Goal: Task Accomplishment & Management: Complete application form

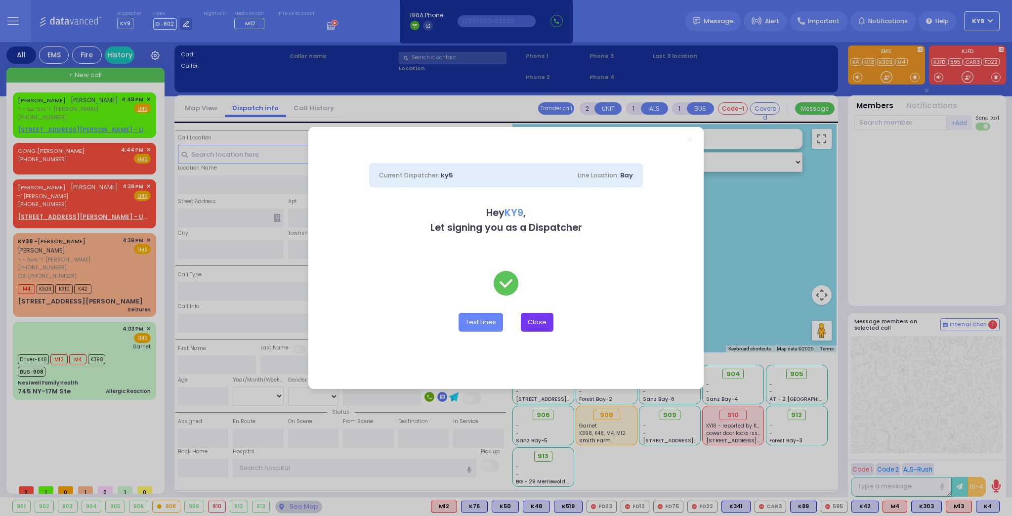
click at [545, 321] on button "Close" at bounding box center [537, 322] width 33 height 19
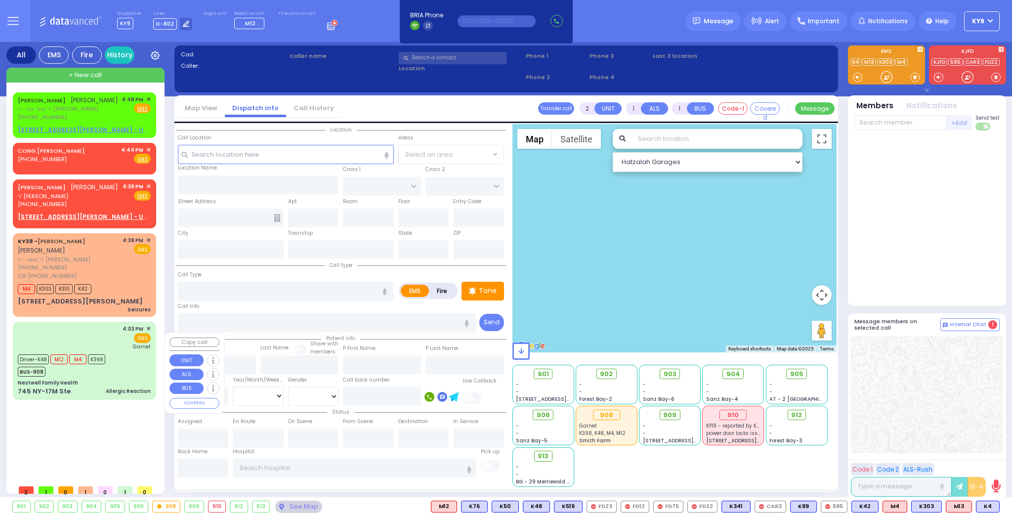
click at [132, 387] on div "4:03 PM ✕ EMS Garnet" at bounding box center [84, 360] width 139 height 75
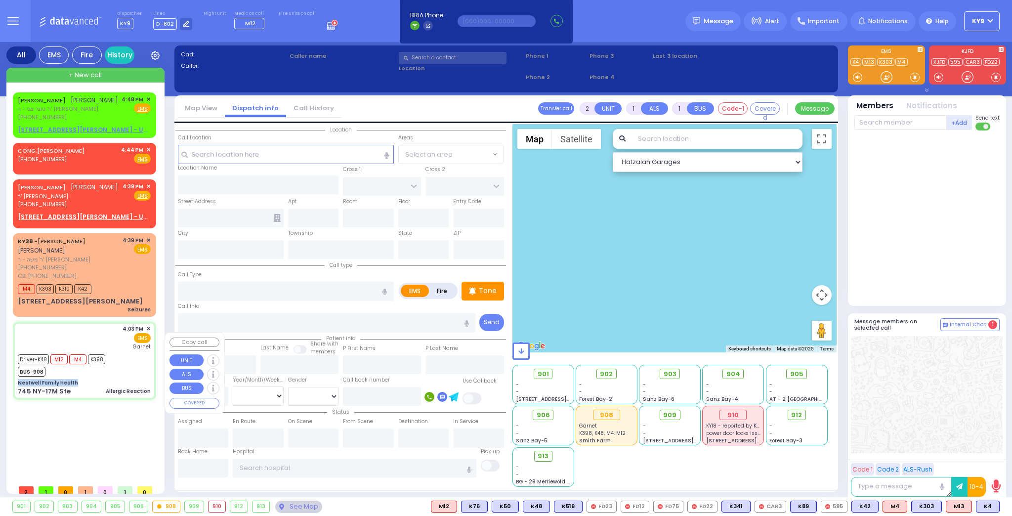
type input "6"
select select
type input "Allergic Reaction"
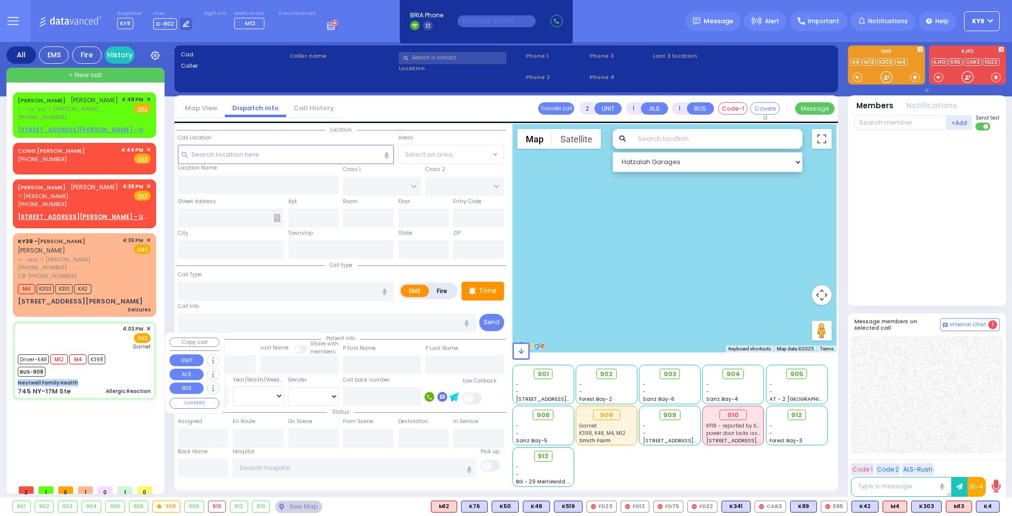
radio input "true"
type input "[PERSON_NAME]"
type input "Rubin"
type input "2"
select select "Year"
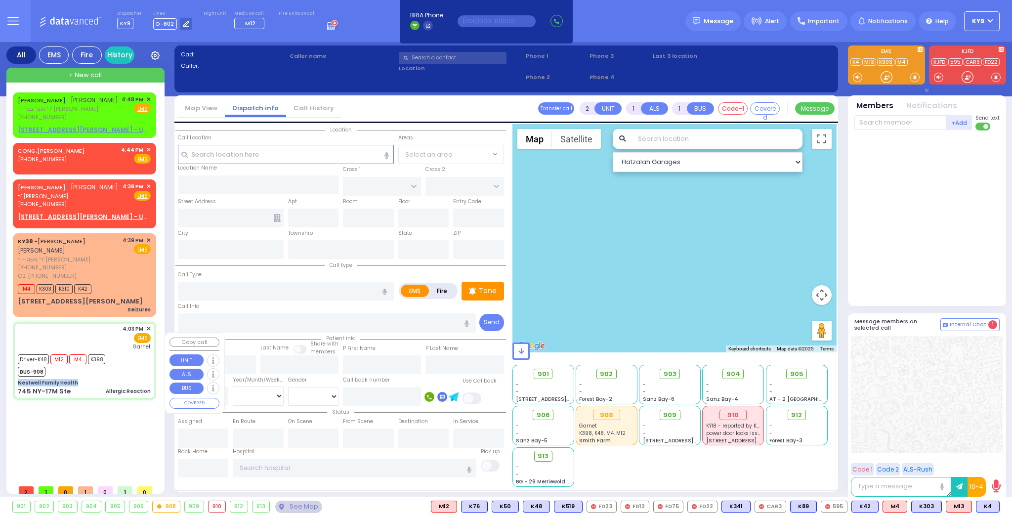
select select "[DEMOGRAPHIC_DATA]"
type input "16:03"
type input "16:04"
type input "16:08"
type input "16:30"
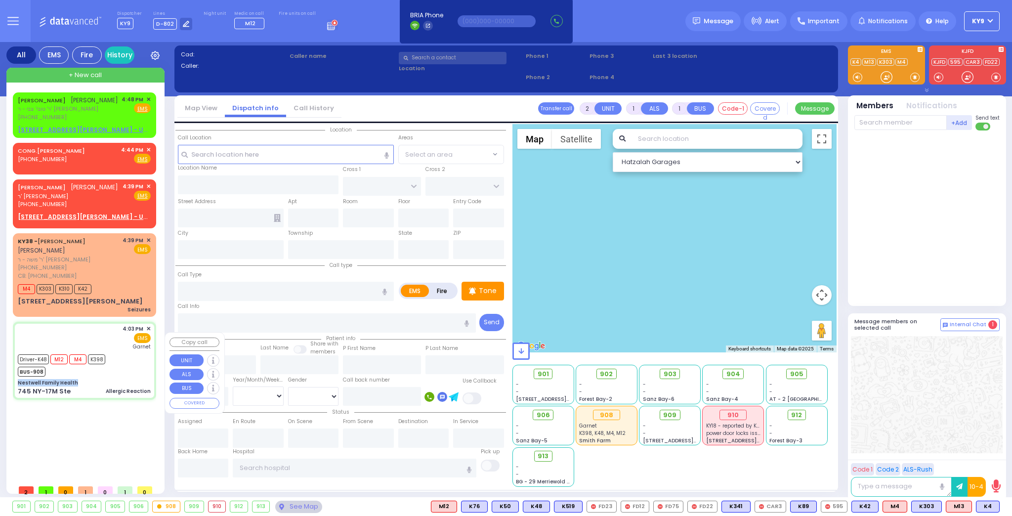
type input "16:50"
type input "17:30"
type input "[GEOGRAPHIC_DATA]"
select select "Hatzalah Garages"
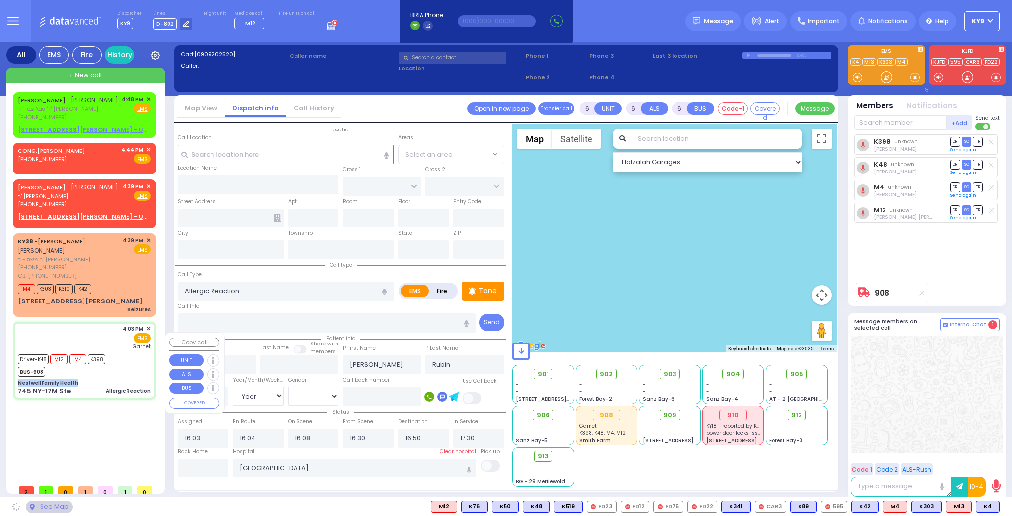
type input "Nestwell Family Health"
type input "ORCHARD ST"
type input "KNIGHT ST"
type input "745 NY-17M Ste"
type input "Monroe"
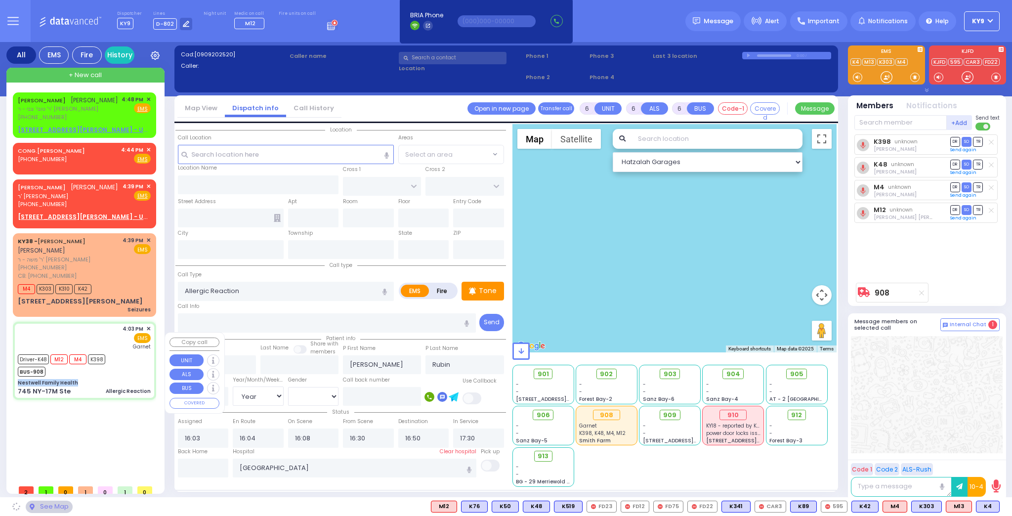
type input "[US_STATE]"
type input "10950"
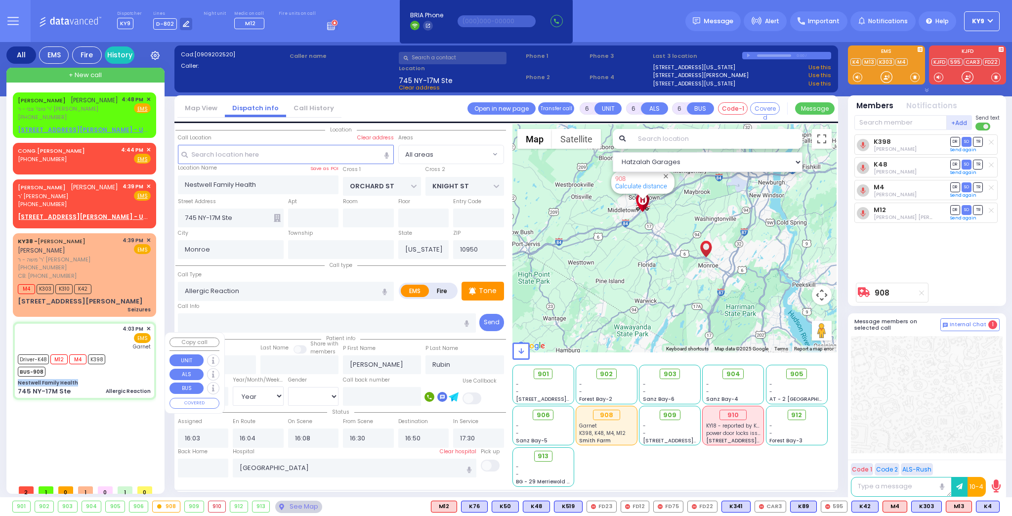
click at [131, 388] on div "4:03 PM ✕ EMS Garnet" at bounding box center [84, 360] width 139 height 75
select select
radio input "true"
select select "Year"
select select "[DEMOGRAPHIC_DATA]"
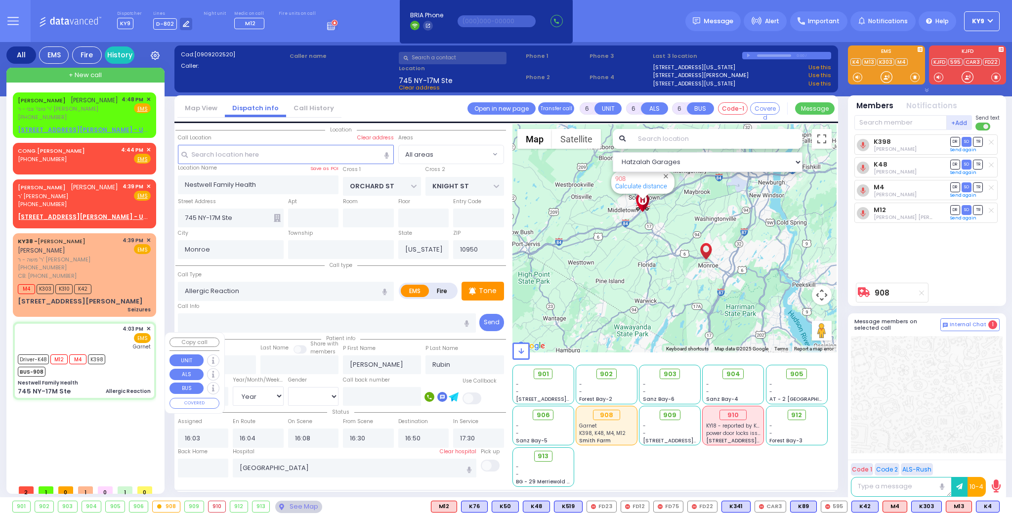
select select "Hatzalah Garages"
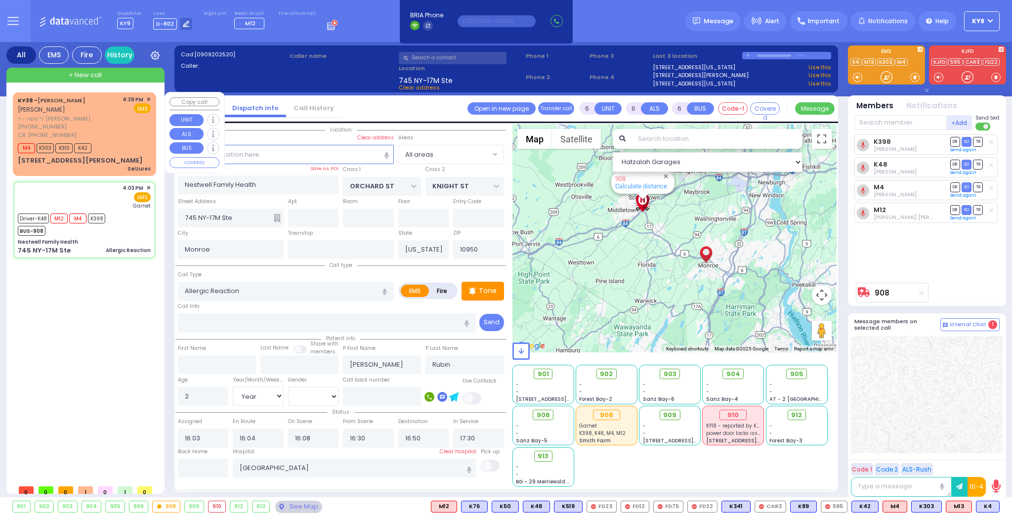
click at [104, 124] on div "[PHONE_NUMBER]" at bounding box center [68, 127] width 101 height 8
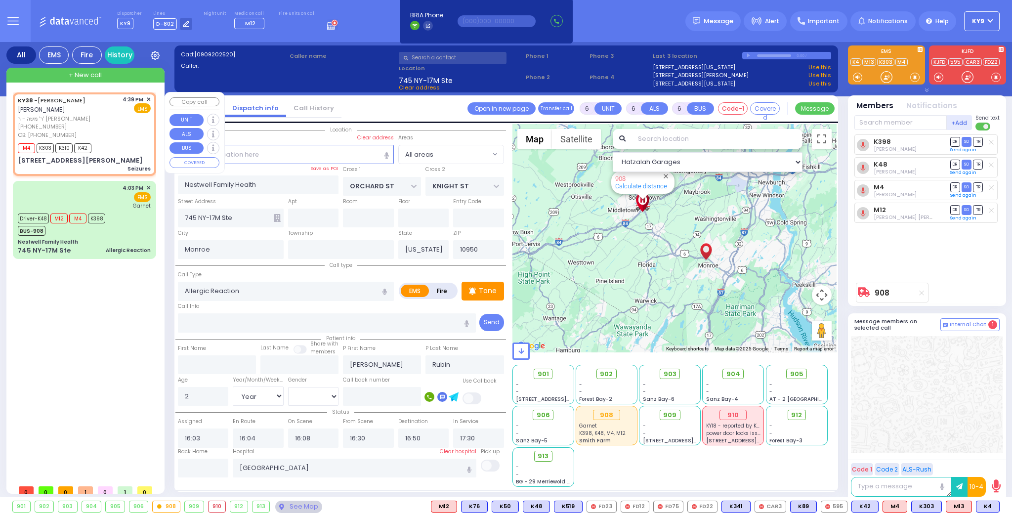
type input "3"
type input "2"
type input "1"
select select
type input "Seizures"
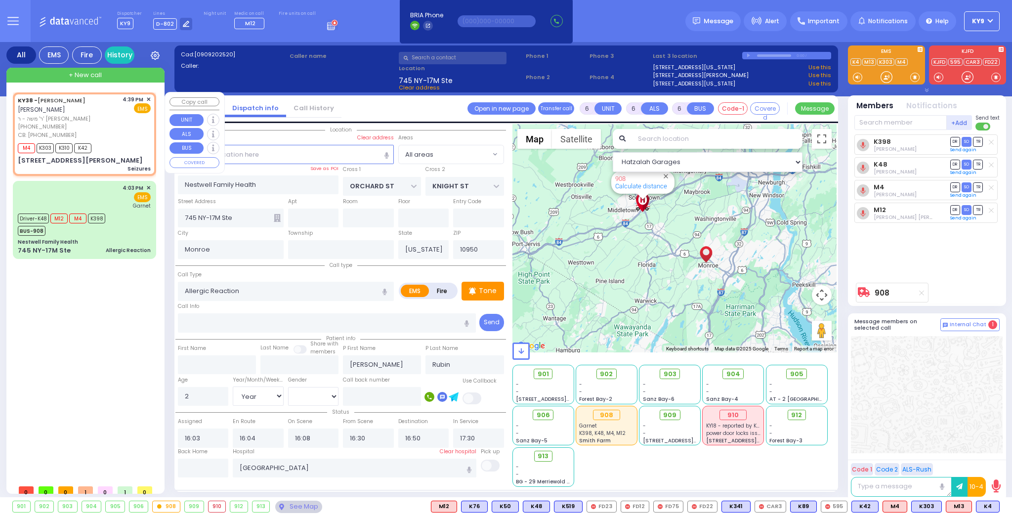
radio input "true"
type input "[PERSON_NAME]"
select select
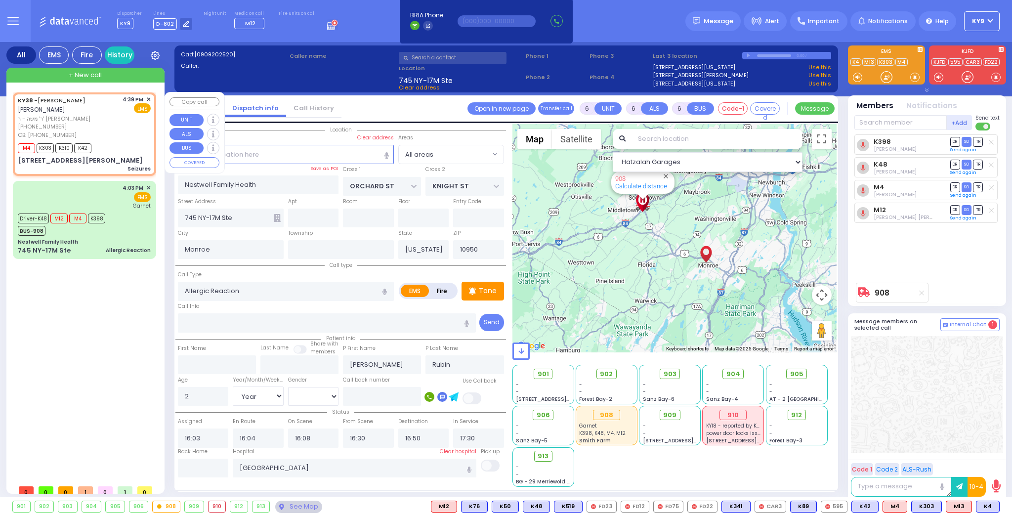
type input "8455902301"
type input "16:39"
type input "16:41"
type input "JAMES RD"
type input "[STREET_ADDRESS][PERSON_NAME]"
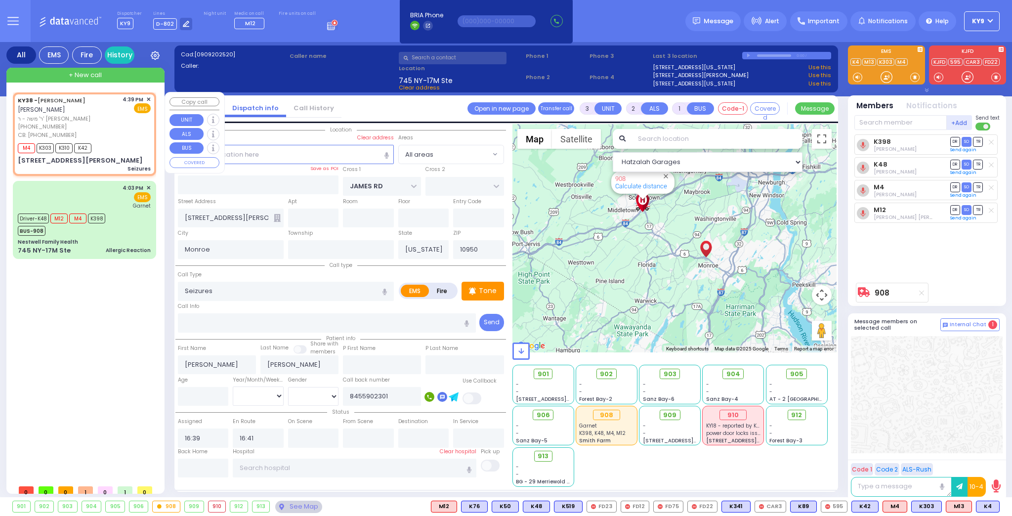
select select "Hatzalah Garages"
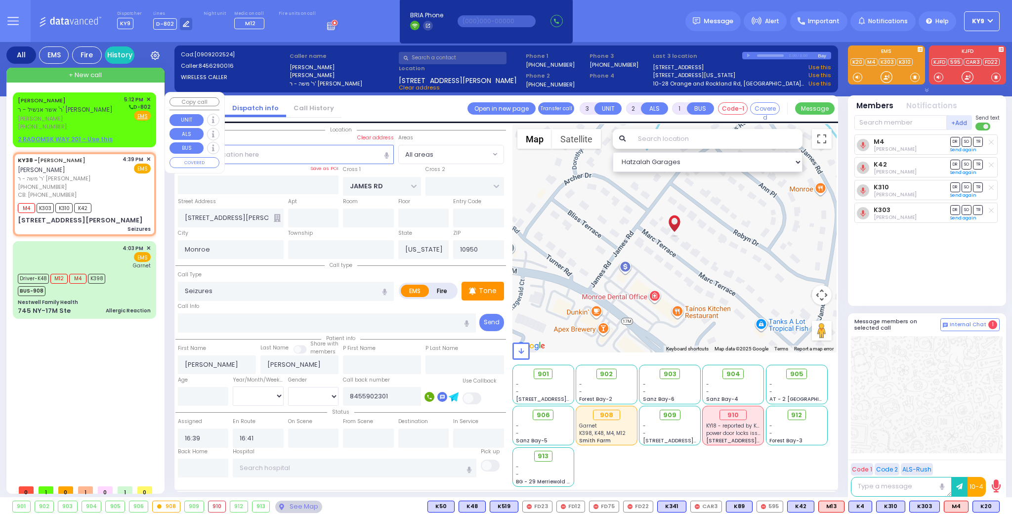
click at [77, 118] on span "[PERSON_NAME]" at bounding box center [69, 119] width 103 height 8
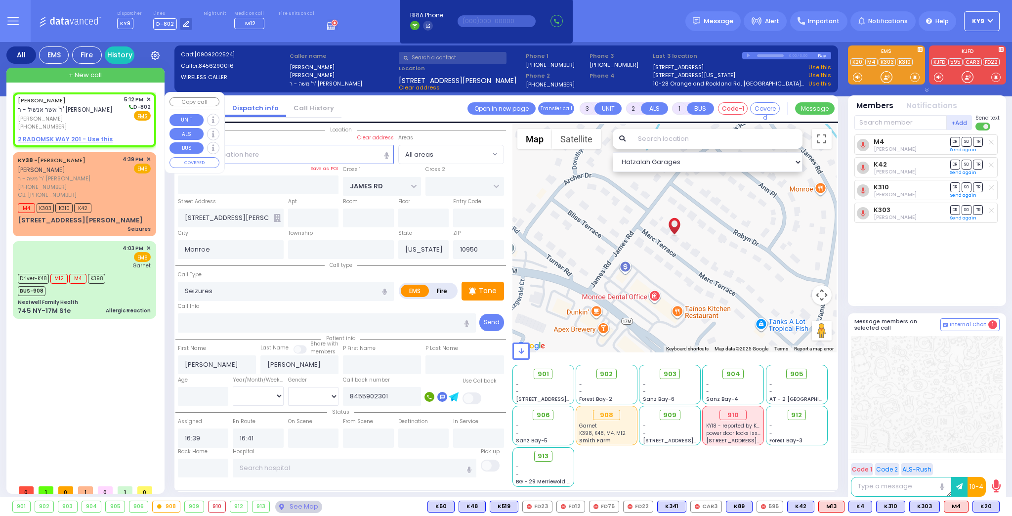
type input "2"
type input "1"
select select
radio input "true"
type input "YIDA"
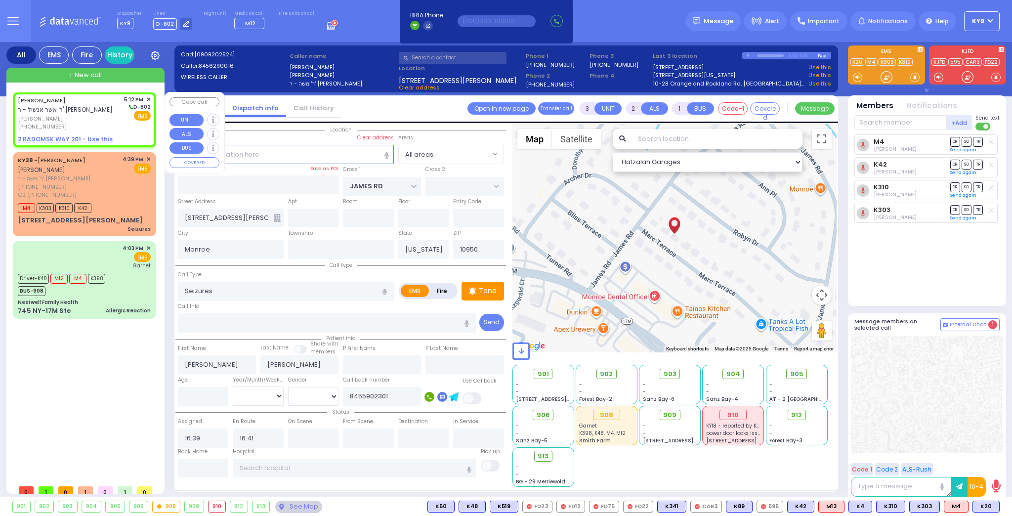
type input "[PERSON_NAME]"
select select
type input "17:12"
select select "Hatzalah Garages"
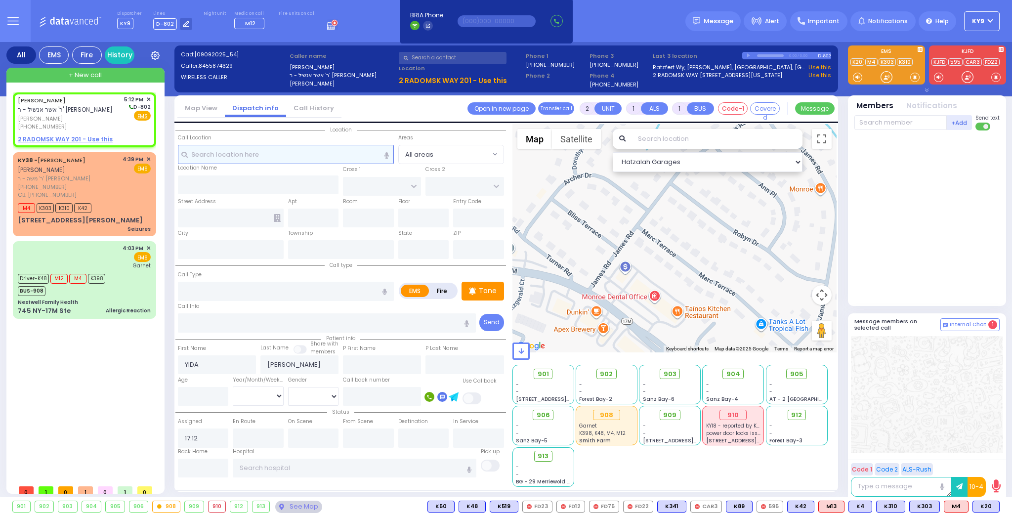
click at [314, 151] on input "text" at bounding box center [286, 154] width 216 height 19
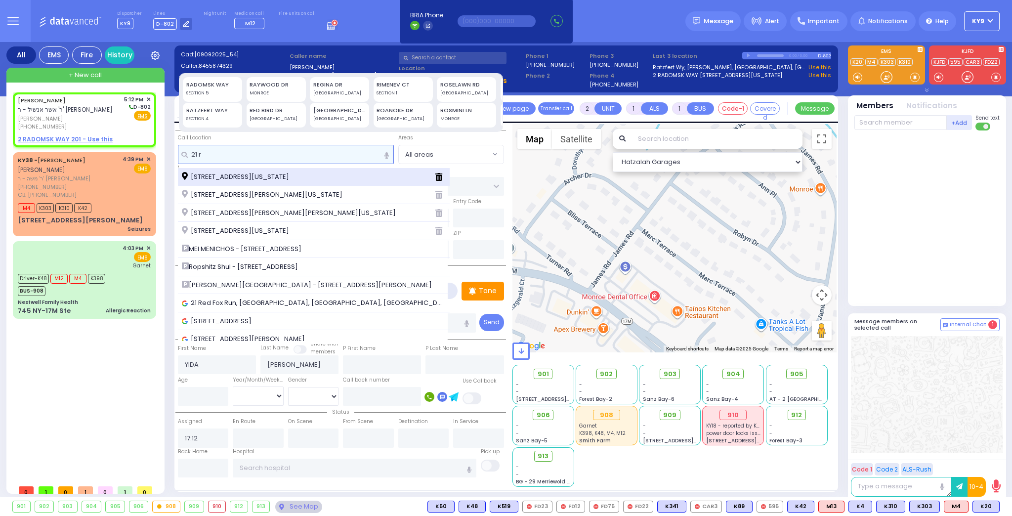
type input "21 r"
click at [292, 180] on span "[STREET_ADDRESS][US_STATE]" at bounding box center [237, 177] width 111 height 10
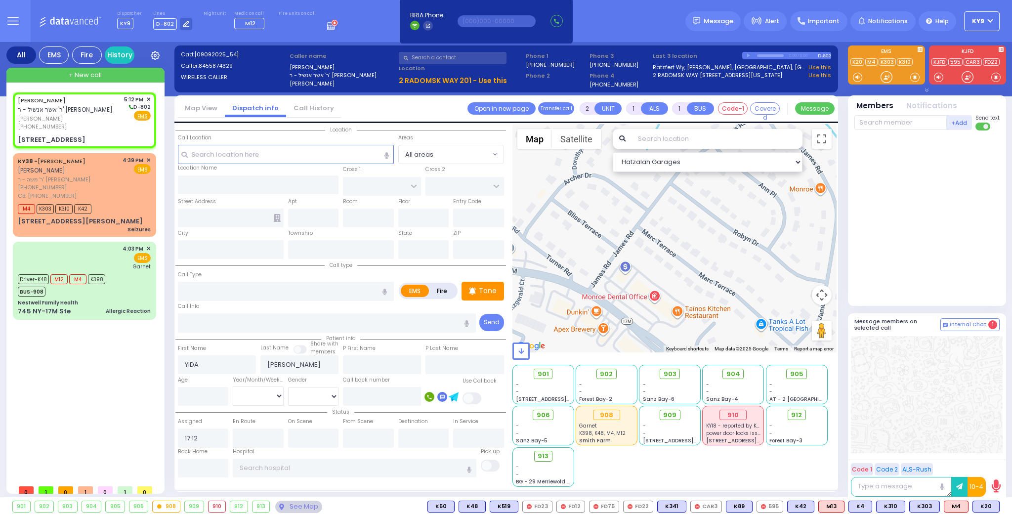
select select
radio input "true"
select select
select select "Hatzalah Garages"
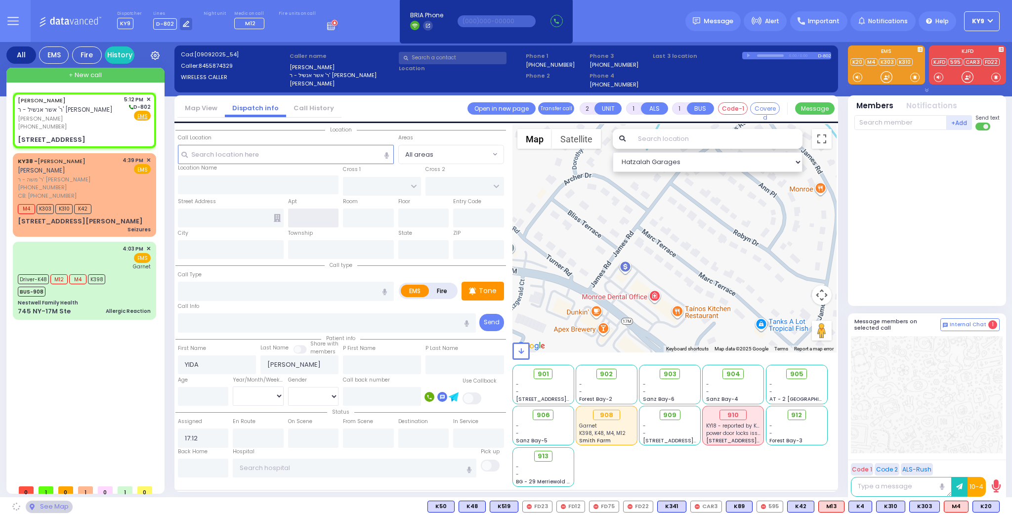
type input "KRAKOW BLVD"
type input "CHERNOBYL COURT"
type input "[STREET_ADDRESS]"
type input "Monroe"
type input "[US_STATE]"
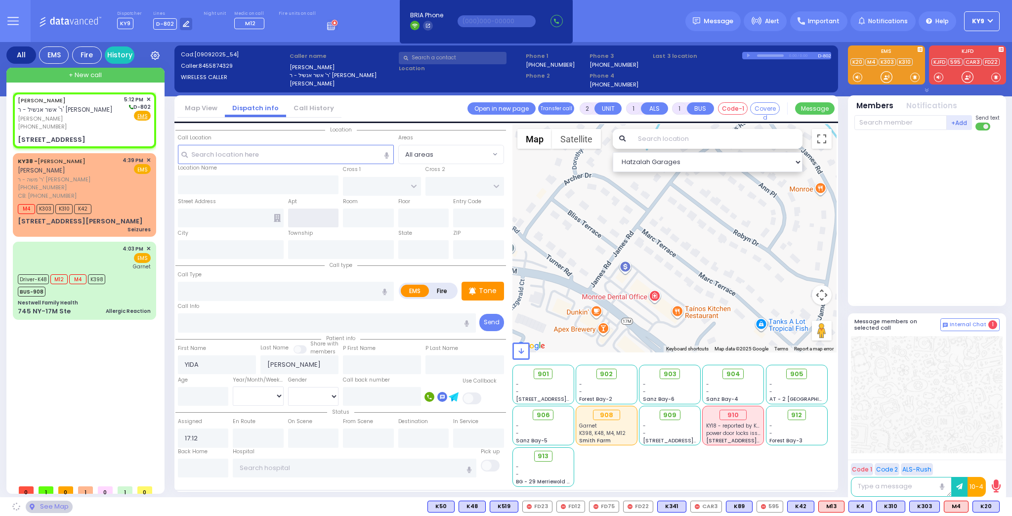
type input "10950"
select select "ATZEI TAMURIM"
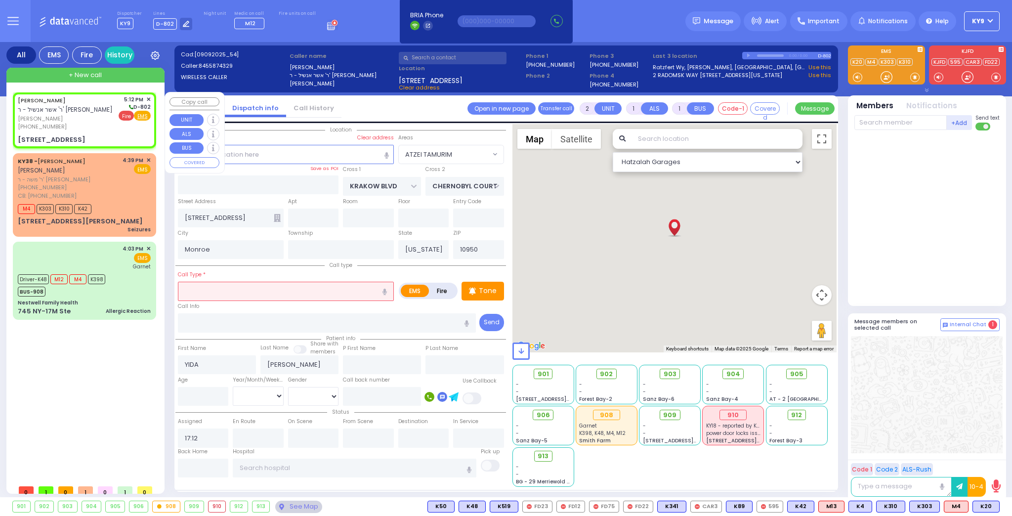
click at [127, 117] on span "Fire" at bounding box center [126, 116] width 15 height 10
select select
radio input "false"
radio input "true"
select select
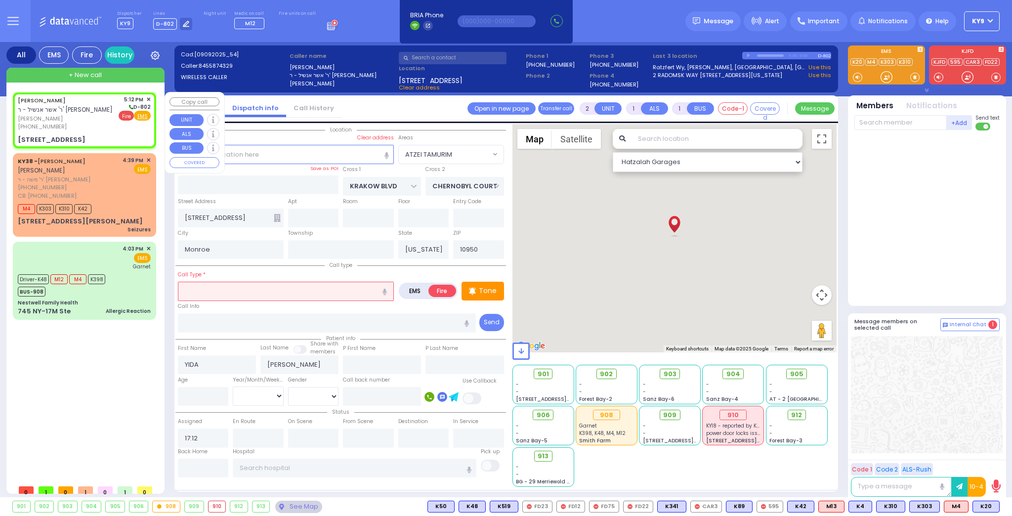
select select "Hatzalah Garages"
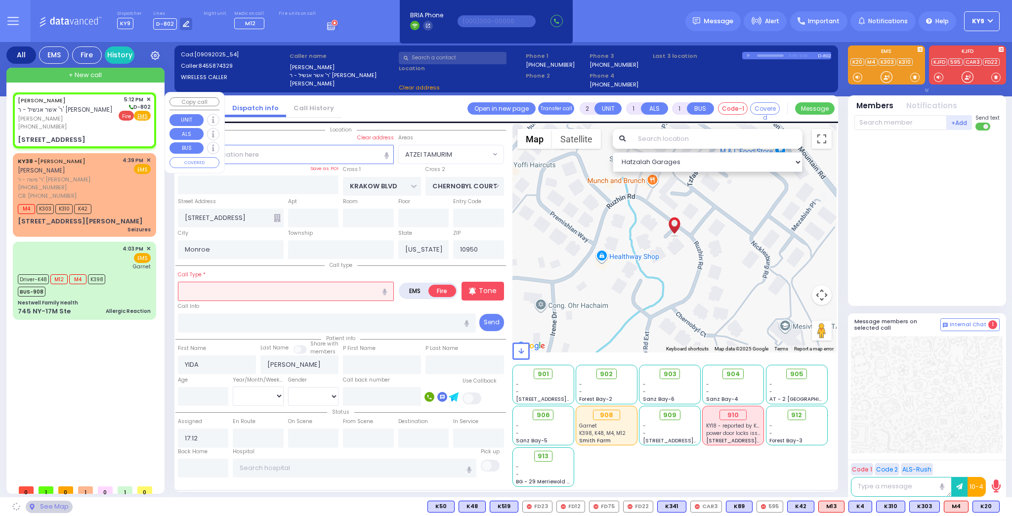
select select "ATZEI TAMURIM"
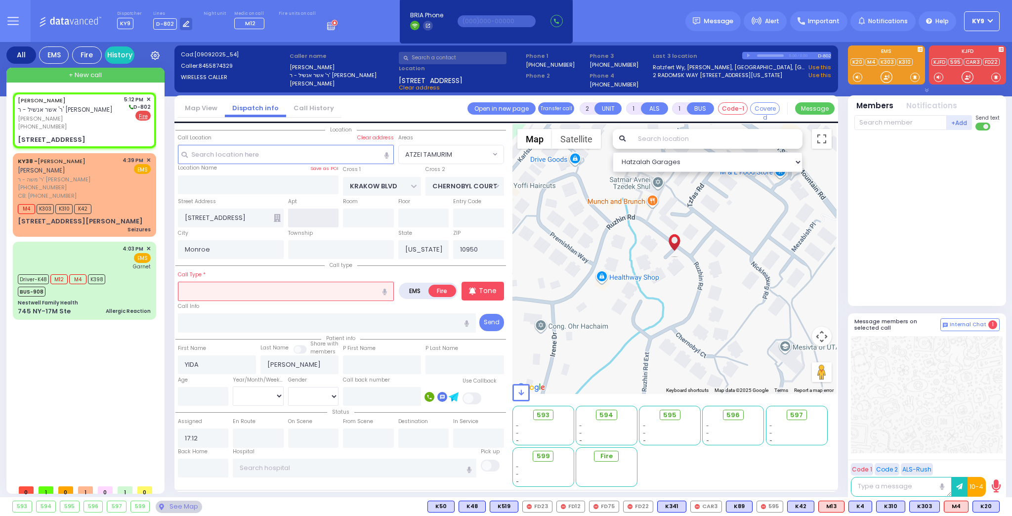
click at [310, 212] on input "text" at bounding box center [313, 217] width 51 height 19
type input "001"
click at [234, 291] on input "text" at bounding box center [286, 291] width 216 height 19
select select
radio input "true"
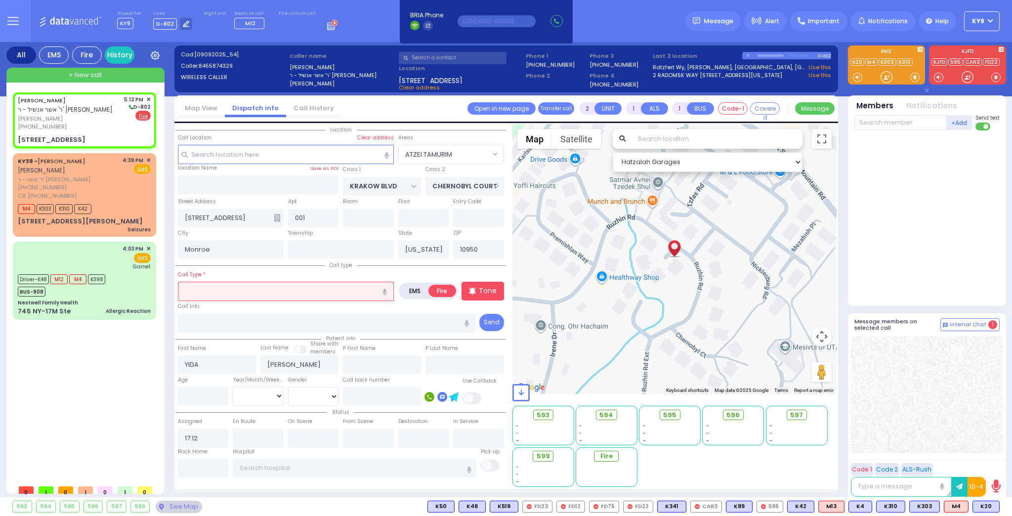
select select
select select "Hatzalah Garages"
type input "s"
select select "ATZEI TAMURIM"
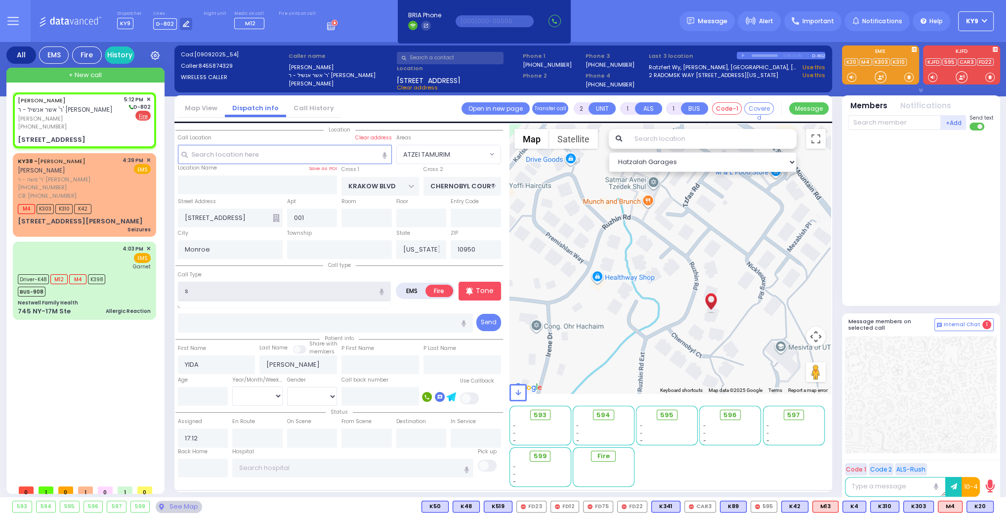
type input "sm"
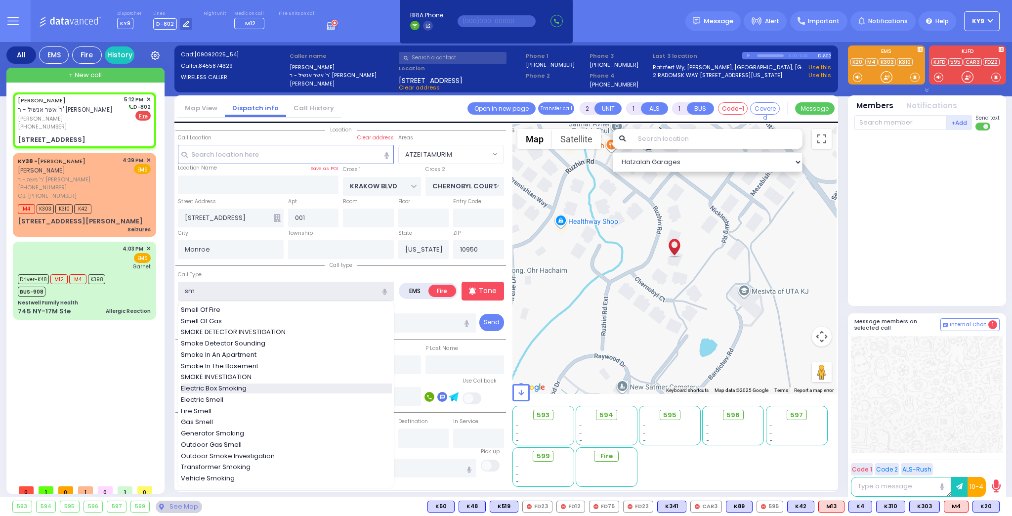
select select
radio input "true"
select select
select select "Hatzalah Garages"
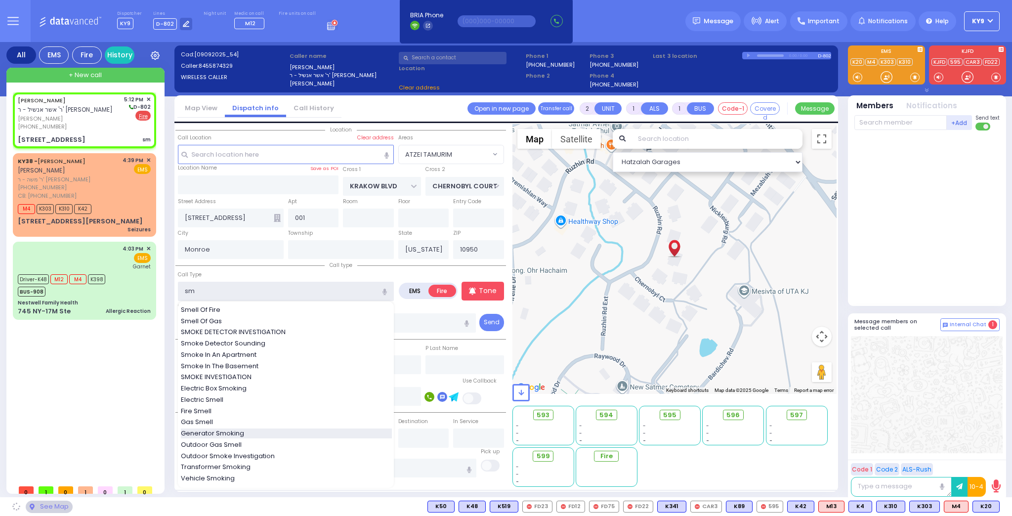
select select "ATZEI TAMURIM"
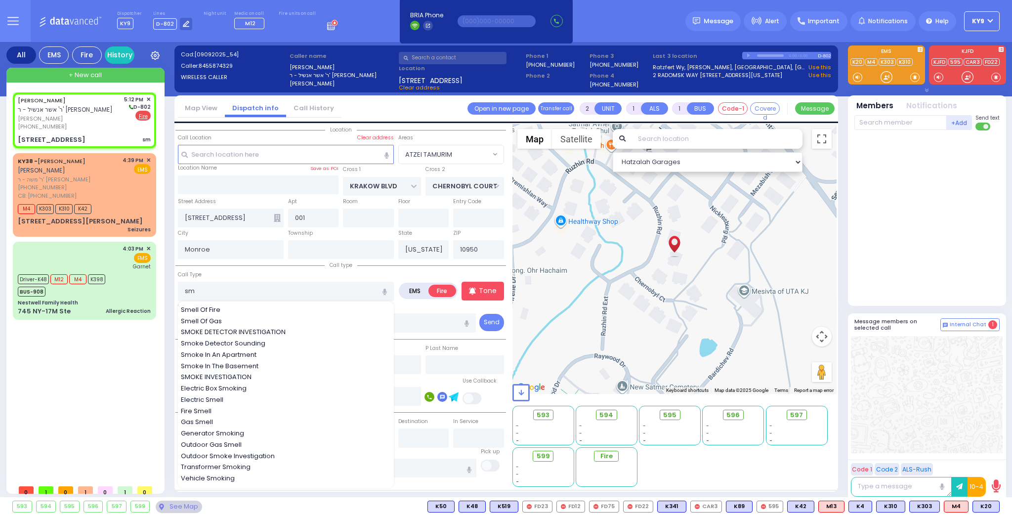
click at [233, 306] on div "Smell Of Fire" at bounding box center [286, 310] width 211 height 10
type input "Smell Of Fire"
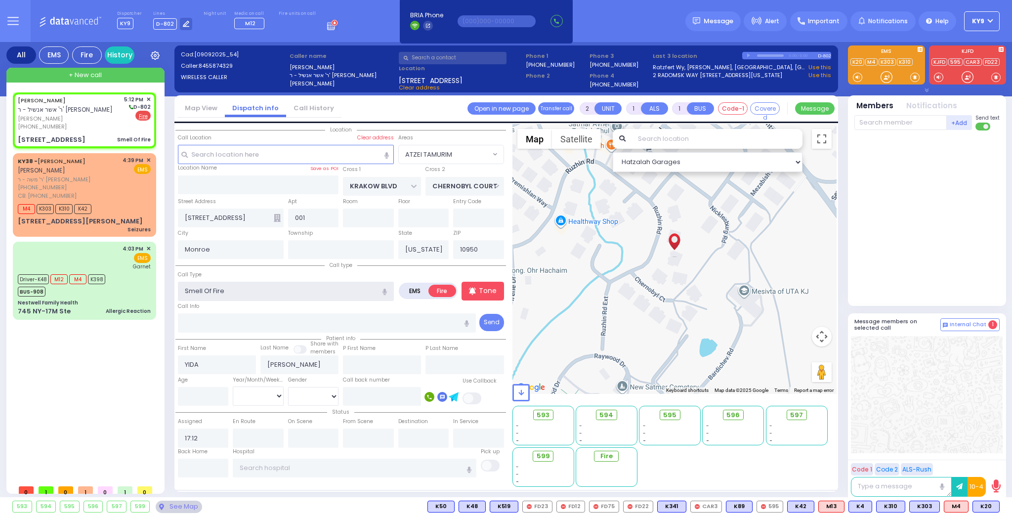
select select
radio input "true"
select select
select select "Hatzalah Garages"
select select "ATZEI TAMURIM"
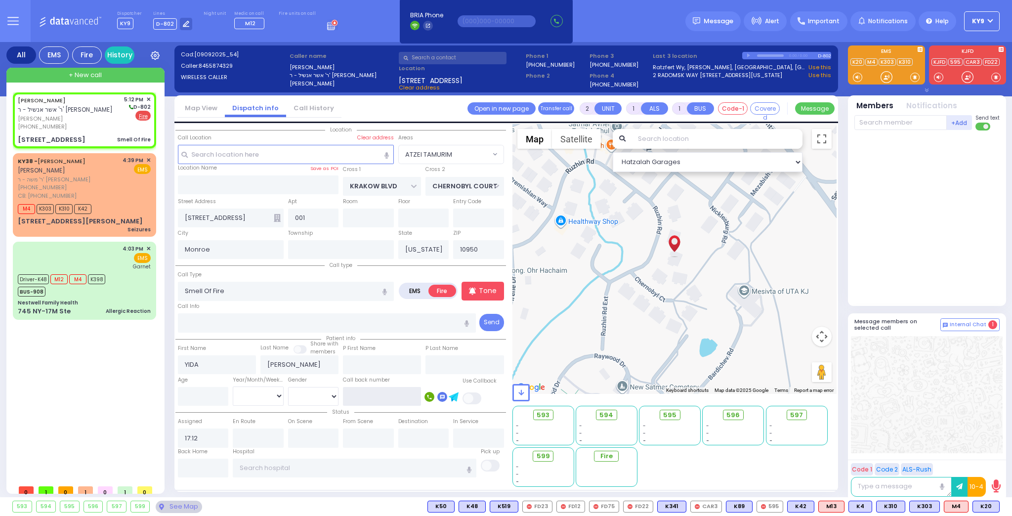
click at [393, 396] on input "text" at bounding box center [382, 396] width 78 height 19
select select
radio input "true"
select select
select select "Hatzalah Garages"
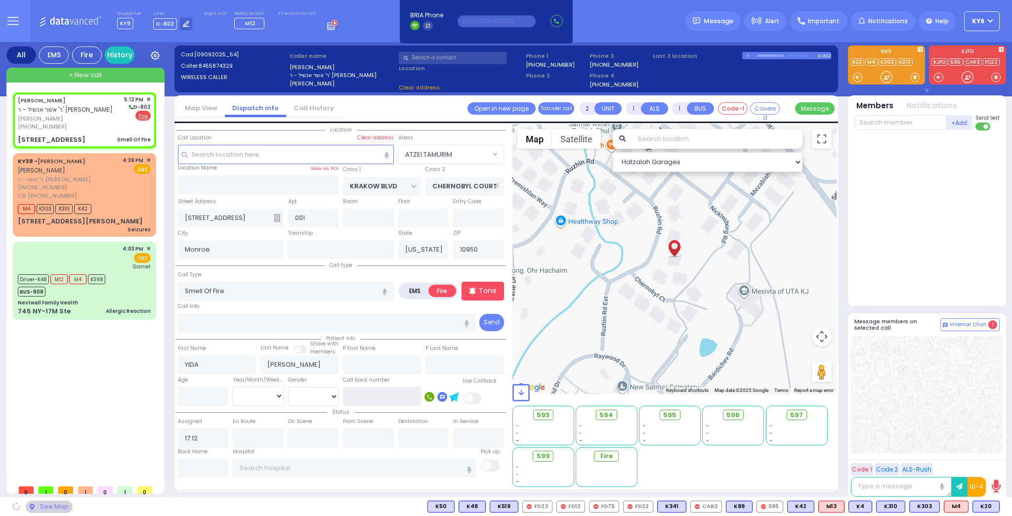
select select "ATZEI TAMURIM"
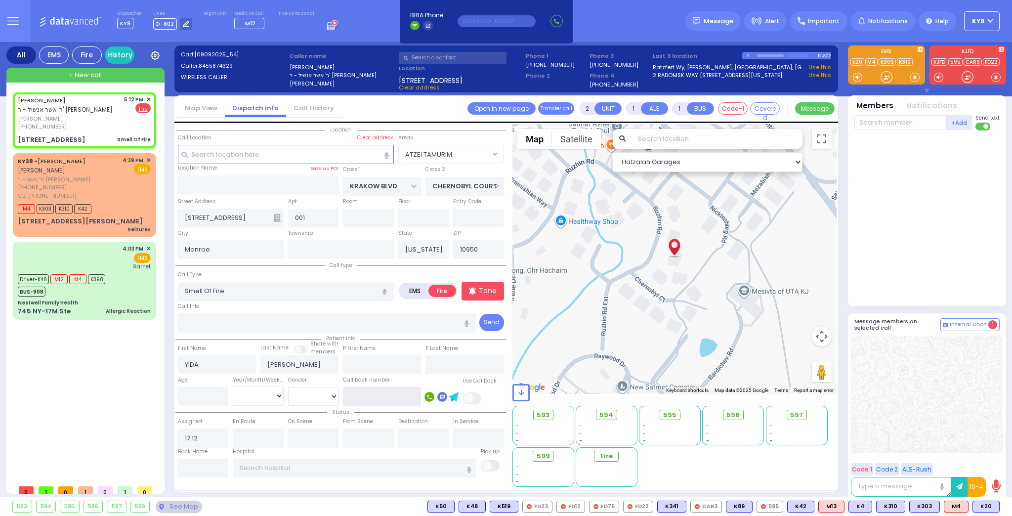
select select
radio input "true"
select select
select select "Hatzalah Garages"
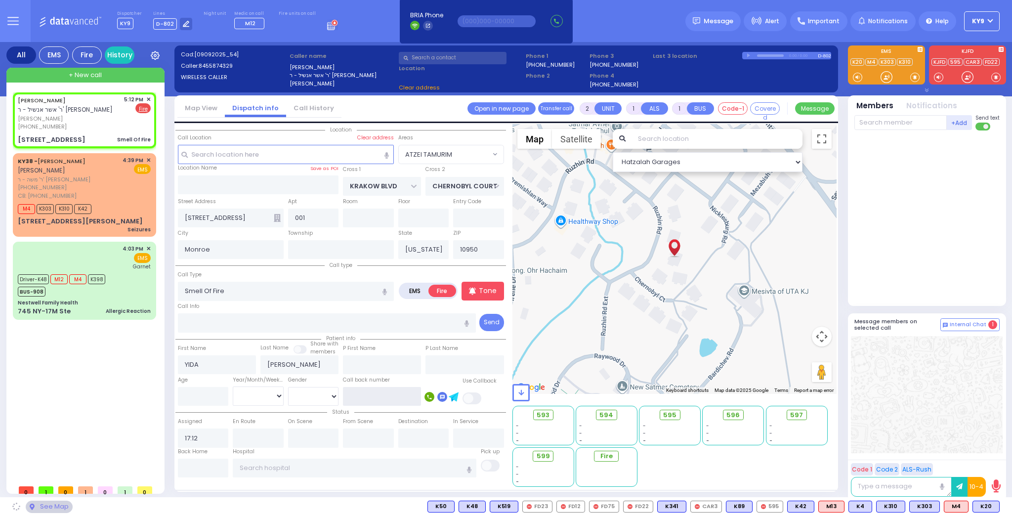
select select "ATZEI TAMURIM"
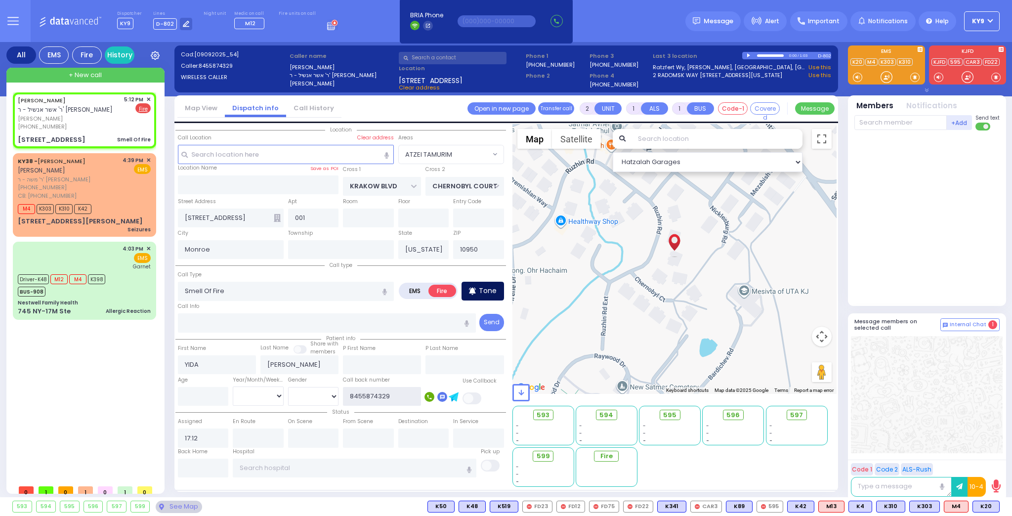
type input "8455874329"
click at [489, 295] on div "Tone" at bounding box center [482, 291] width 42 height 19
select select
radio input "true"
select select
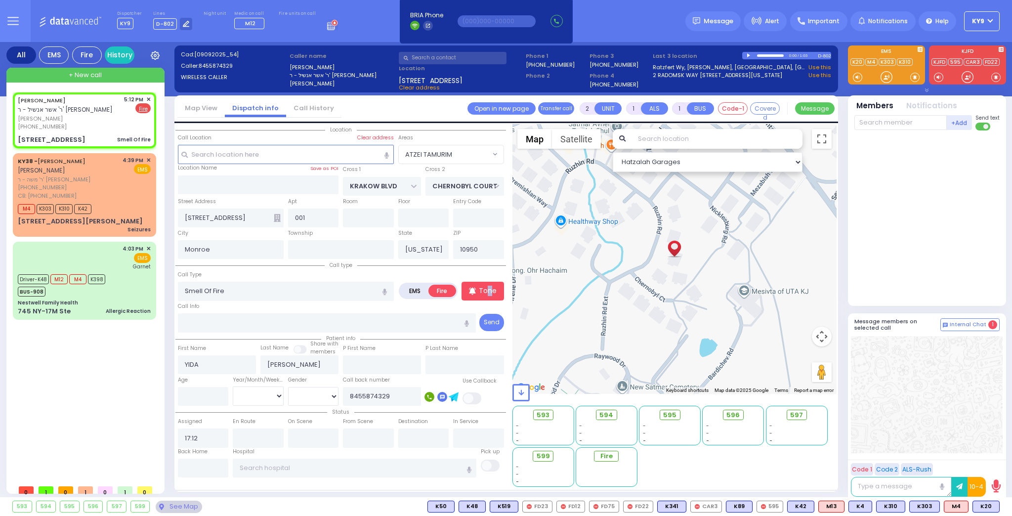
select select "Hatzalah Garages"
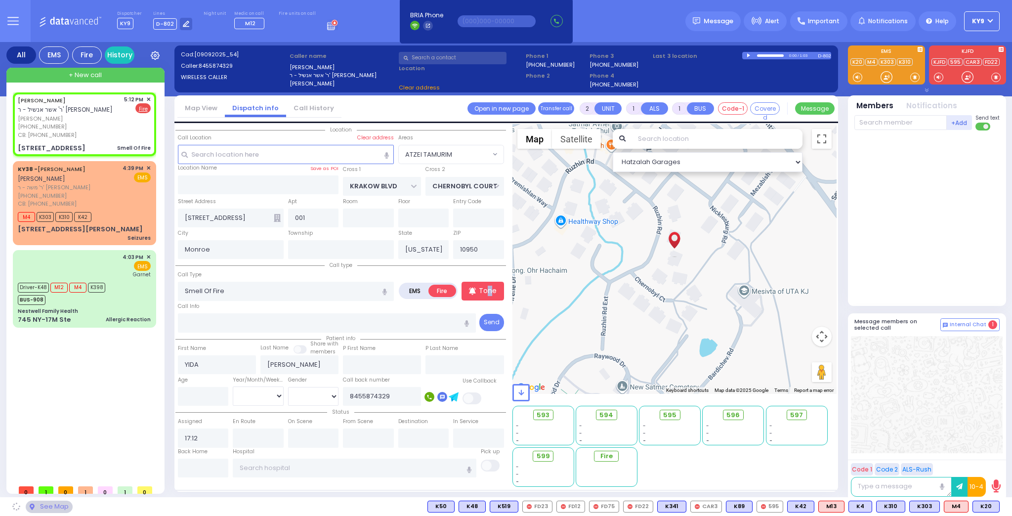
select select "ATZEI TAMURIM"
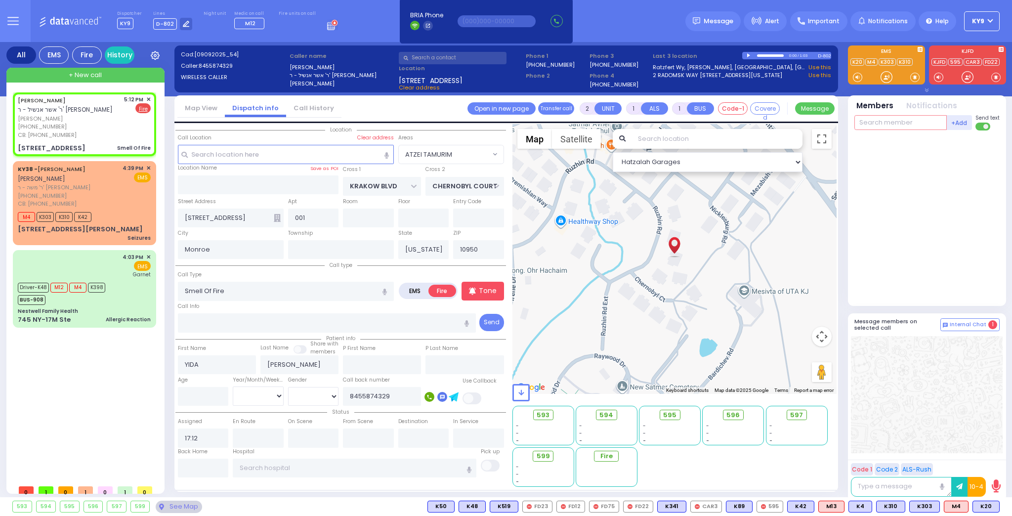
click at [877, 119] on input "text" at bounding box center [900, 122] width 92 height 15
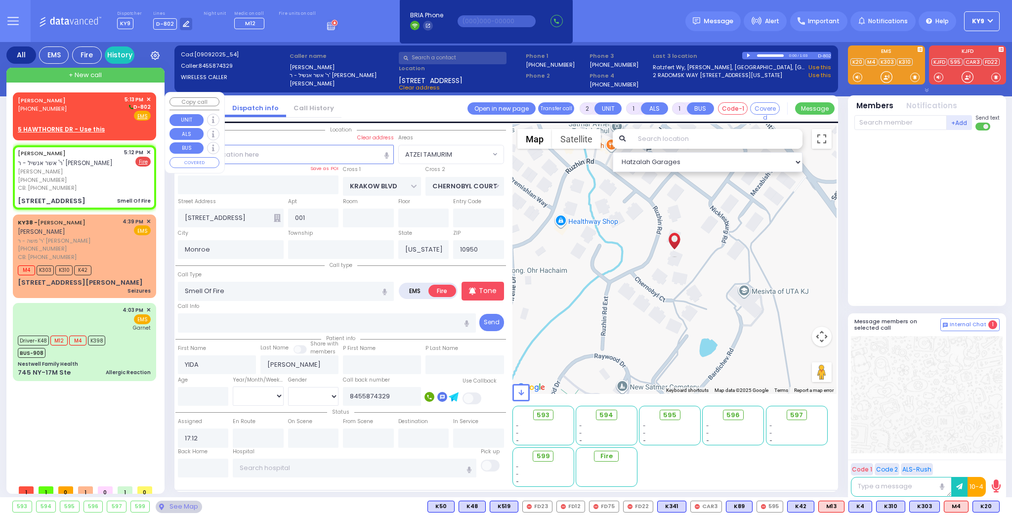
click at [114, 117] on div "[PERSON_NAME] [PHONE_NUMBER] 5:13 PM ✕ D-802 EMS" at bounding box center [84, 108] width 133 height 26
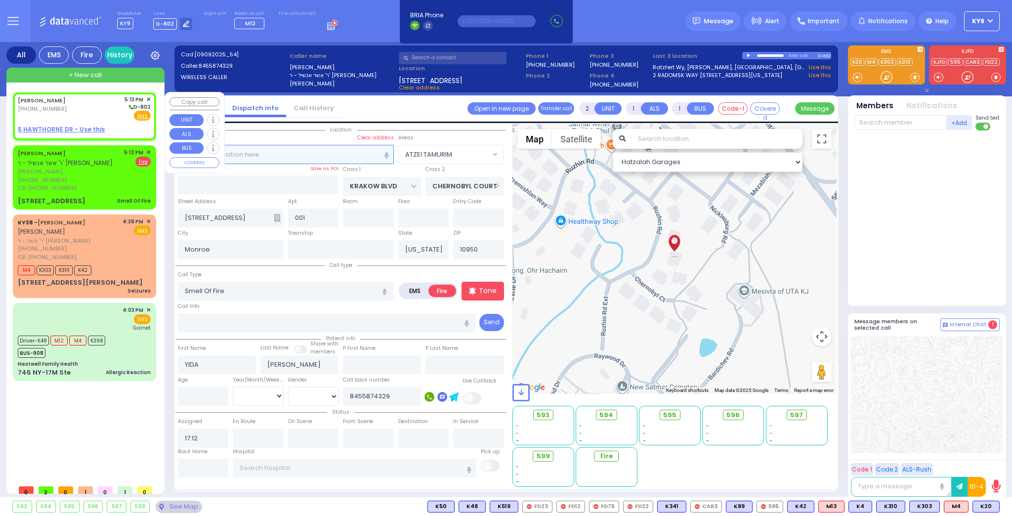
select select
radio input "true"
type input "[PERSON_NAME]"
select select
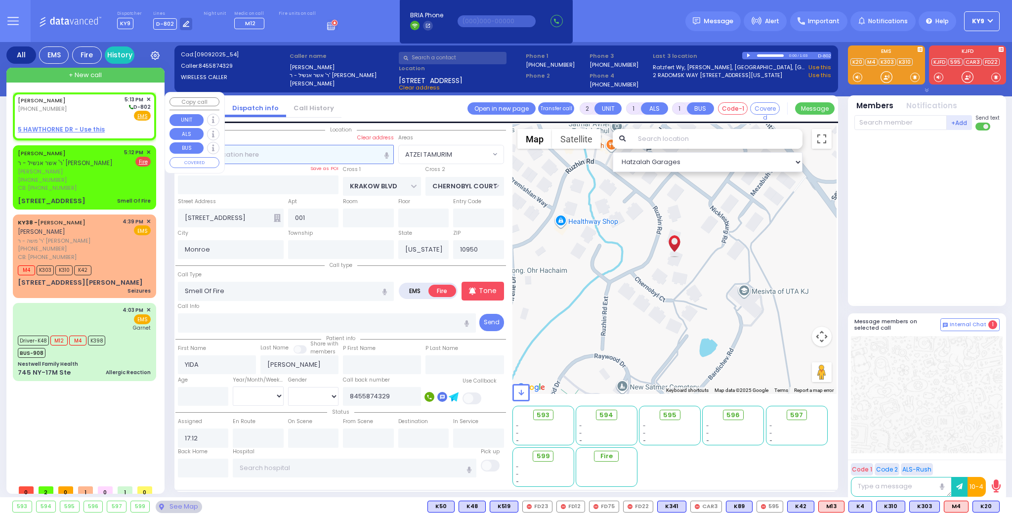
type input "17:13"
select select "Hatzalah Garages"
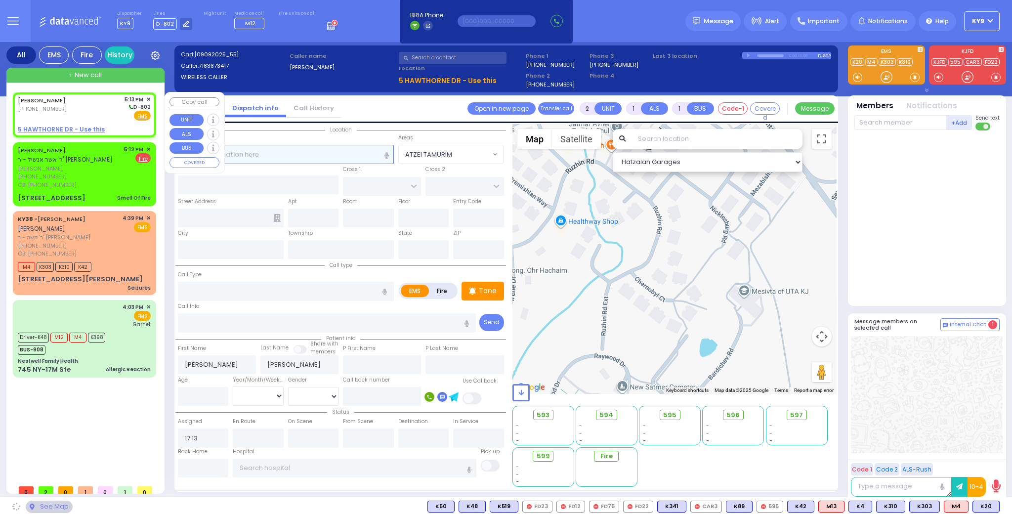
select select
radio input "true"
select select
select select "Hatzalah Garages"
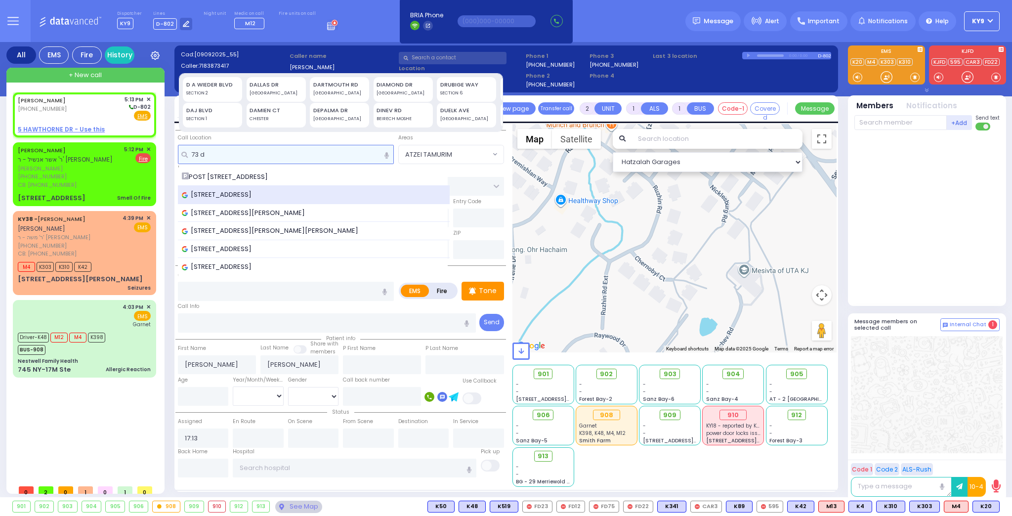
type input "73 d"
click at [288, 200] on div "[STREET_ADDRESS]" at bounding box center [314, 195] width 272 height 18
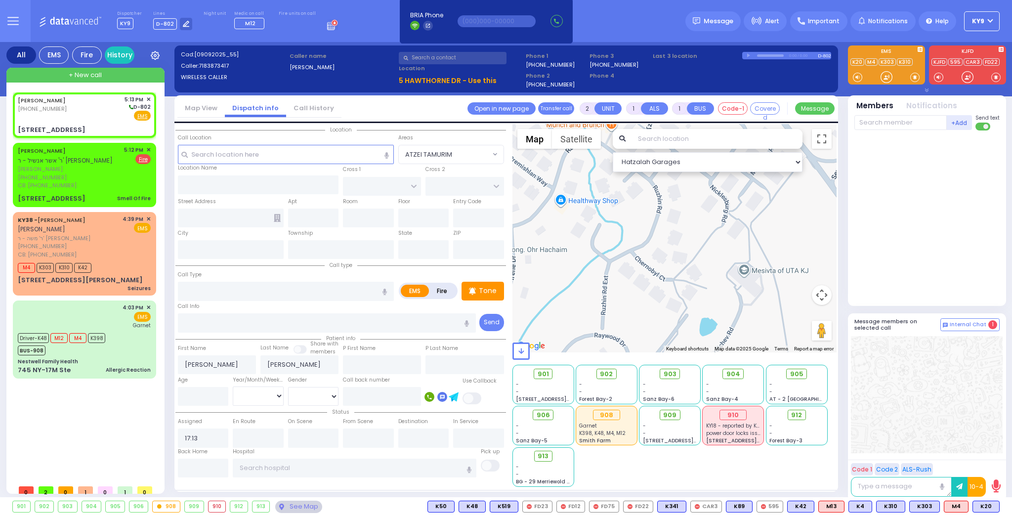
select select
radio input "true"
select select
select select "Hatzalah Garages"
type input "PECOS COURT"
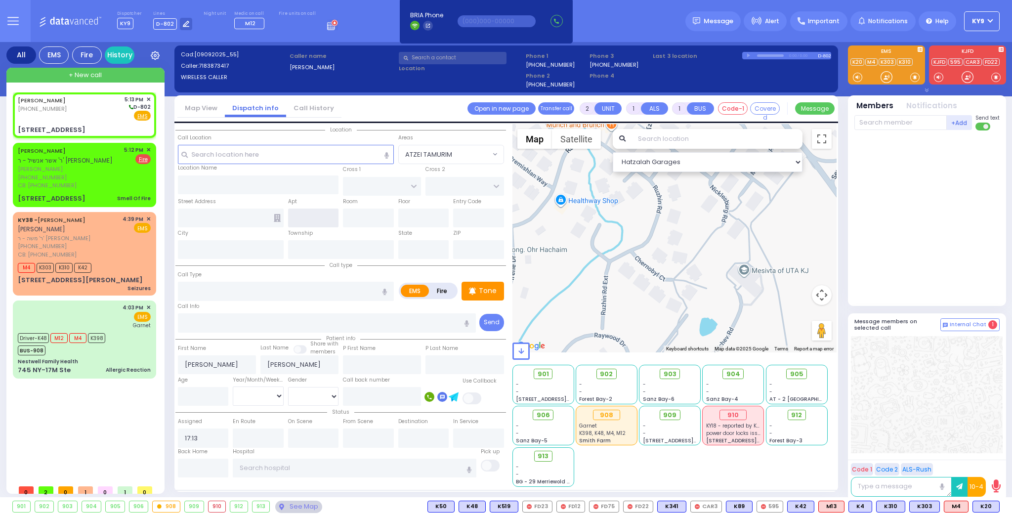
type input "ALAMO COURT"
type input "[STREET_ADDRESS]"
type input "Monroe"
type input "[US_STATE]"
type input "10950"
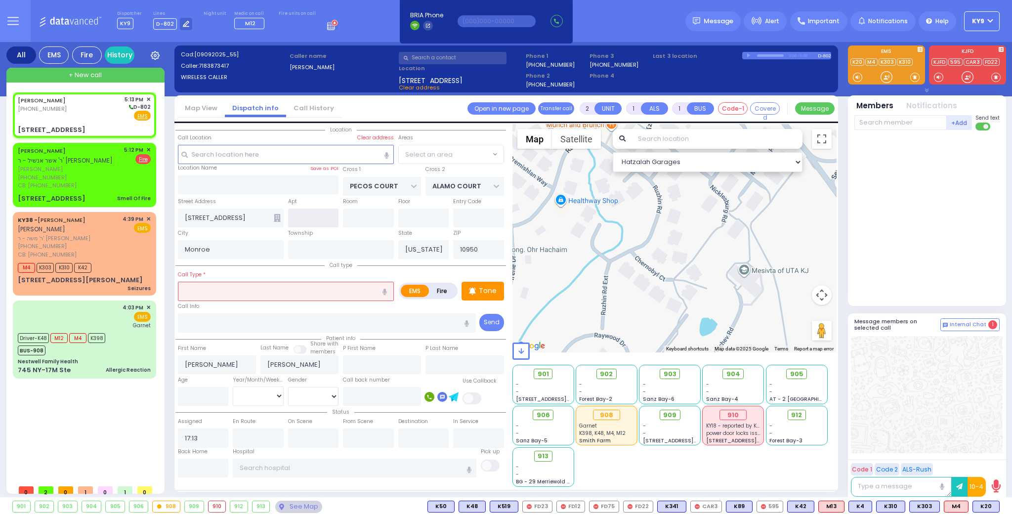
select select "[GEOGRAPHIC_DATA]"
drag, startPoint x: 220, startPoint y: 281, endPoint x: 219, endPoint y: 289, distance: 7.5
click at [219, 289] on input "text" at bounding box center [286, 291] width 216 height 19
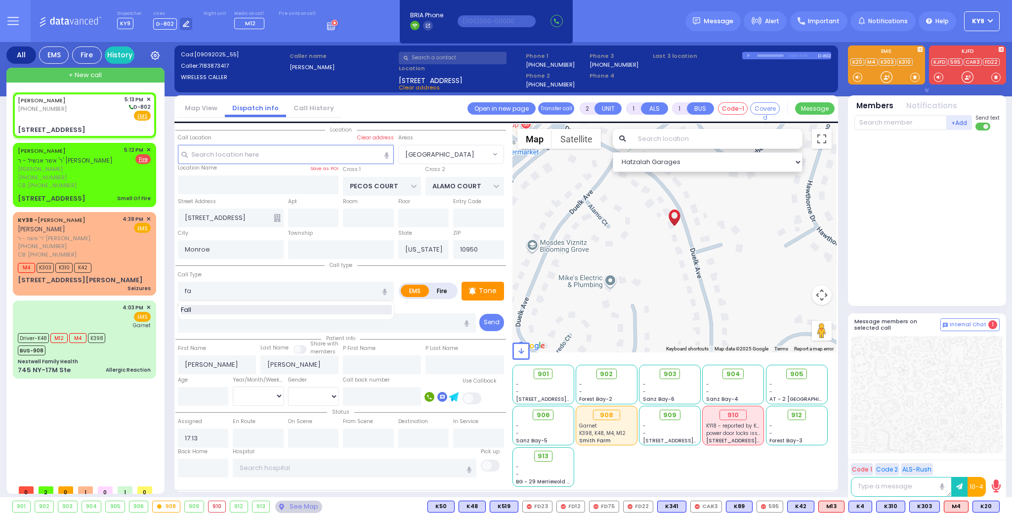
click at [200, 311] on div "Fall" at bounding box center [286, 310] width 211 height 10
type input "Fall"
type input "1"
type input "0"
click at [199, 395] on input "number" at bounding box center [203, 396] width 51 height 19
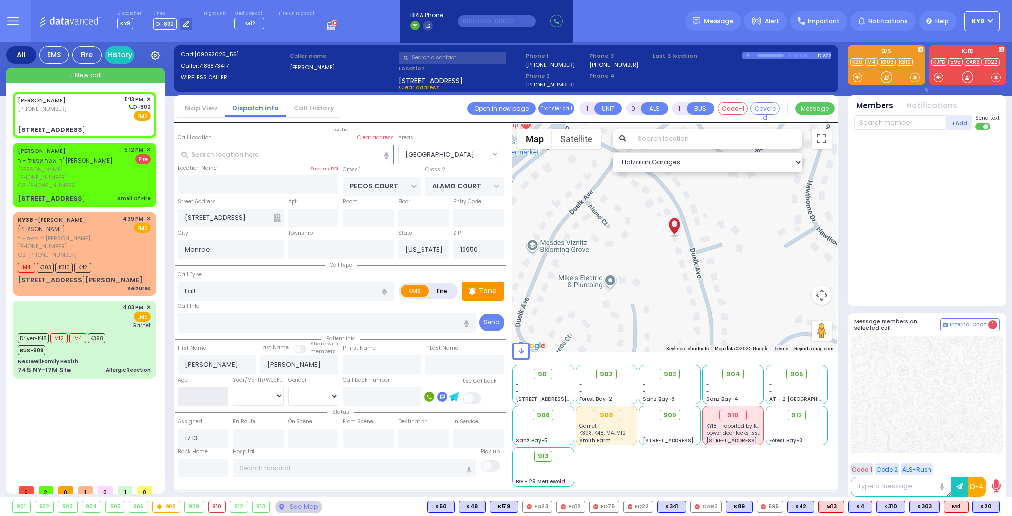
type input "7"
select select
radio input "true"
select select
select select "Hatzalah Garages"
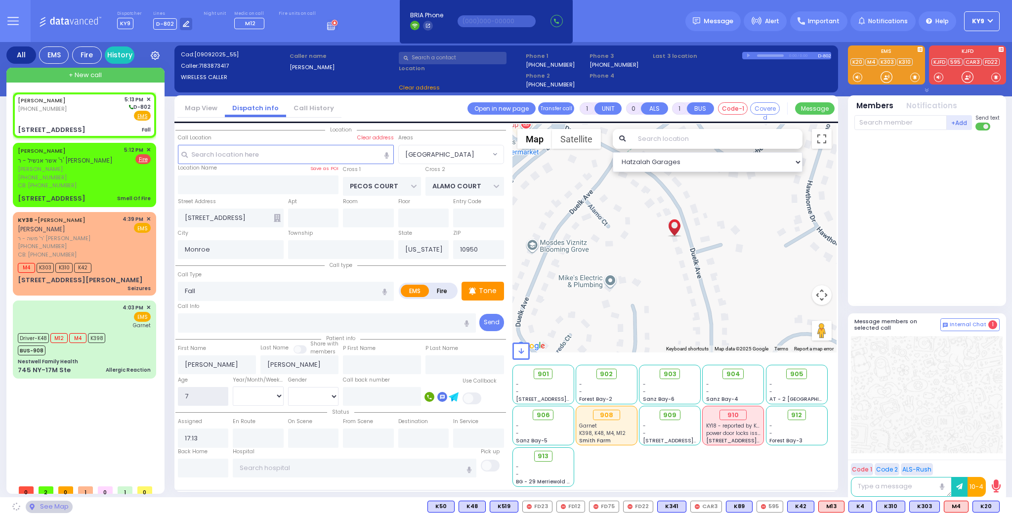
select select "[GEOGRAPHIC_DATA]"
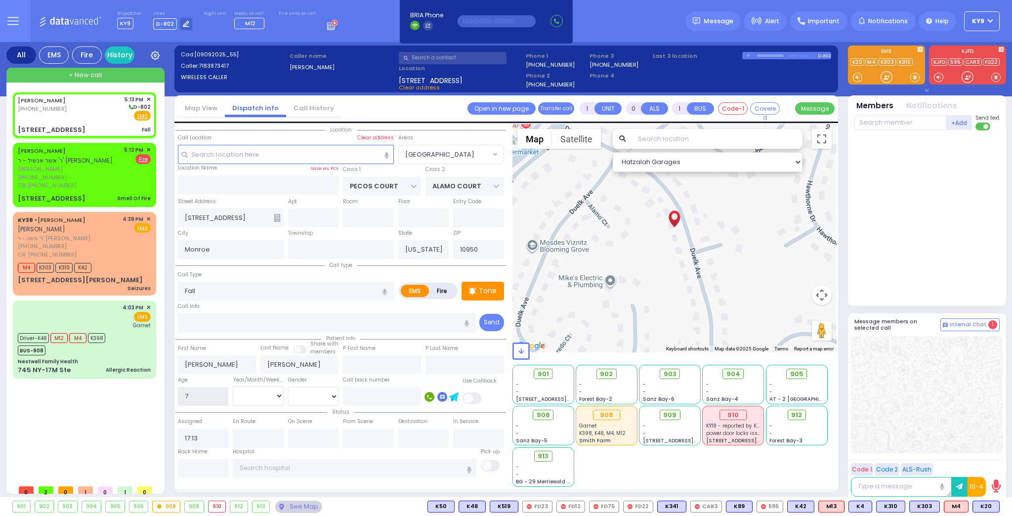
type input "7"
click at [258, 392] on select "Year Month Week Day" at bounding box center [258, 395] width 51 height 19
select select "Year"
click at [233, 386] on select "Year Month Week Day" at bounding box center [258, 395] width 51 height 19
select select
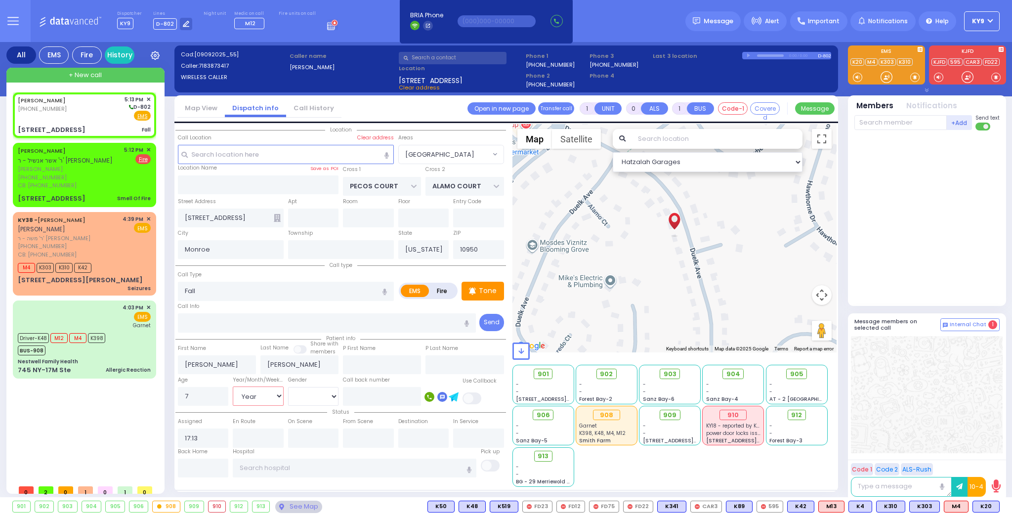
radio input "true"
select select "Year"
select select "Hatzalah Garages"
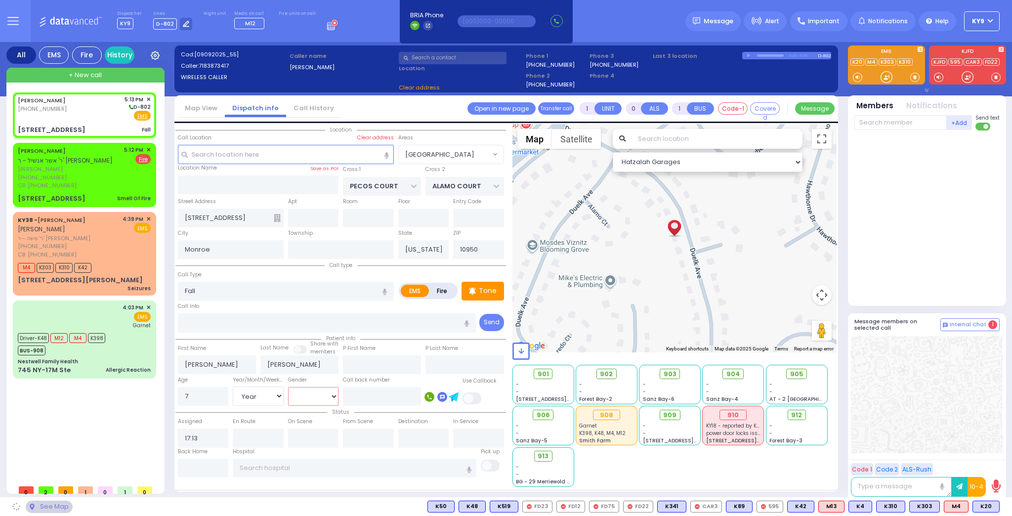
click at [309, 392] on select "[DEMOGRAPHIC_DATA] [DEMOGRAPHIC_DATA]" at bounding box center [313, 396] width 51 height 19
select select "[GEOGRAPHIC_DATA]"
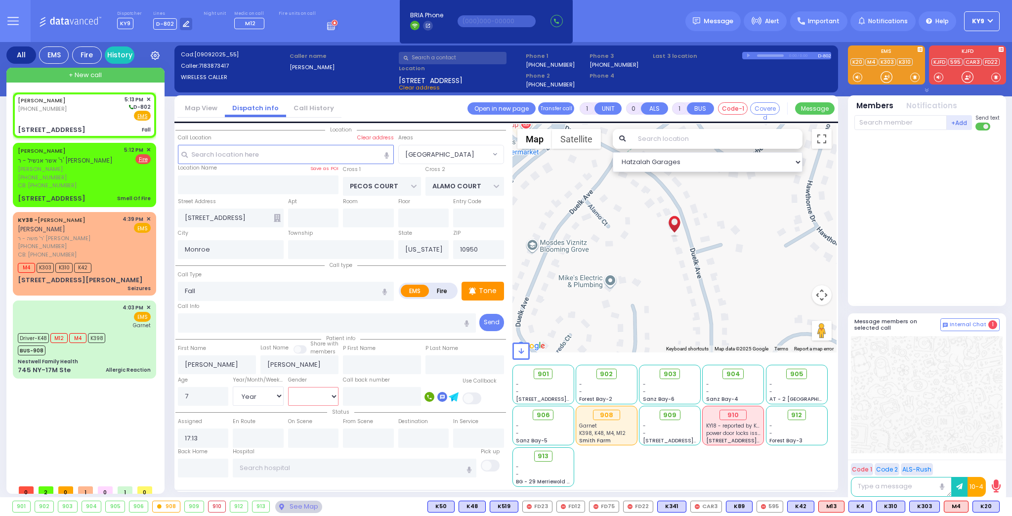
select select
radio input "true"
select select "Year"
select select "Hatzalah Garages"
select select "[DEMOGRAPHIC_DATA]"
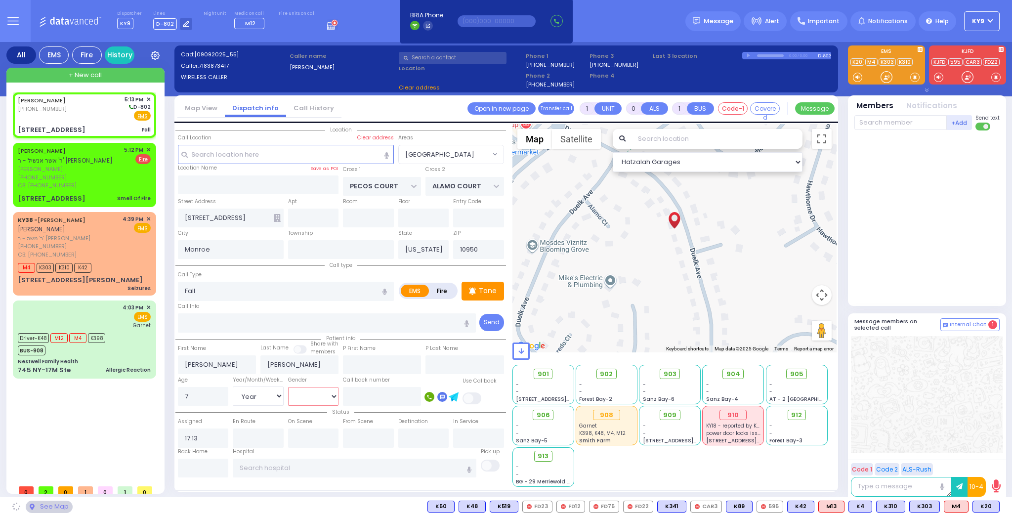
click at [288, 387] on select "[DEMOGRAPHIC_DATA] [DEMOGRAPHIC_DATA]" at bounding box center [313, 396] width 51 height 19
select select "[GEOGRAPHIC_DATA]"
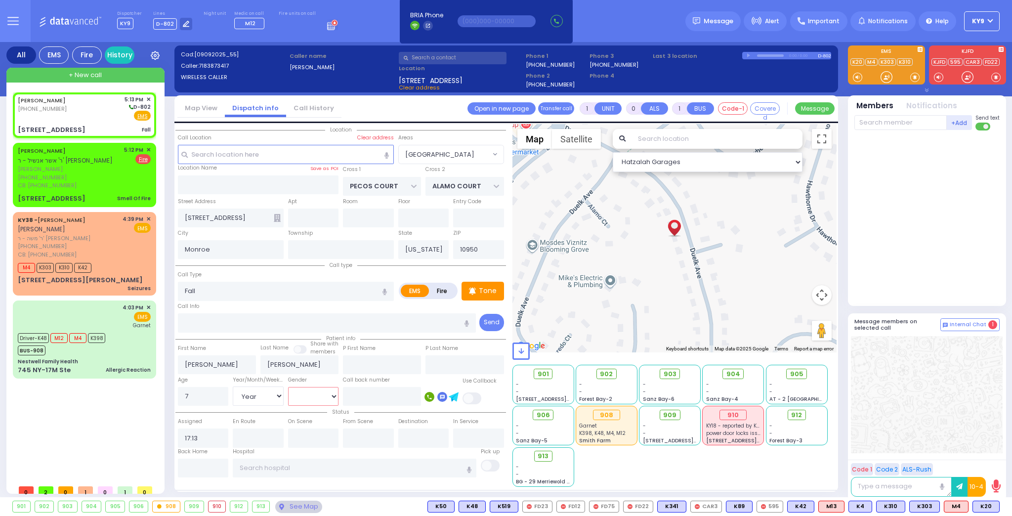
select select
radio input "true"
select select "Year"
select select "[DEMOGRAPHIC_DATA]"
select select "Hatzalah Garages"
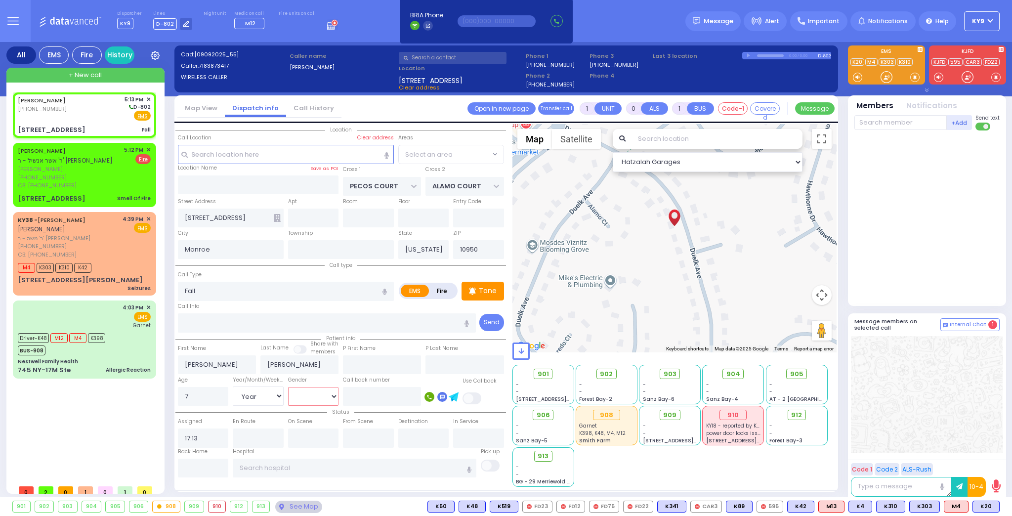
select select "[GEOGRAPHIC_DATA]"
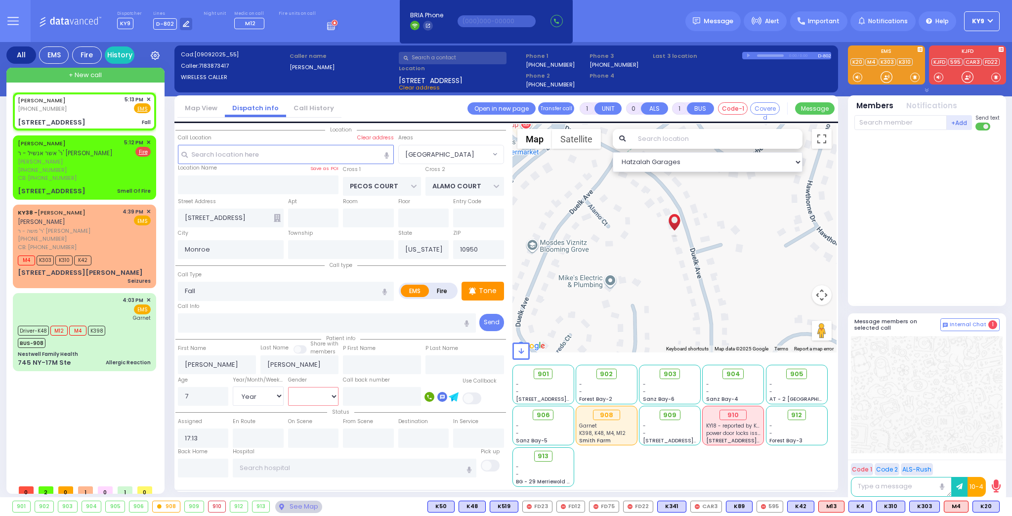
select select
radio input "true"
select select "Year"
select select "[DEMOGRAPHIC_DATA]"
select select "Hatzalah Garages"
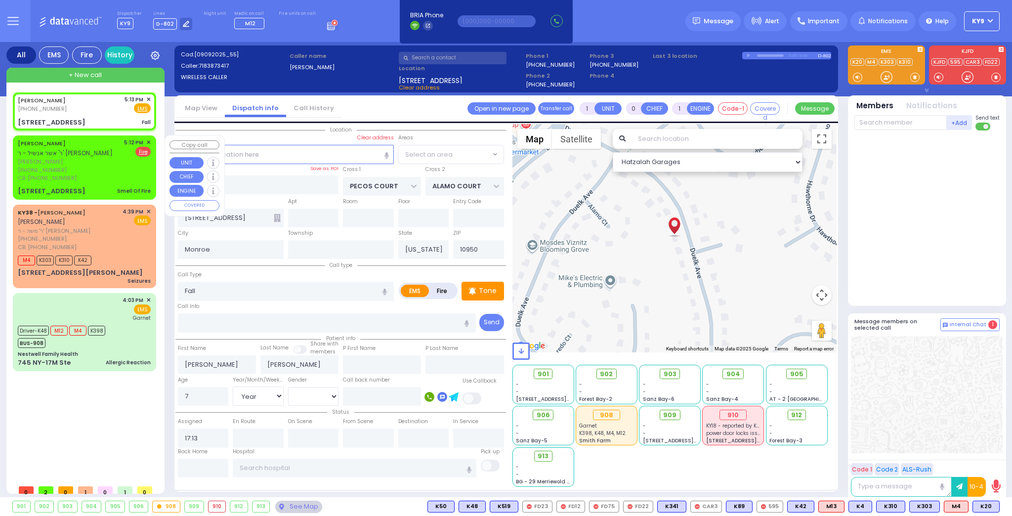
click at [111, 174] on div "CB: [PHONE_NUMBER]" at bounding box center [69, 178] width 103 height 8
type input "2"
type input "1"
type input "Smell Of Fire"
radio input "false"
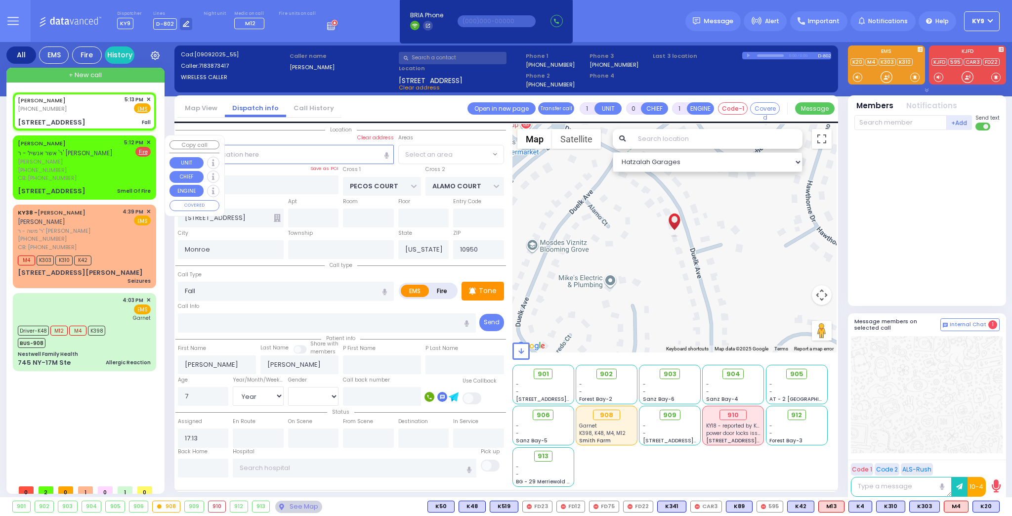
radio input "true"
type input "YIDA"
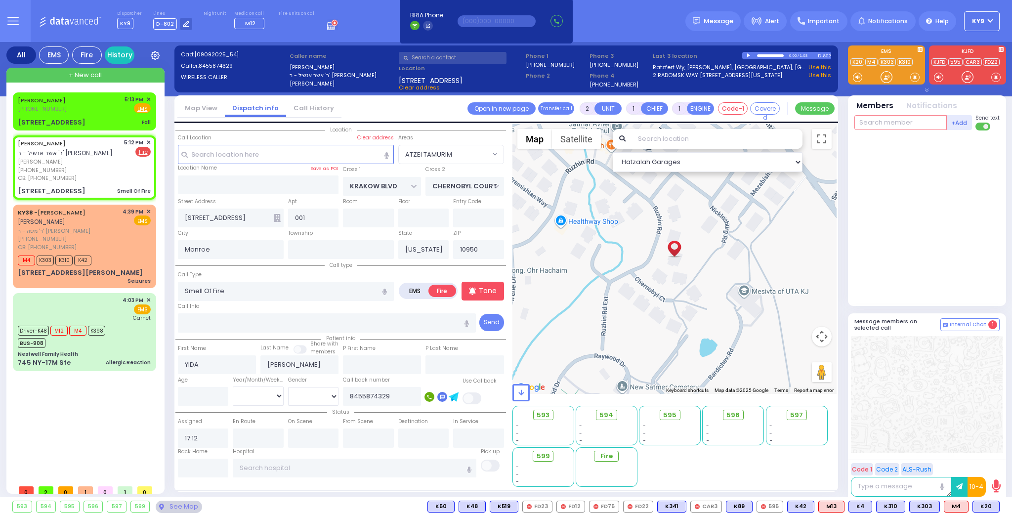
click at [901, 123] on input "text" at bounding box center [900, 122] width 92 height 15
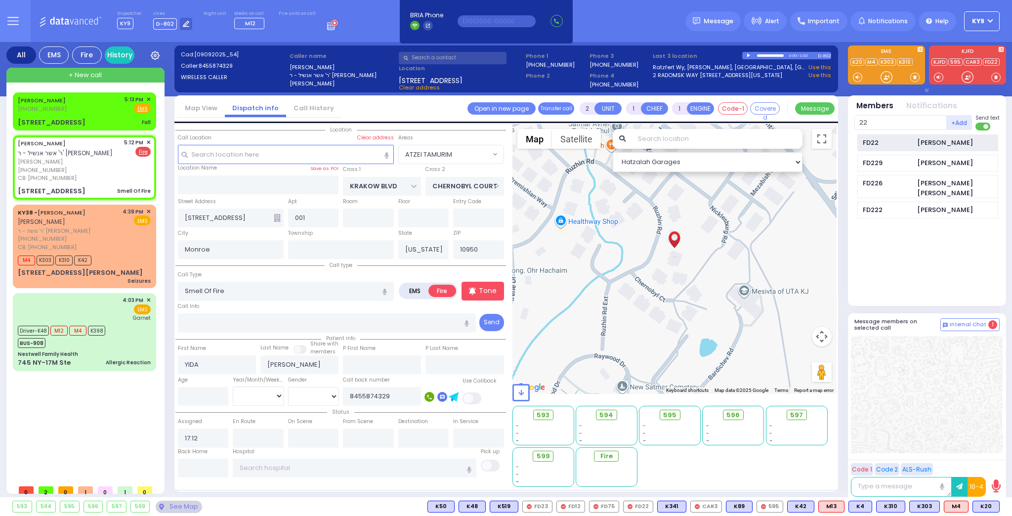
click at [909, 139] on div "FD22" at bounding box center [887, 143] width 49 height 10
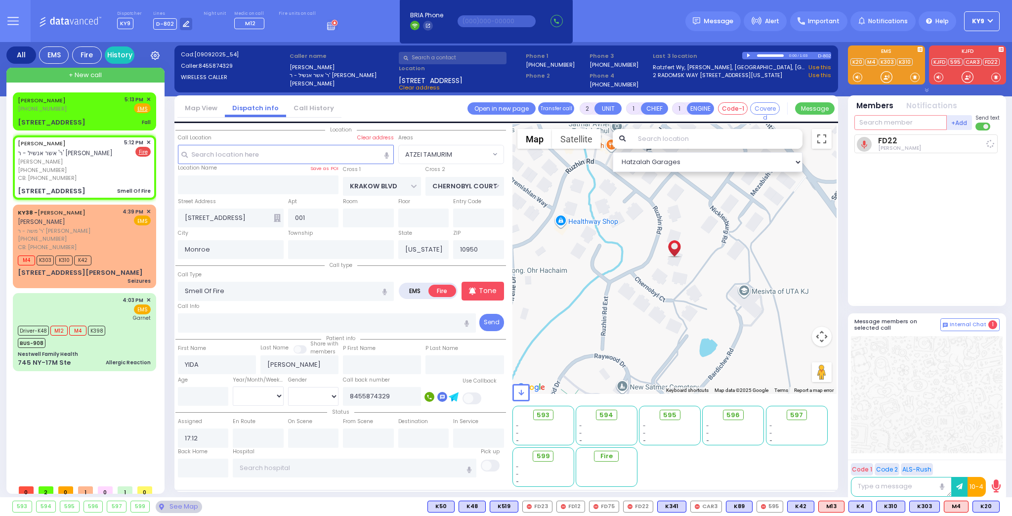
click at [893, 124] on input "text" at bounding box center [900, 122] width 92 height 15
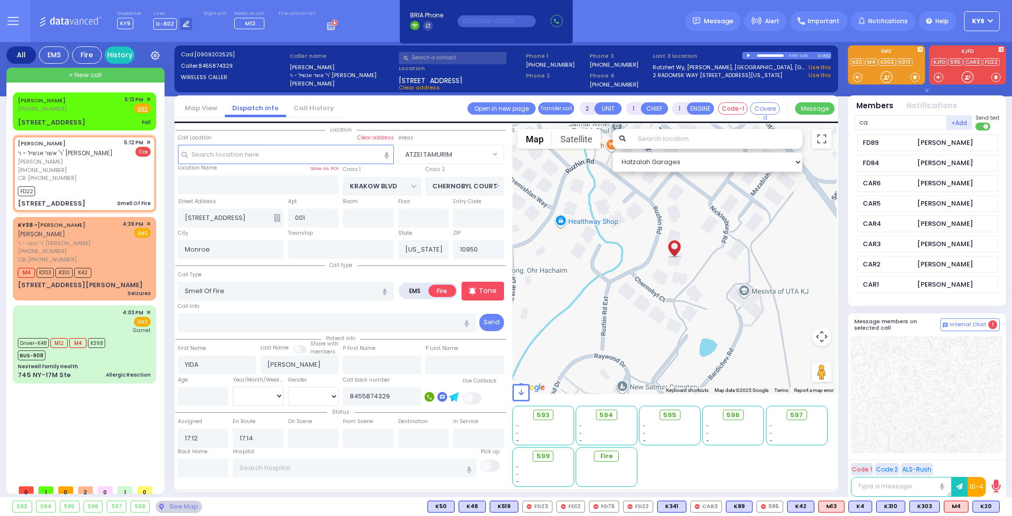
click at [883, 241] on div "CAR3" at bounding box center [887, 244] width 49 height 10
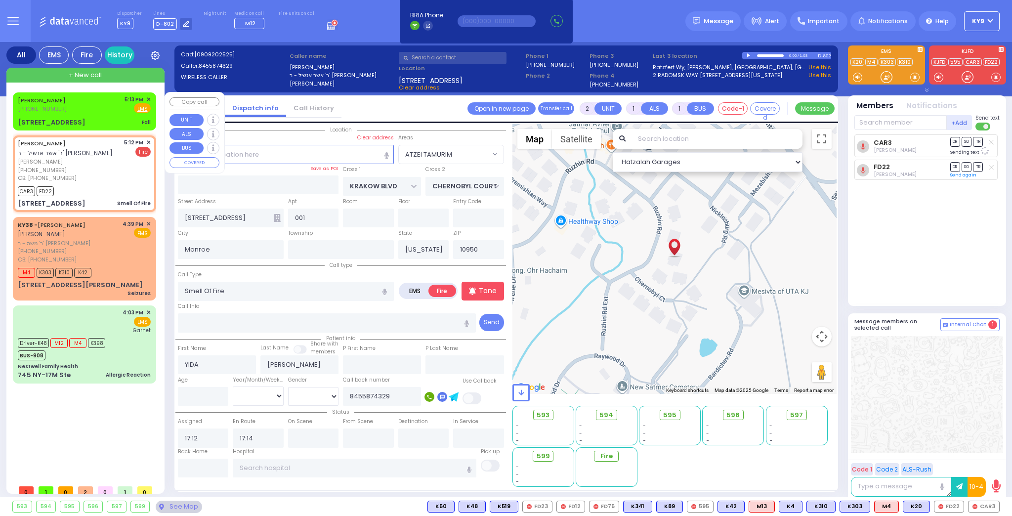
click at [84, 118] on div "[STREET_ADDRESS] Fall" at bounding box center [84, 123] width 133 height 10
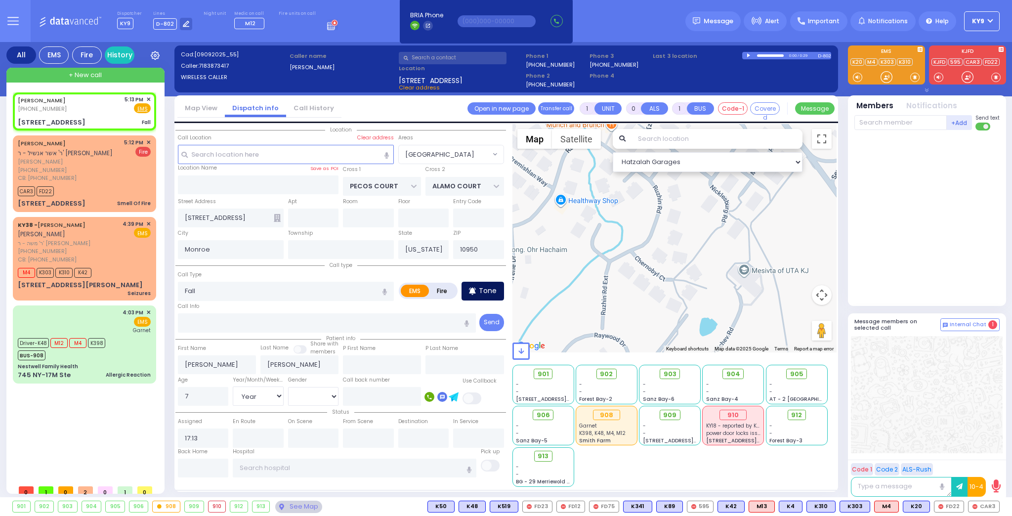
click at [478, 289] on div "Tone" at bounding box center [482, 291] width 42 height 19
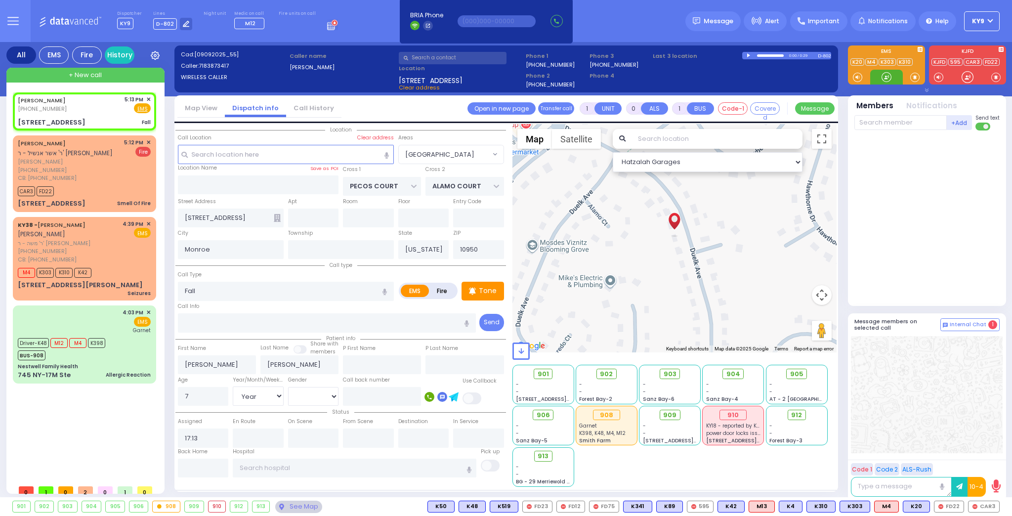
click at [888, 80] on div at bounding box center [886, 77] width 10 height 10
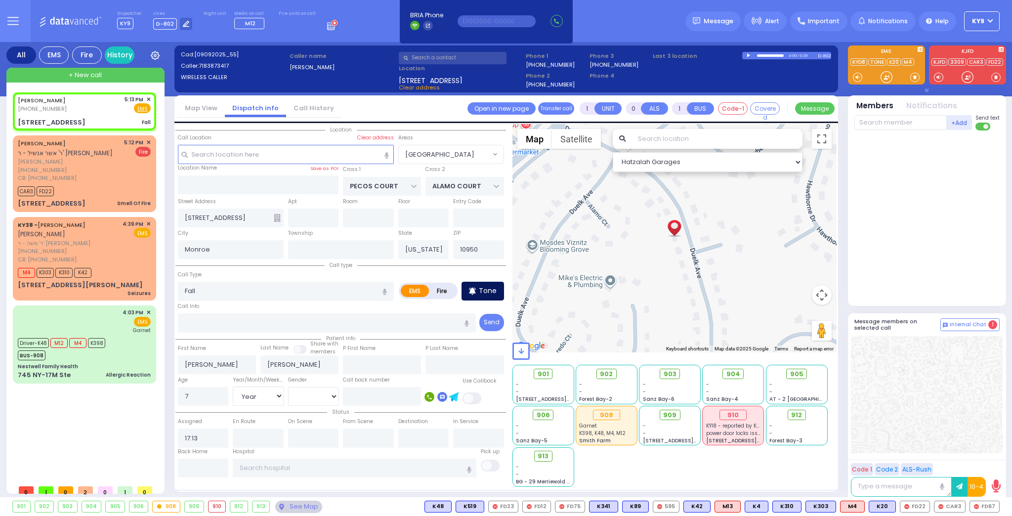
click at [480, 293] on p "Tone" at bounding box center [488, 291] width 18 height 10
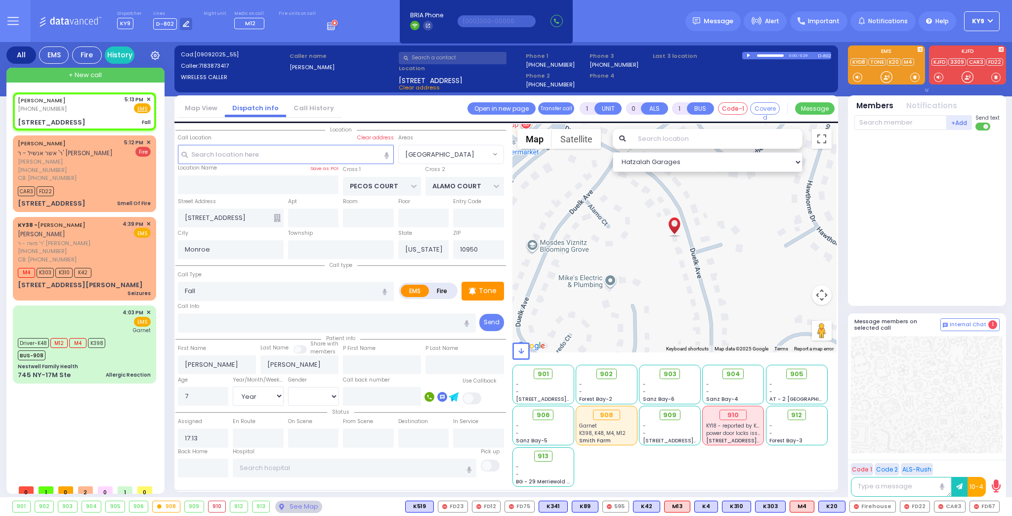
click at [907, 182] on div at bounding box center [927, 215] width 147 height 163
click at [881, 76] on div at bounding box center [886, 77] width 10 height 10
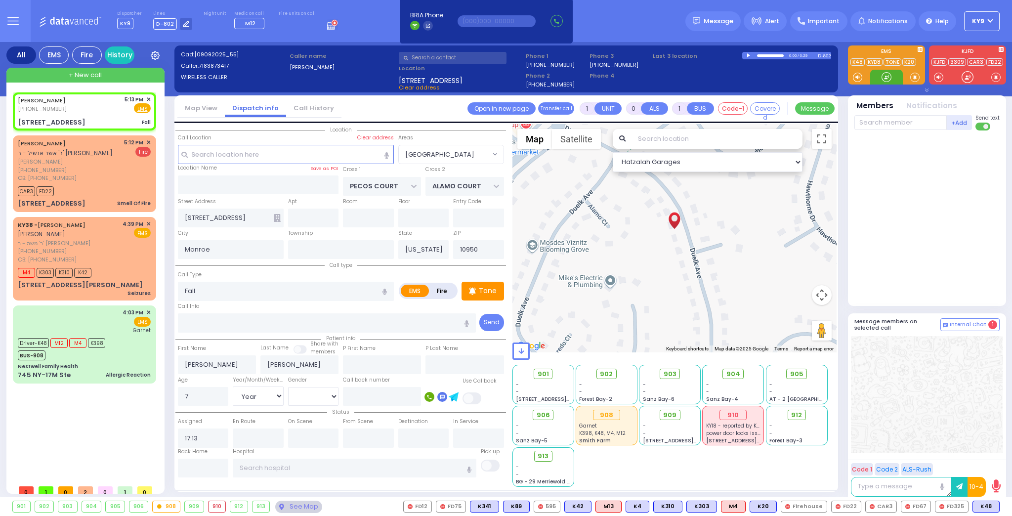
drag, startPoint x: 890, startPoint y: 75, endPoint x: 894, endPoint y: 78, distance: 5.1
click at [894, 77] on div at bounding box center [886, 77] width 33 height 15
click at [983, 510] on span "K48" at bounding box center [986, 506] width 26 height 11
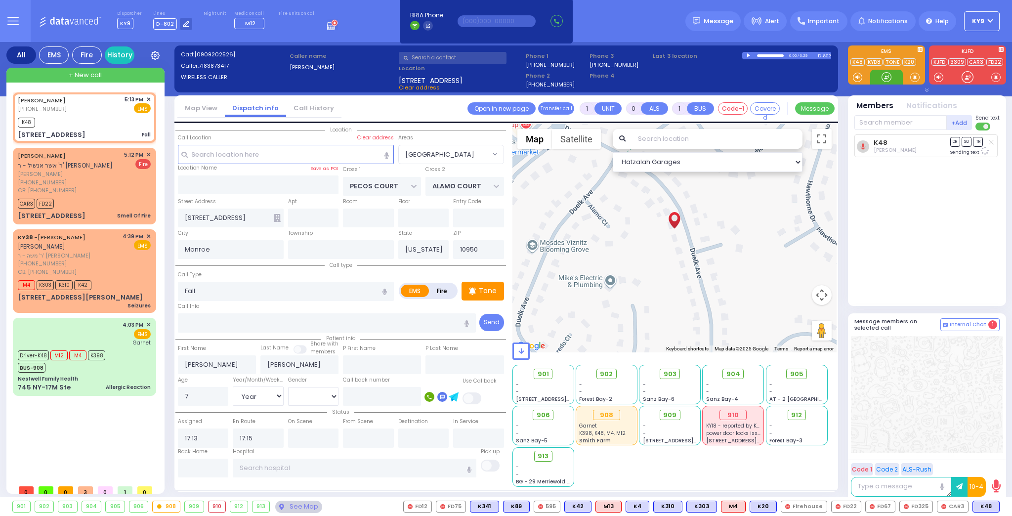
click at [887, 79] on div at bounding box center [886, 77] width 10 height 10
click at [95, 350] on span "K398" at bounding box center [96, 355] width 17 height 10
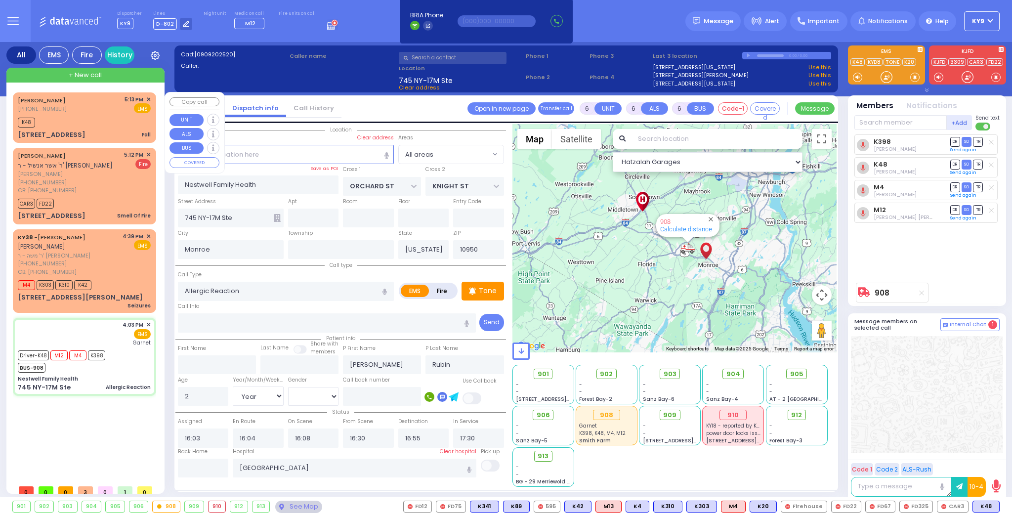
click at [80, 121] on div "K48" at bounding box center [84, 121] width 133 height 12
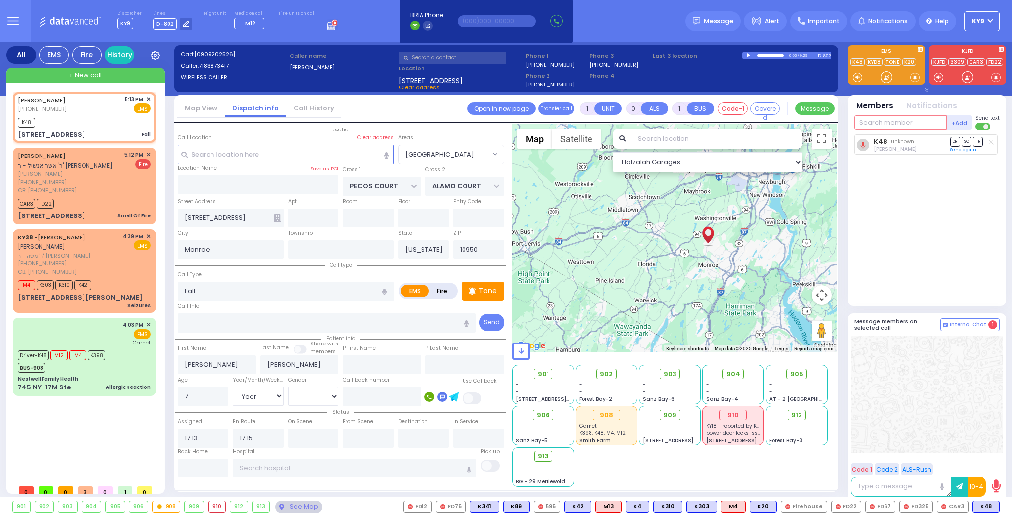
click at [904, 127] on input "text" at bounding box center [900, 122] width 92 height 15
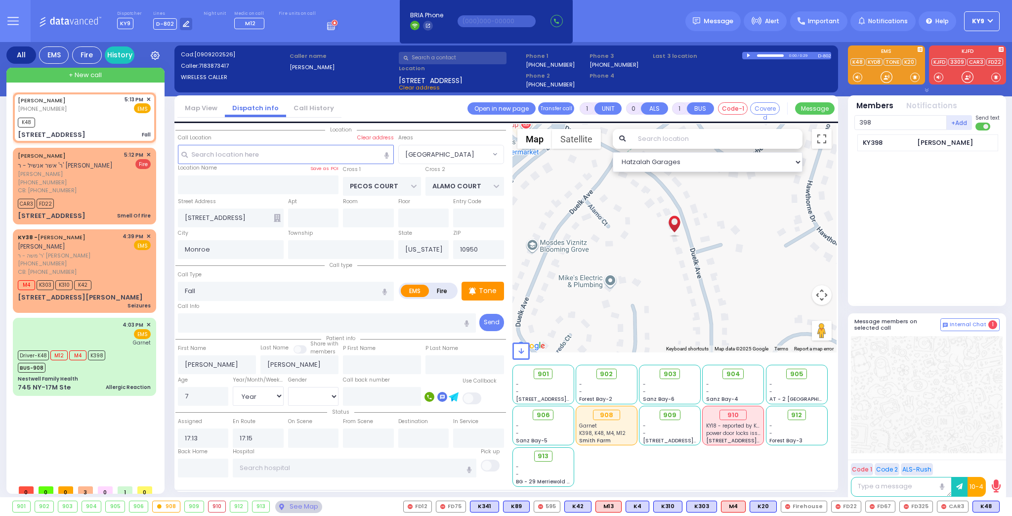
click at [897, 147] on div "KY398 [PERSON_NAME]" at bounding box center [927, 142] width 141 height 17
click at [885, 122] on input "text" at bounding box center [900, 122] width 92 height 15
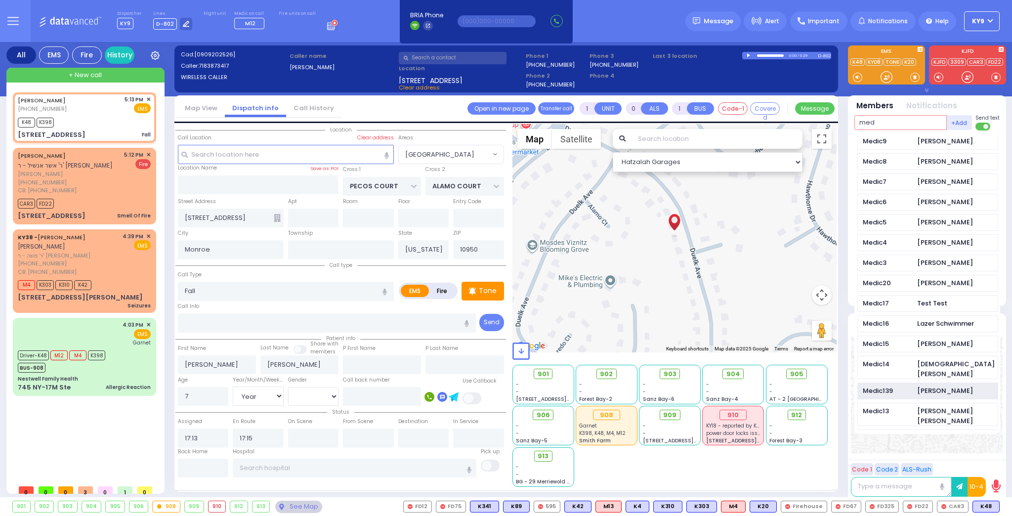
scroll to position [474, 0]
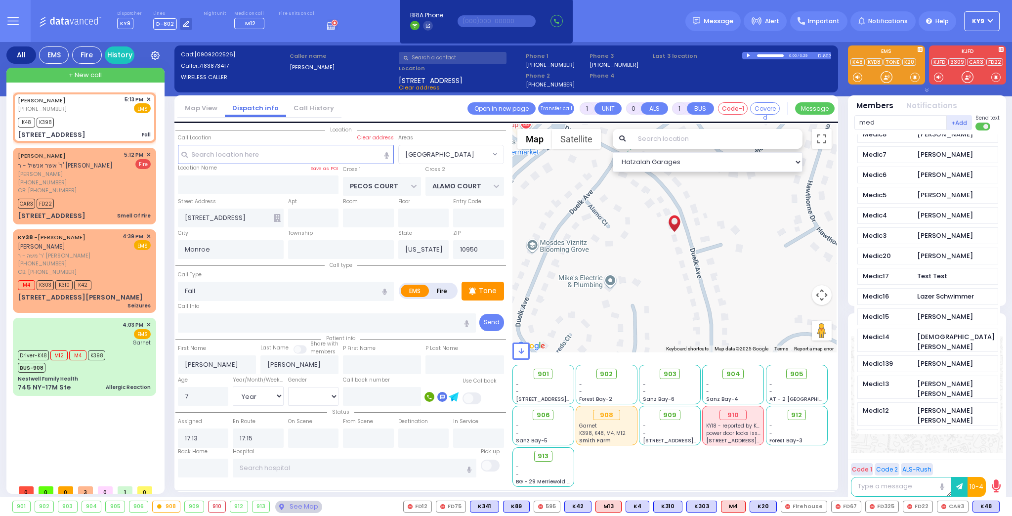
click at [891, 406] on div "Medic12" at bounding box center [887, 411] width 49 height 10
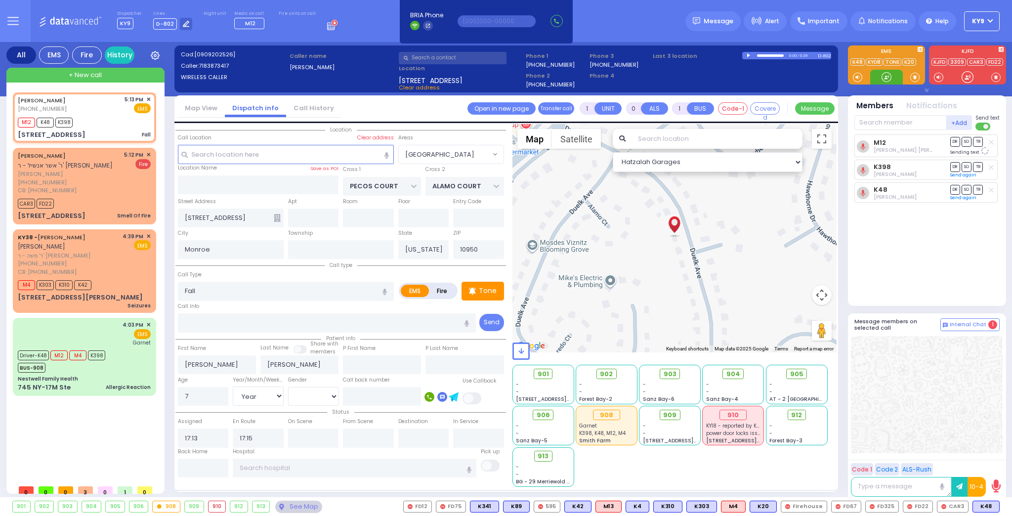
drag, startPoint x: 886, startPoint y: 79, endPoint x: 881, endPoint y: 81, distance: 5.8
click at [887, 79] on div at bounding box center [886, 77] width 10 height 10
click at [81, 361] on div "BUS-908" at bounding box center [61, 366] width 87 height 12
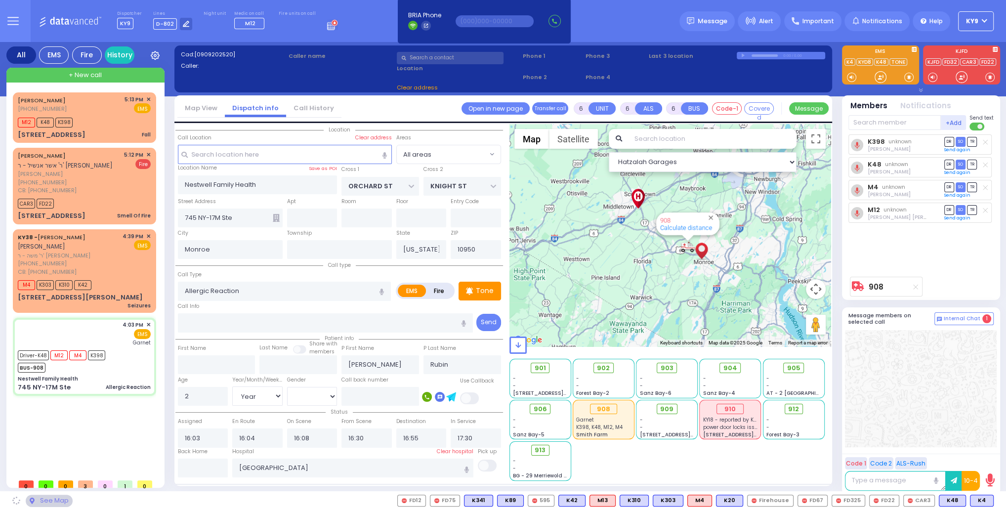
click at [216, 471] on input "text" at bounding box center [203, 467] width 50 height 19
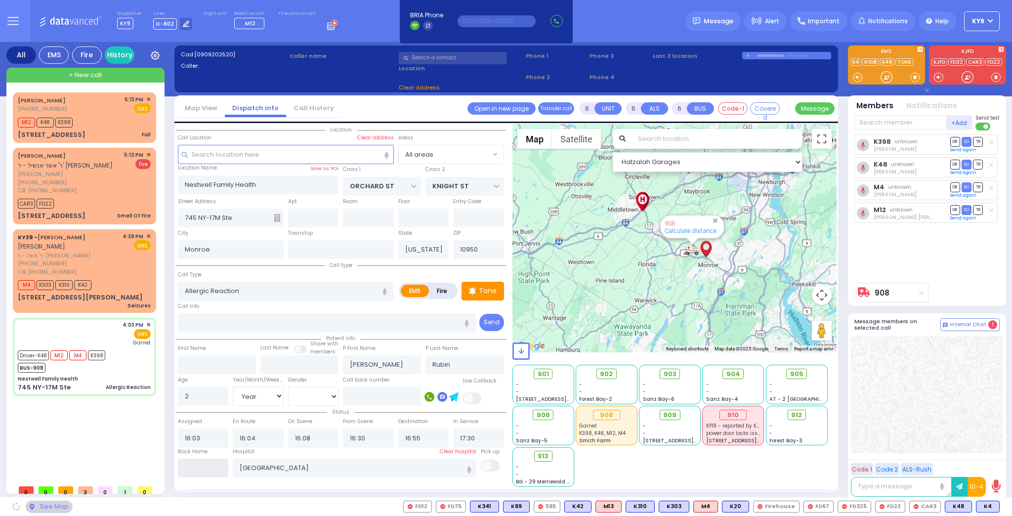
click at [216, 471] on input "text" at bounding box center [203, 467] width 51 height 19
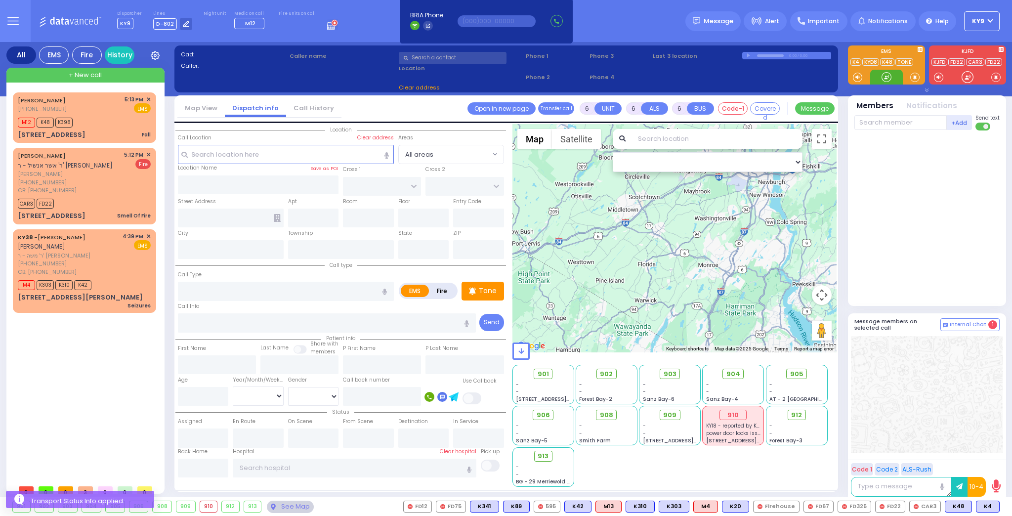
drag, startPoint x: 885, startPoint y: 75, endPoint x: 879, endPoint y: 76, distance: 6.4
click at [881, 76] on div at bounding box center [886, 77] width 10 height 10
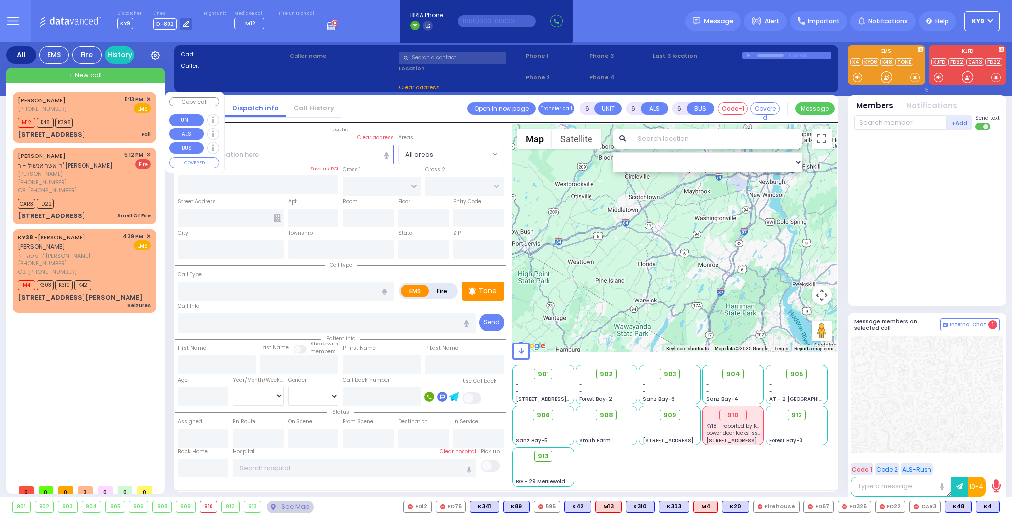
click at [88, 128] on div "[PERSON_NAME] [PHONE_NUMBER] 5:13 PM ✕ EMS M12" at bounding box center [84, 117] width 139 height 47
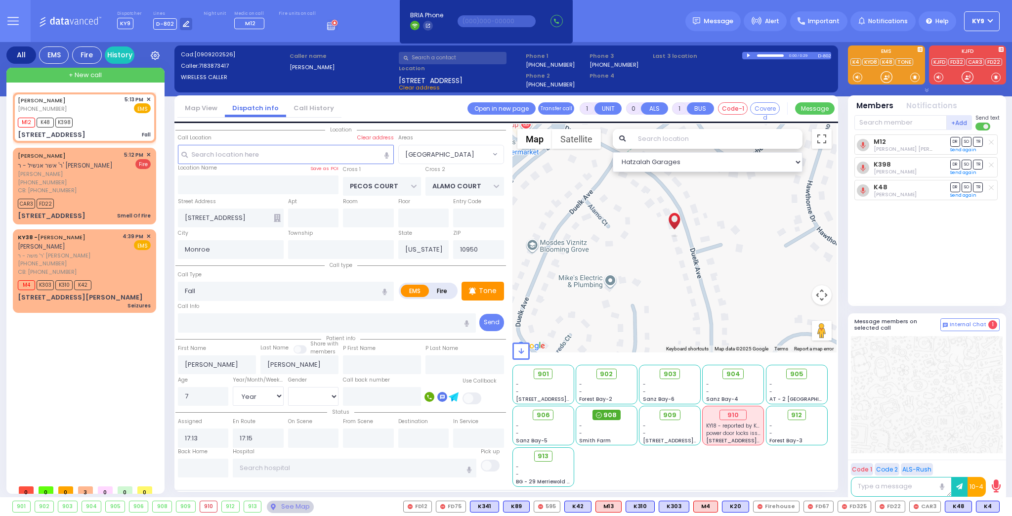
click at [608, 413] on span "908" at bounding box center [609, 415] width 13 height 10
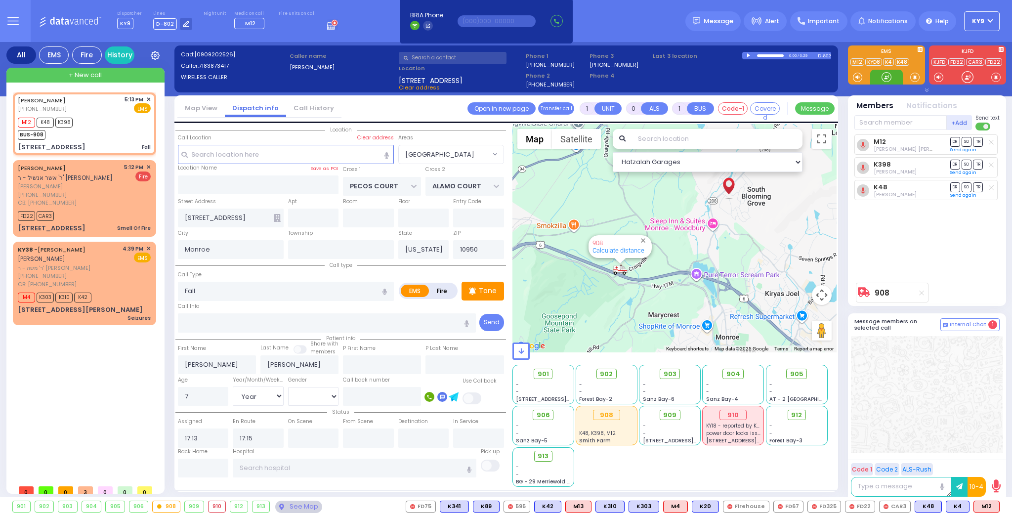
click at [885, 77] on div at bounding box center [886, 77] width 10 height 10
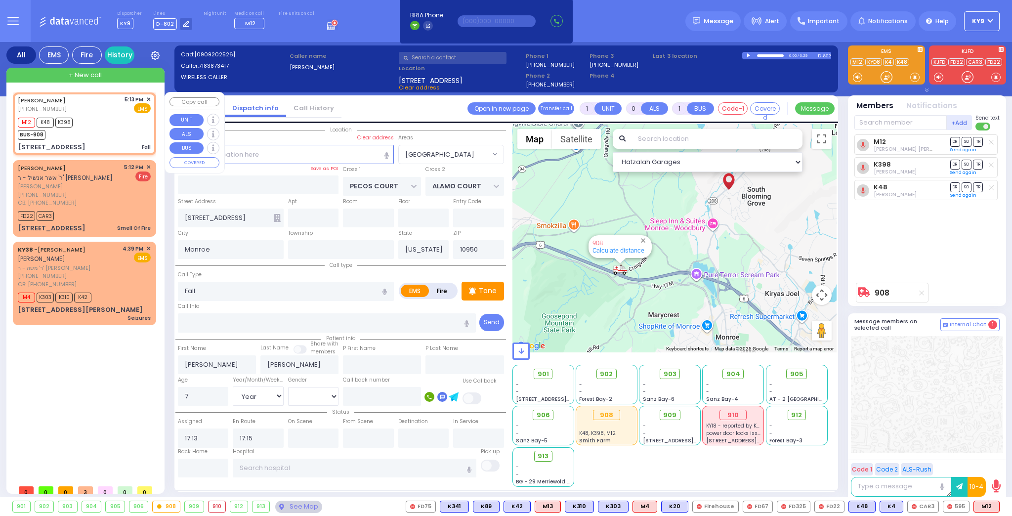
click at [112, 130] on div "M12 K48 K398 BUS-908" at bounding box center [84, 127] width 133 height 25
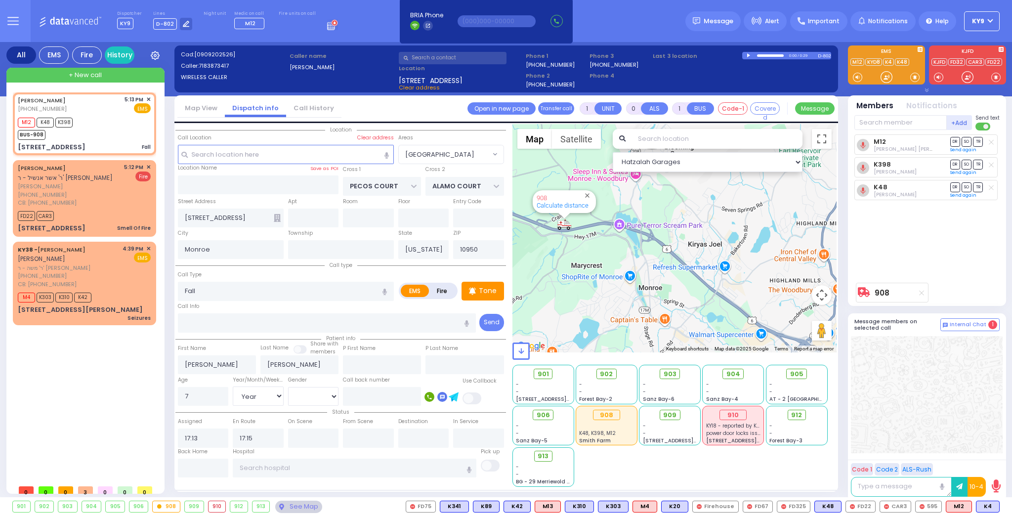
drag, startPoint x: 780, startPoint y: 282, endPoint x: 726, endPoint y: 242, distance: 67.4
click at [724, 243] on div "908 Calculate distance" at bounding box center [674, 238] width 325 height 228
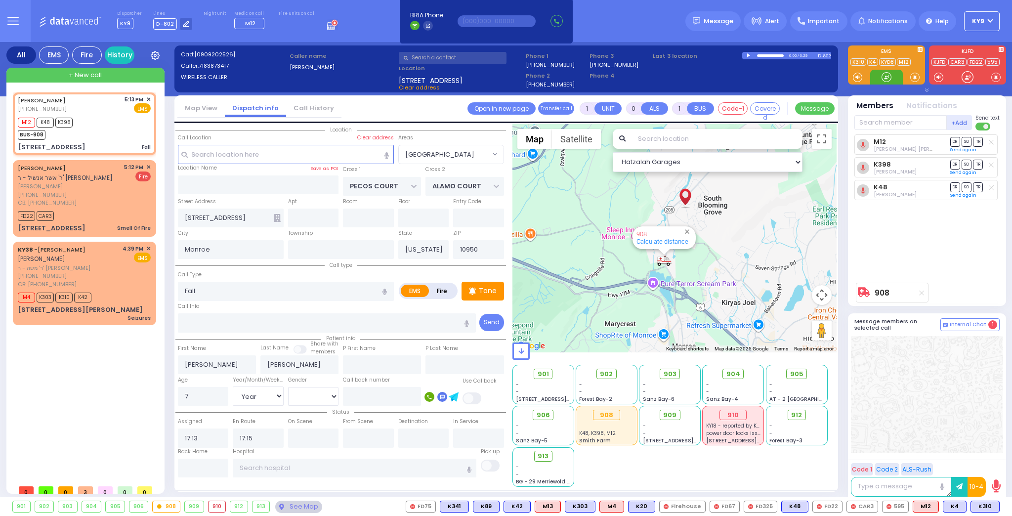
click at [884, 78] on div at bounding box center [886, 77] width 10 height 10
click at [104, 285] on div "CB: [PHONE_NUMBER]" at bounding box center [68, 284] width 101 height 8
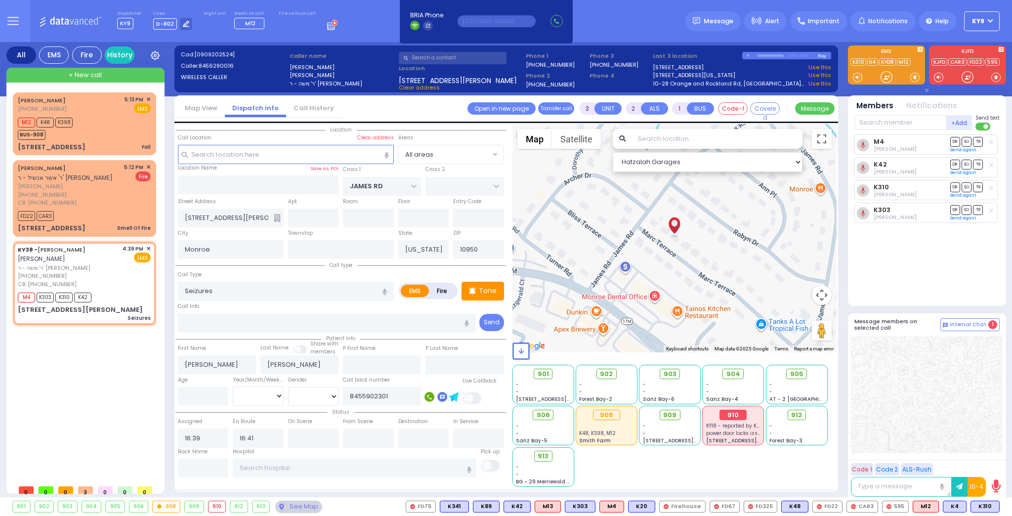
click at [724, 410] on div "910" at bounding box center [732, 415] width 27 height 11
click at [213, 502] on div "910" at bounding box center [216, 506] width 17 height 11
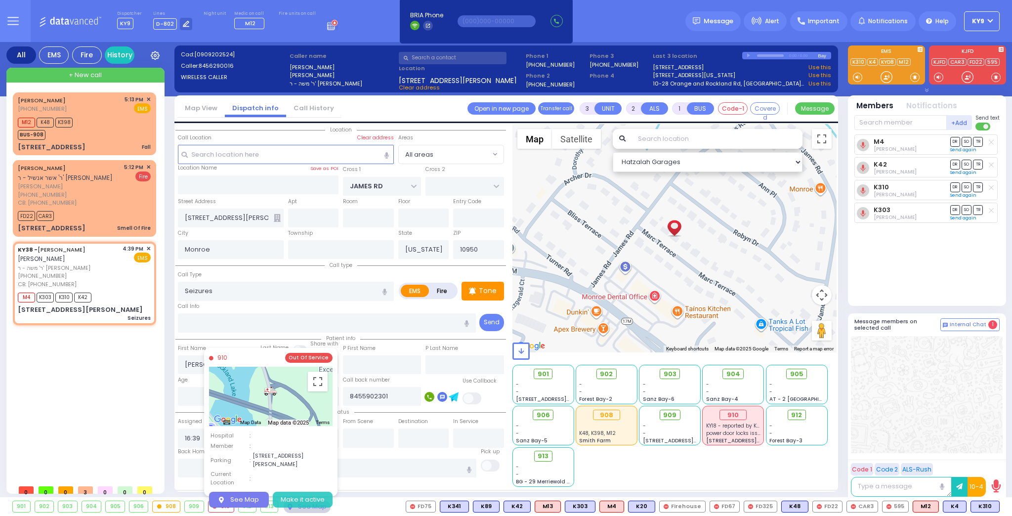
click at [314, 492] on button "Make it active" at bounding box center [303, 500] width 60 height 16
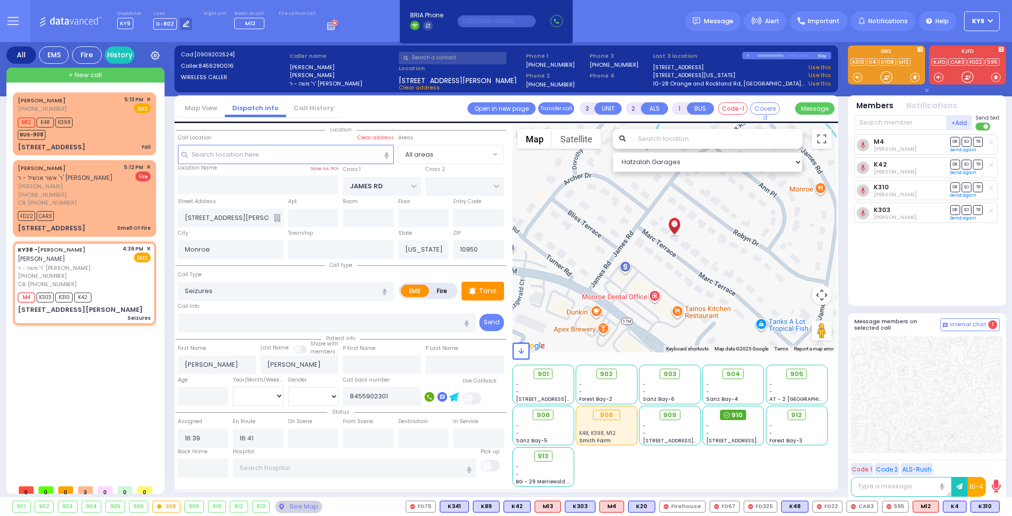
click at [734, 412] on span "910" at bounding box center [736, 415] width 11 height 10
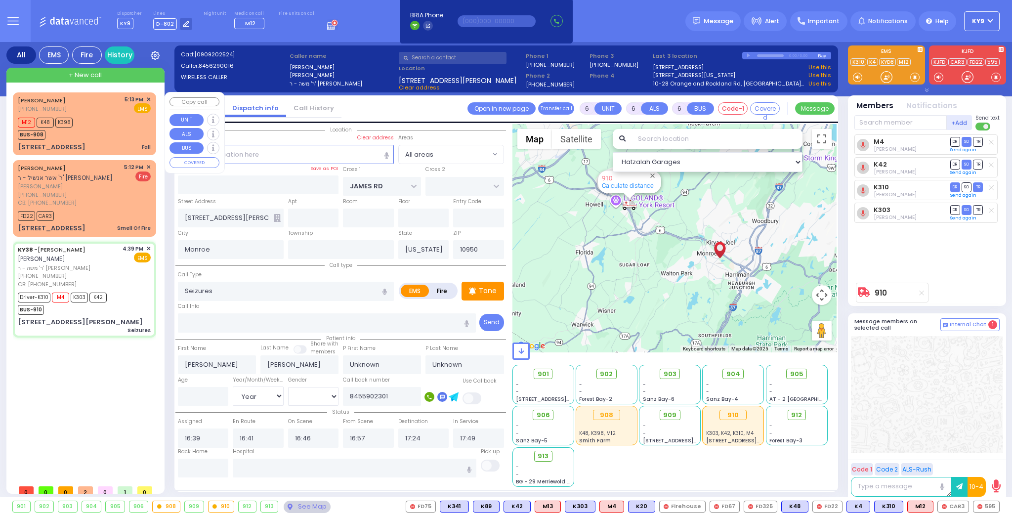
select select "Year"
select select
radio input "true"
type input "[PERSON_NAME]"
select select "Year"
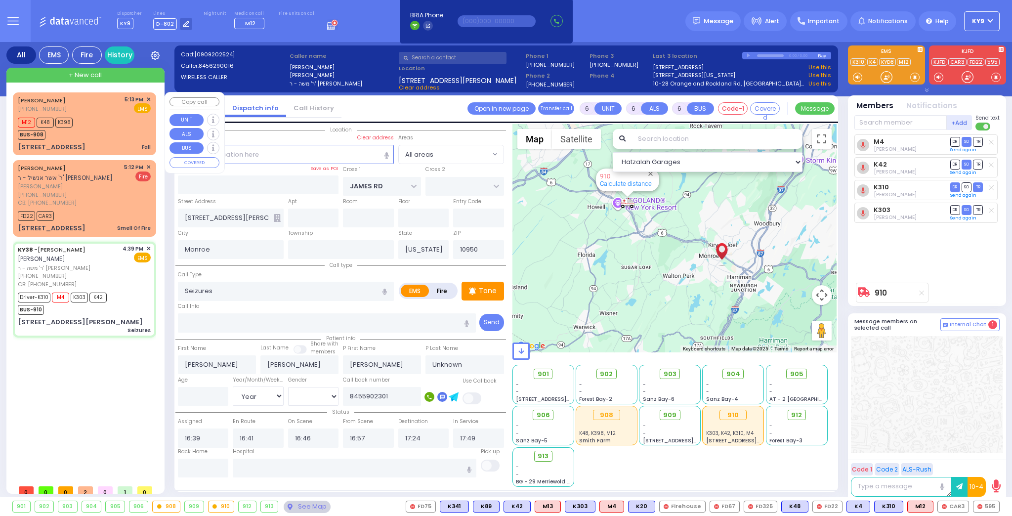
select select "Hatzalah Garages"
select select
radio input "true"
type input "[PERSON_NAME]"
select select "Year"
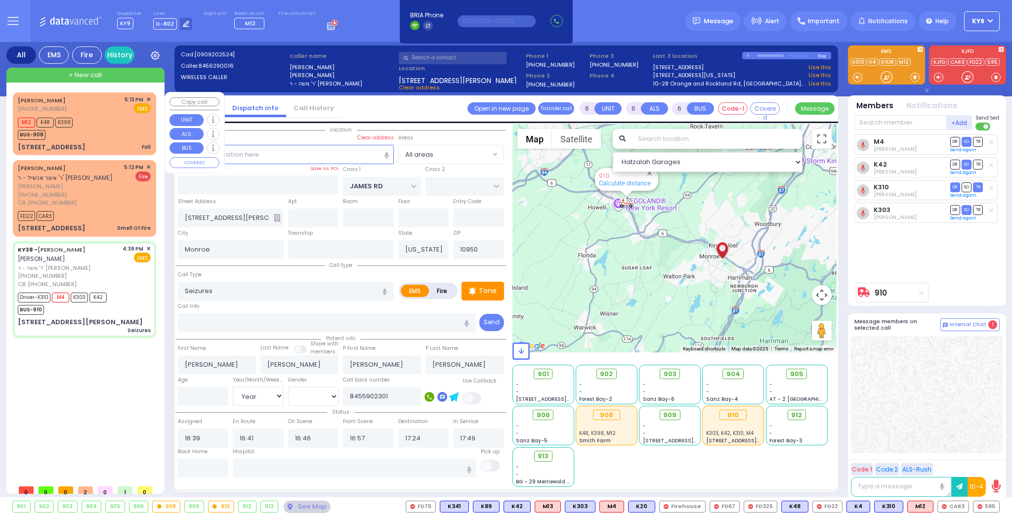
select select "Hatzalah Garages"
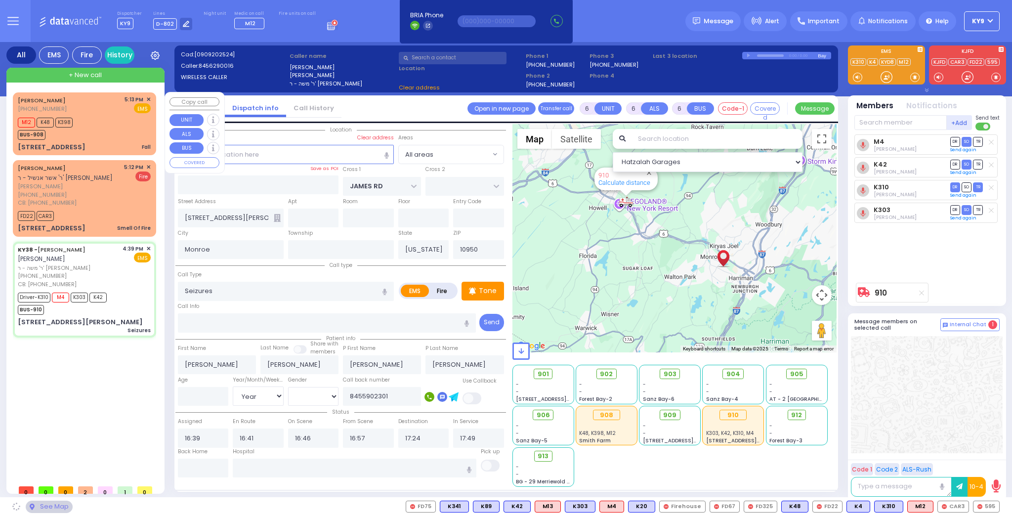
select select
radio input "true"
select select "Year"
select select "Hatzalah Garages"
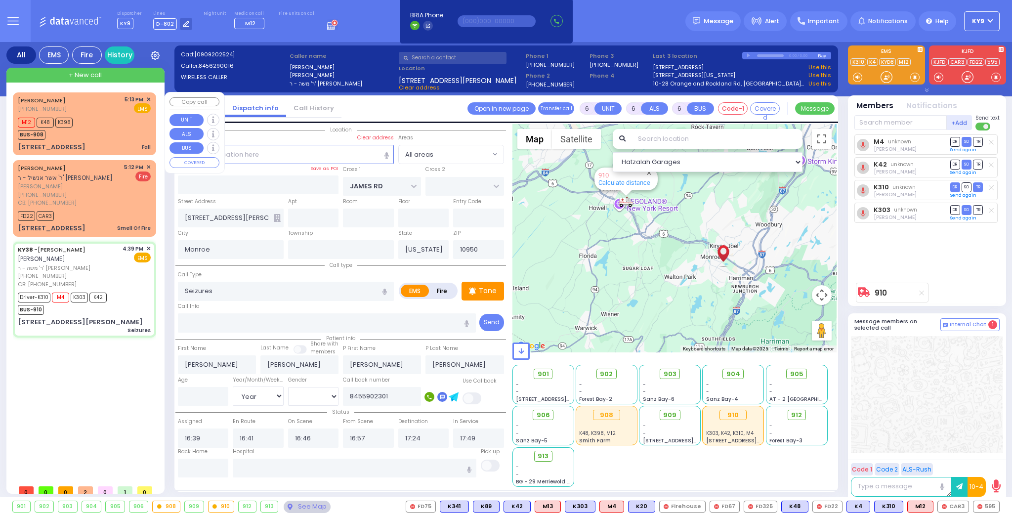
select select
radio input "true"
select select "Year"
select select "Hatzalah Garages"
select select
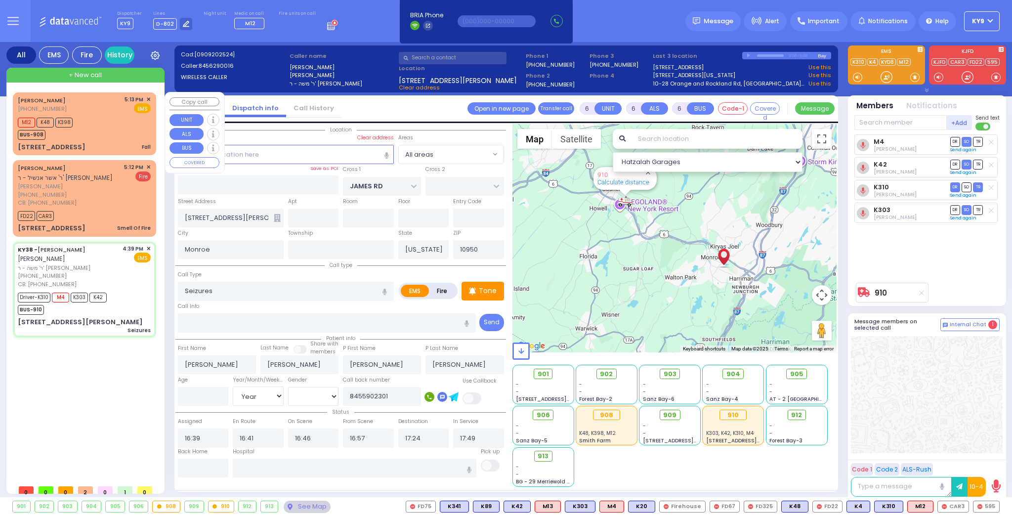
radio input "true"
select select "Year"
select select "Hatzalah Garages"
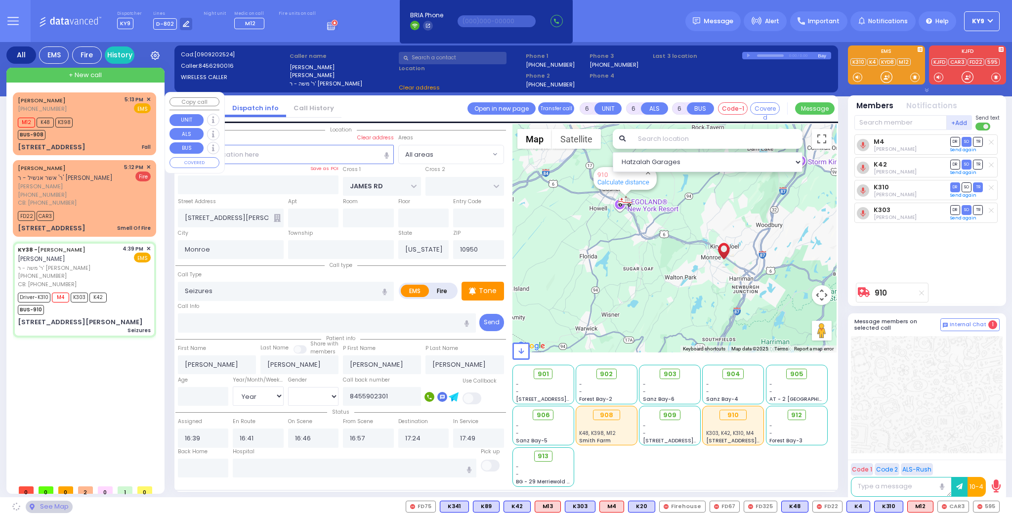
select select
radio input "true"
select select "Year"
select select "Hatzalah Garages"
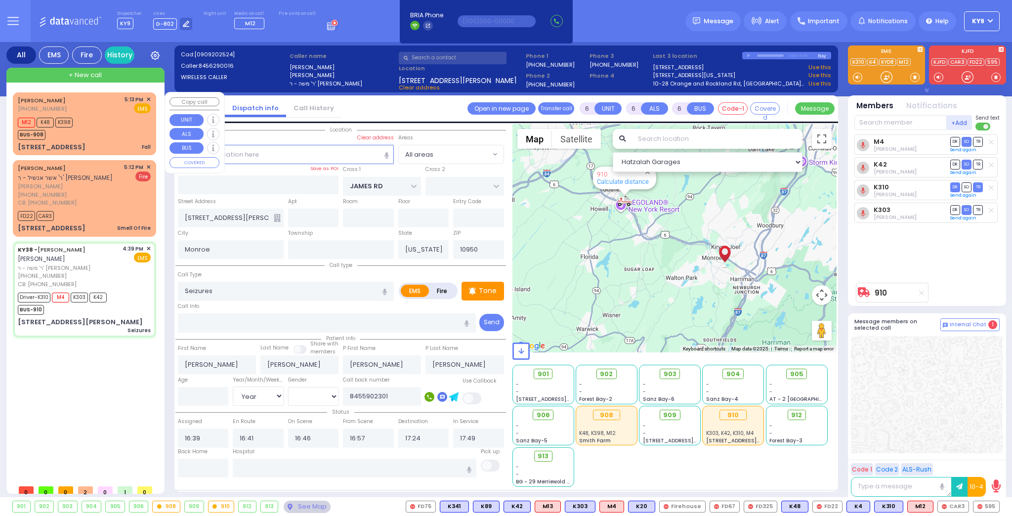
select select
radio input "true"
select select "Year"
select select "Hatzalah Garages"
select select
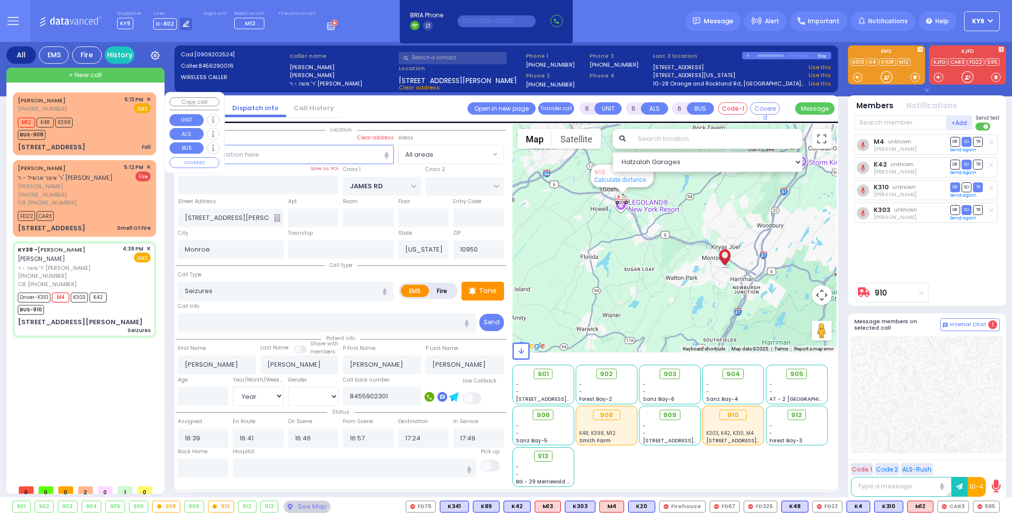
radio input "true"
select select "Year"
select select "Hatzalah Garages"
select select
radio input "true"
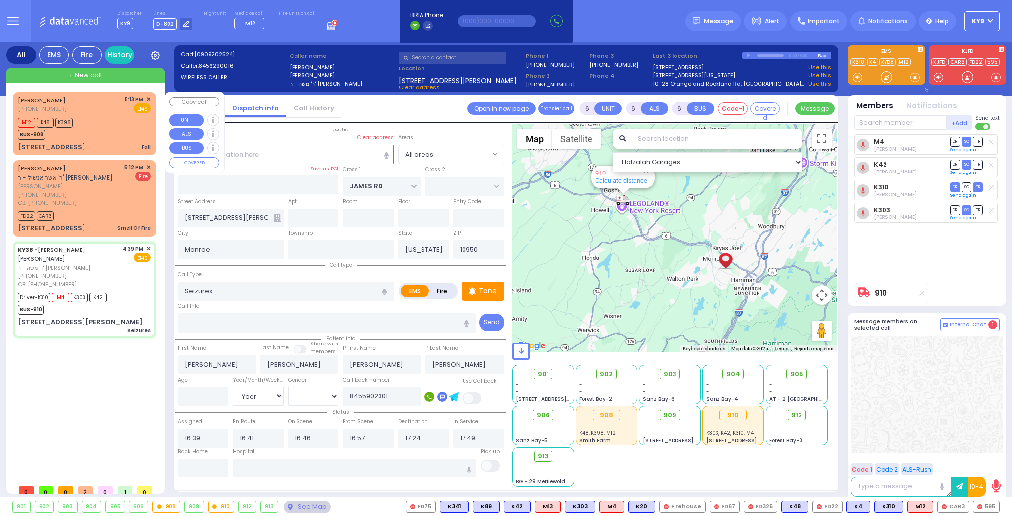
select select "Year"
select select "Hatzalah Garages"
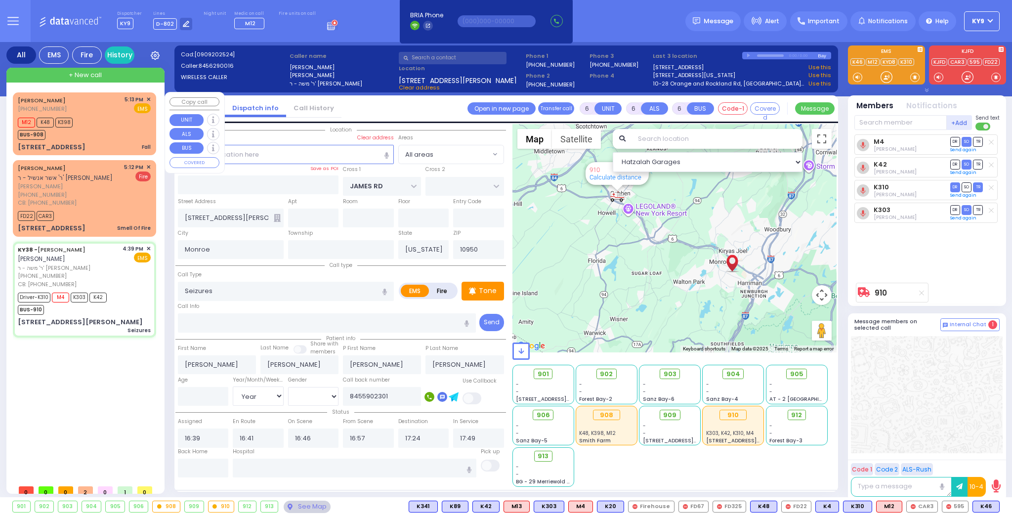
select select
radio input "true"
select select "Year"
select select "[DEMOGRAPHIC_DATA]"
select select "Hatzalah Garages"
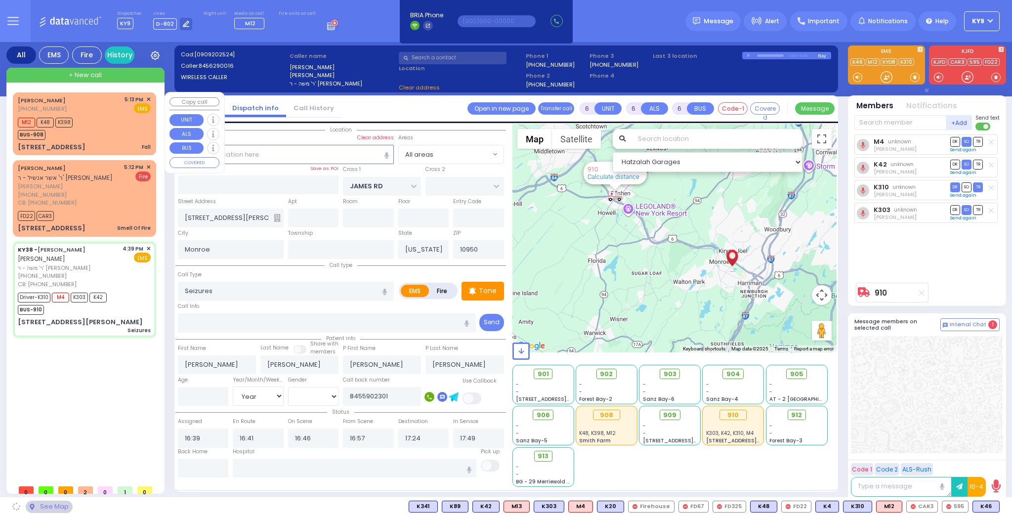
select select
radio input "true"
select select "Year"
select select "[DEMOGRAPHIC_DATA]"
select select "Hatzalah Garages"
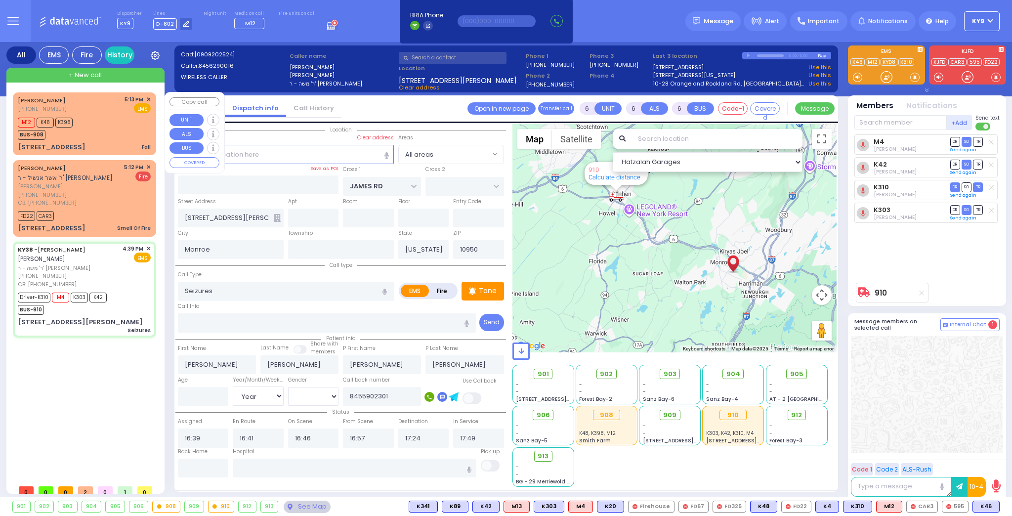
select select
radio input "true"
select select "Year"
select select "[DEMOGRAPHIC_DATA]"
select select "Hatzalah Garages"
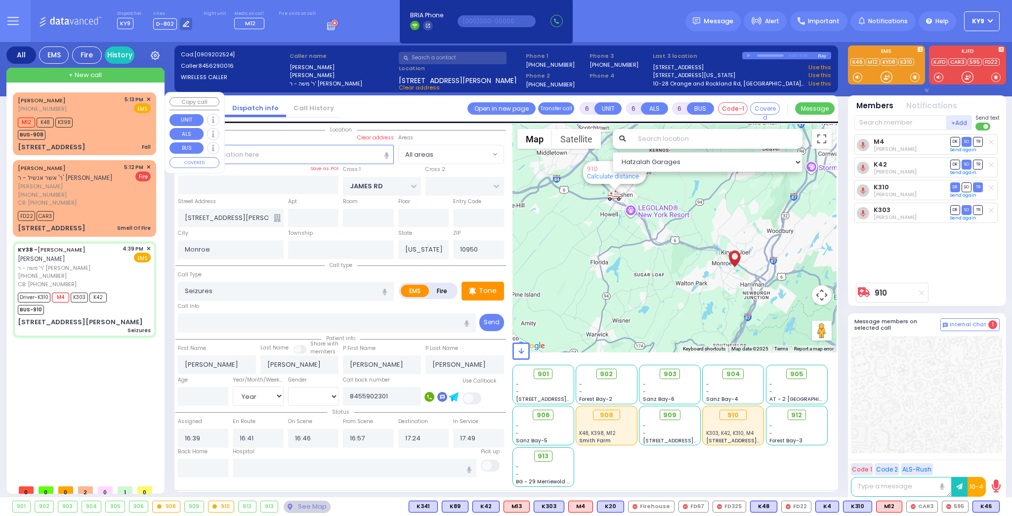
select select
radio input "true"
type input "78"
select select "Year"
select select "[DEMOGRAPHIC_DATA]"
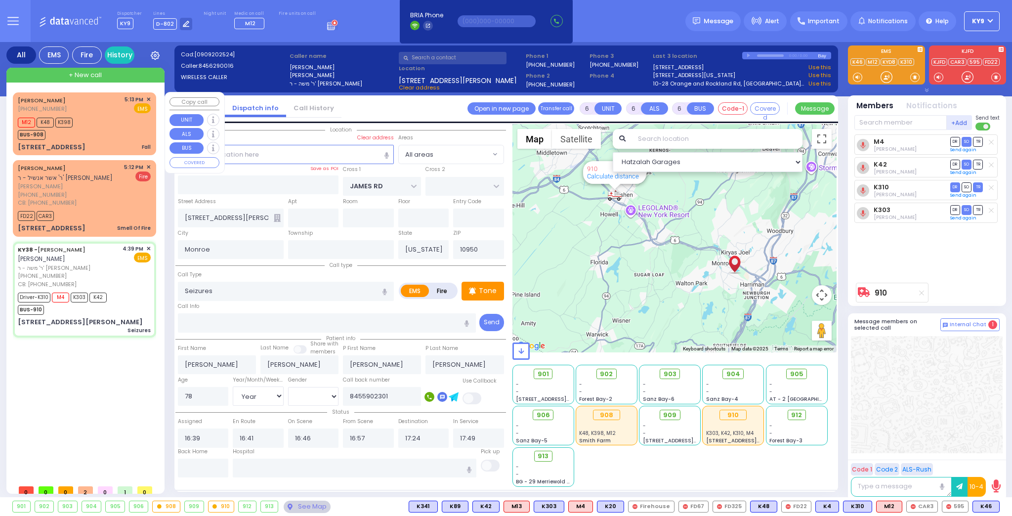
select select "Hatzalah Garages"
select select
radio input "true"
select select "Year"
select select "[DEMOGRAPHIC_DATA]"
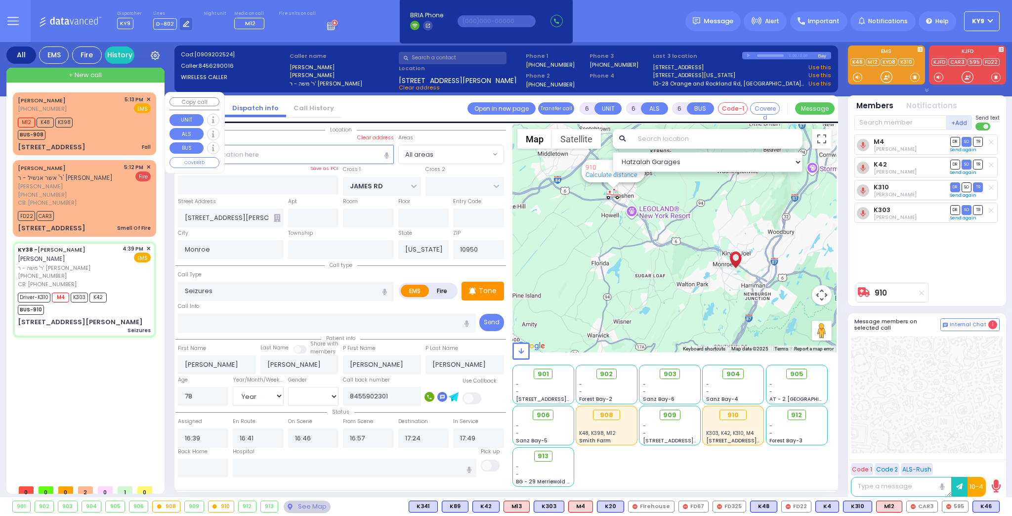
select select "Hatzalah Garages"
select select
radio input "true"
select select "Year"
select select "[DEMOGRAPHIC_DATA]"
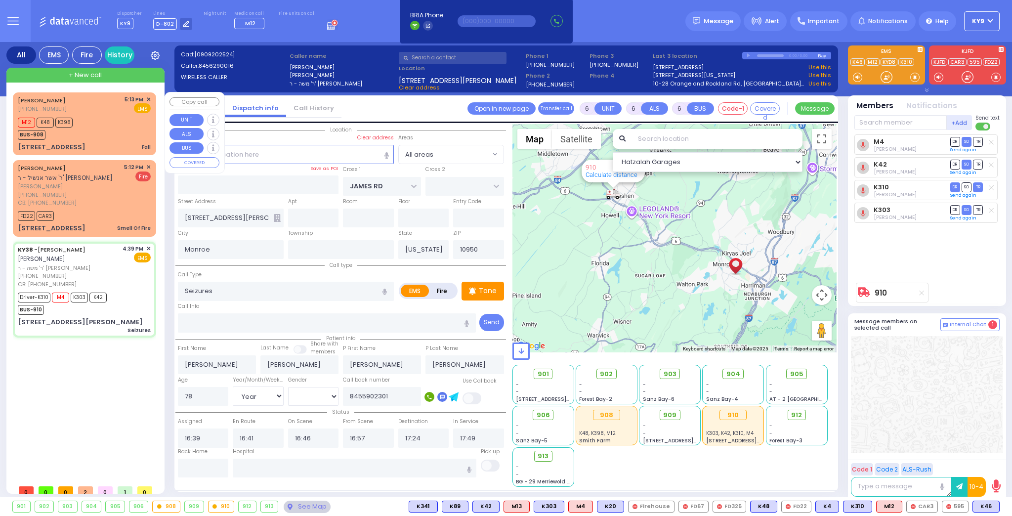
select select "Hatzalah Garages"
select select
radio input "true"
select select "Year"
select select "[DEMOGRAPHIC_DATA]"
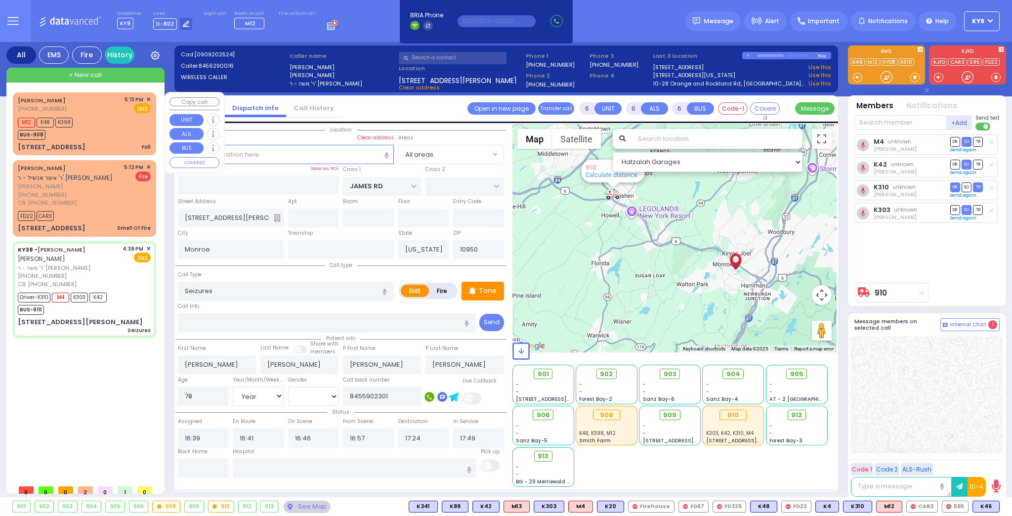
select select "Hatzalah Garages"
select select
radio input "true"
select select "Year"
select select "[DEMOGRAPHIC_DATA]"
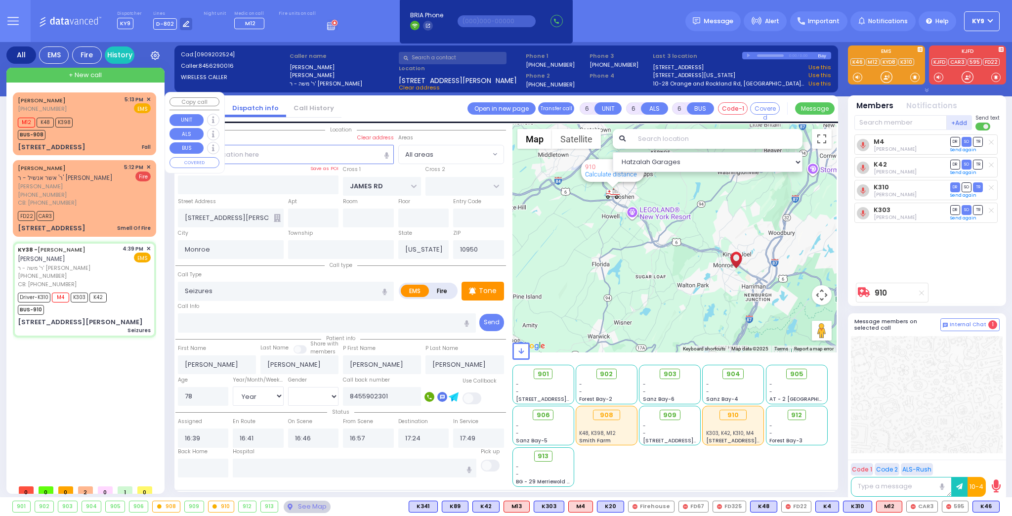
select select "Hatzalah Garages"
select select
radio input "true"
select select "Year"
select select "[DEMOGRAPHIC_DATA]"
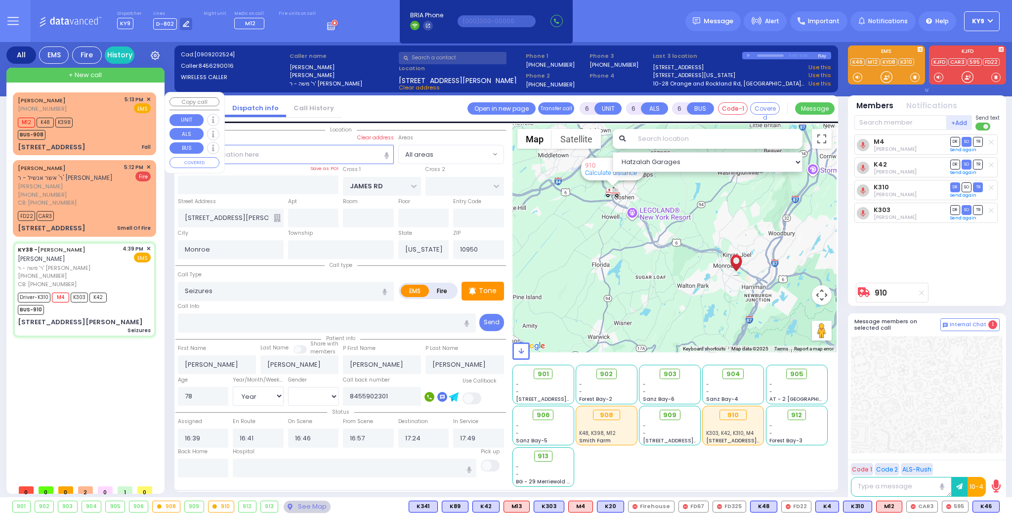
select select "Hatzalah Garages"
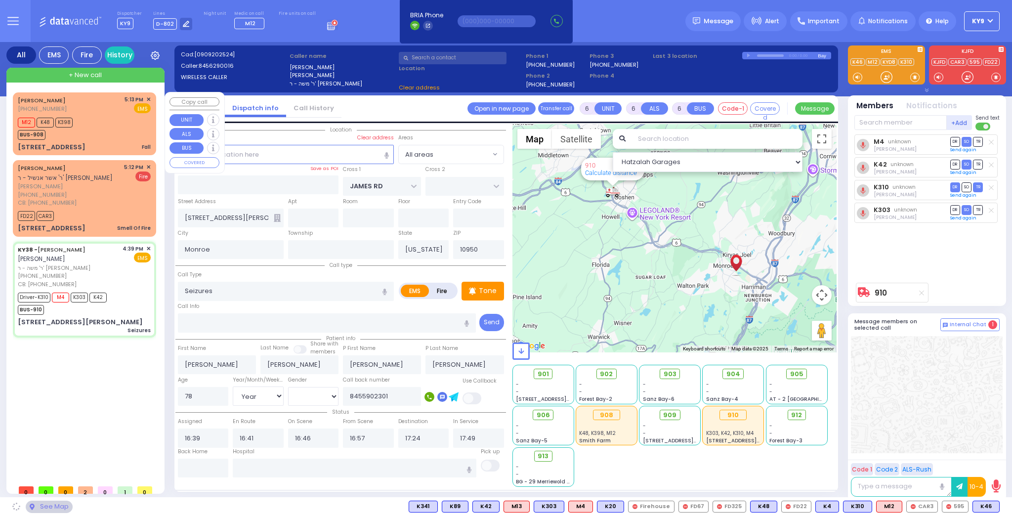
select select
radio input "true"
select select "Year"
select select "[DEMOGRAPHIC_DATA]"
select select "Hatzalah Garages"
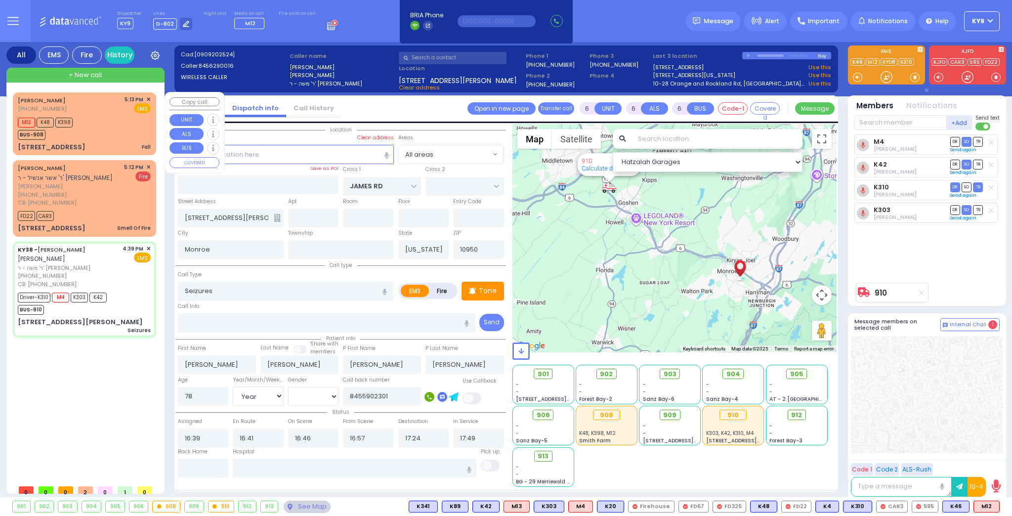
select select
radio input "true"
select select "Year"
select select "[DEMOGRAPHIC_DATA]"
select select "Hatzalah Garages"
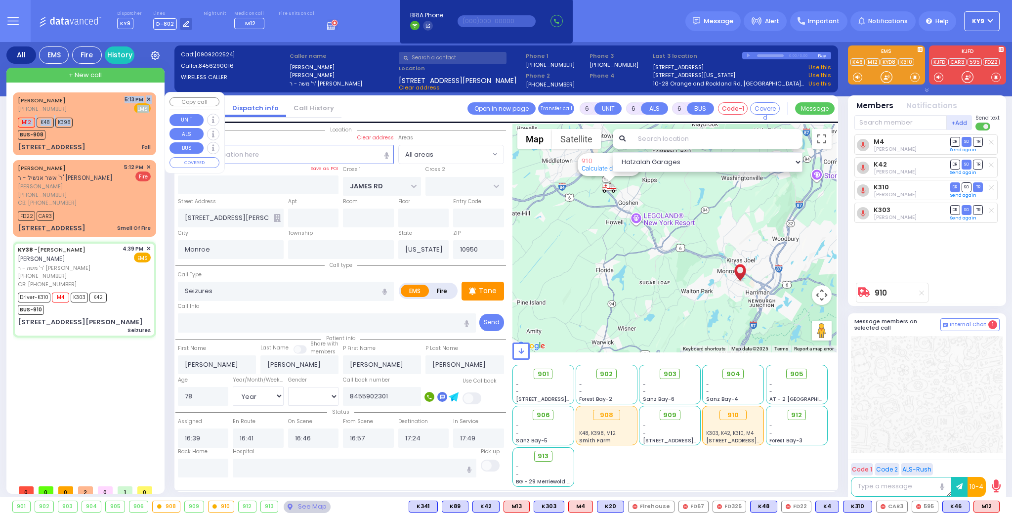
click at [74, 114] on div "[PERSON_NAME] [PHONE_NUMBER] 5:13 PM ✕ EMS M12" at bounding box center [84, 124] width 139 height 60
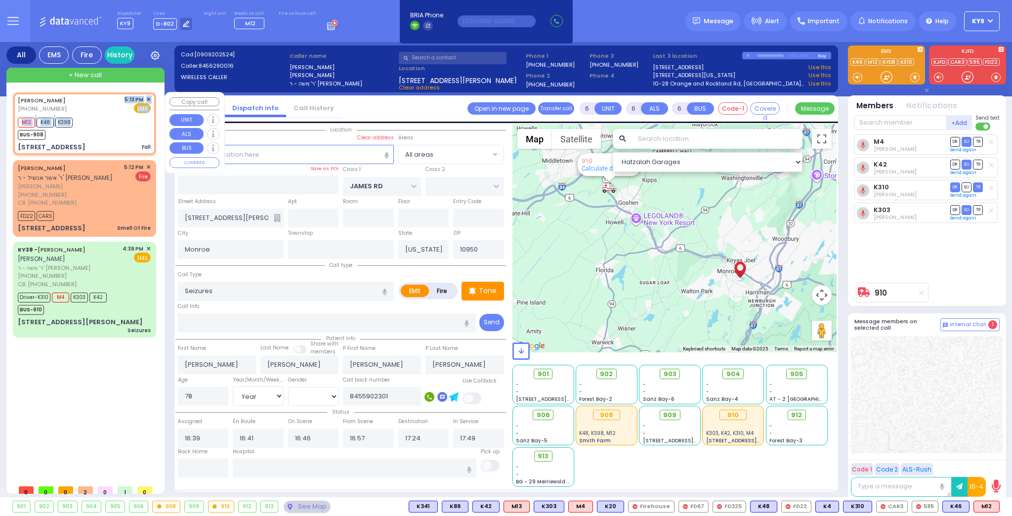
select select
type input "Fall"
radio input "true"
type input "[PERSON_NAME]"
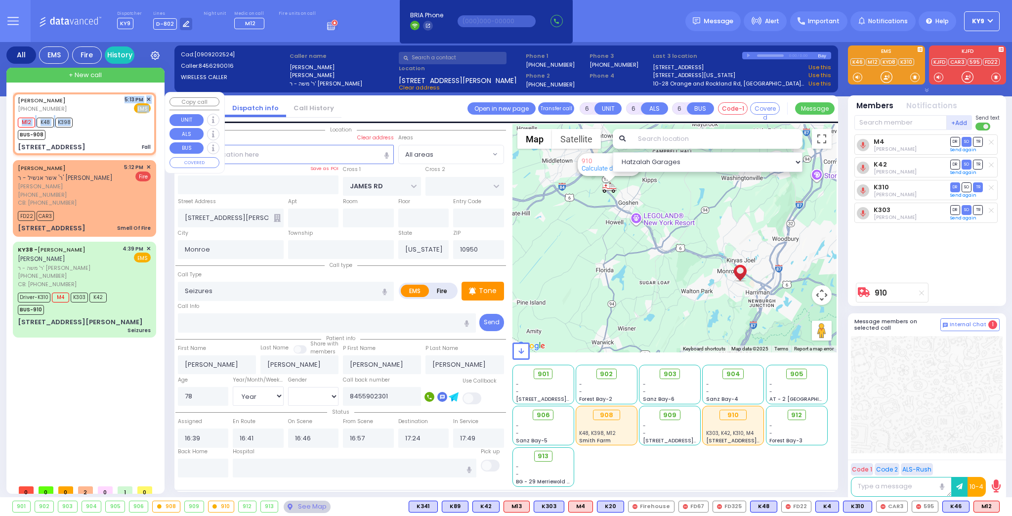
type input "Unknown"
type input "7"
select select "Year"
select select "[DEMOGRAPHIC_DATA]"
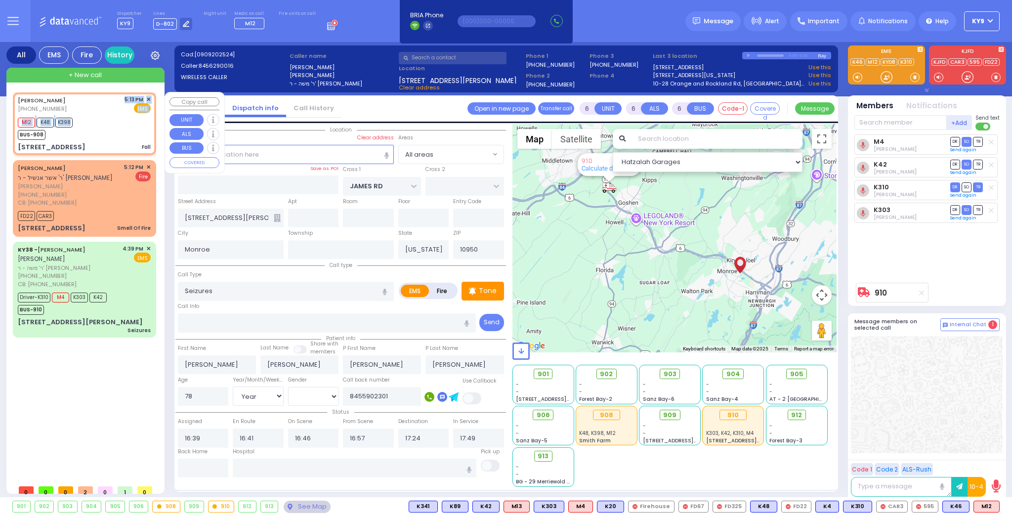
type input "17:13"
type input "17:15"
select select "Hatzalah Garages"
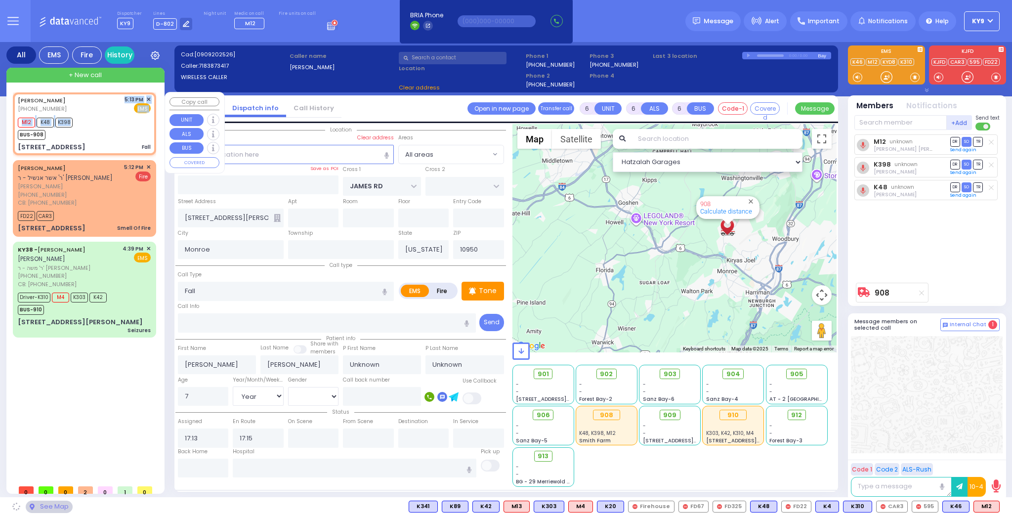
type input "PECOS COURT"
type input "ALAMO COURT"
type input "[STREET_ADDRESS]"
select select "[GEOGRAPHIC_DATA]"
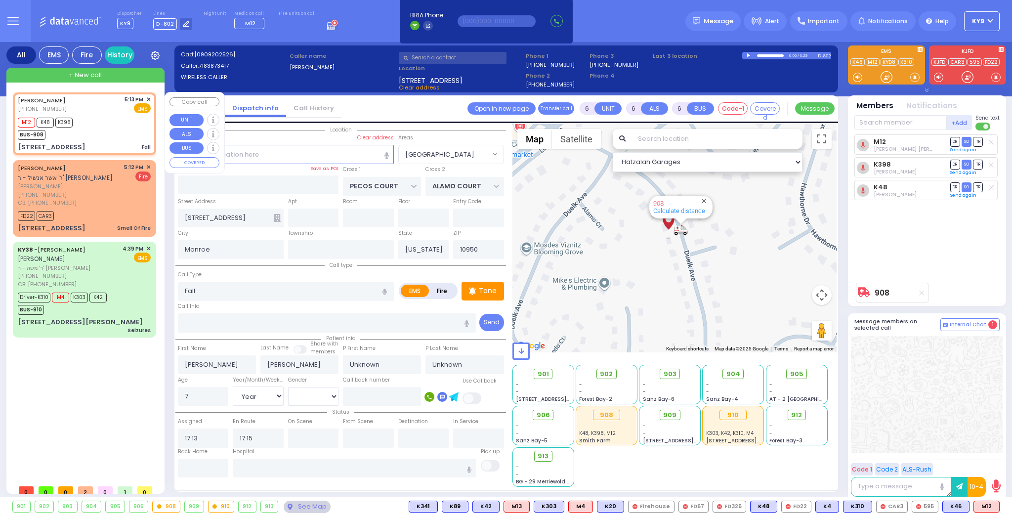
click at [94, 118] on div "M12 K48 K398 BUS-908" at bounding box center [84, 127] width 133 height 25
select select
radio input "true"
select select "Year"
select select "[DEMOGRAPHIC_DATA]"
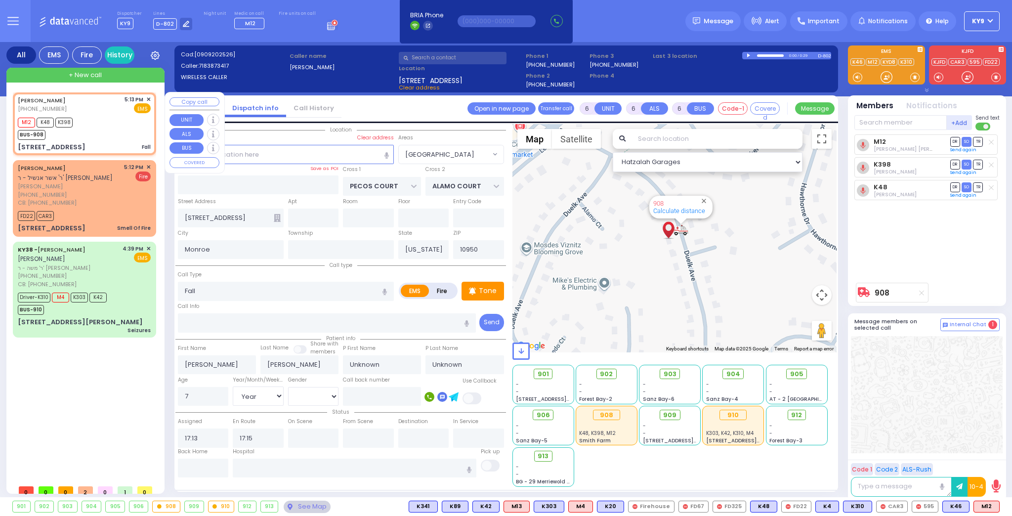
select select "[GEOGRAPHIC_DATA]"
select select "Hatzalah Garages"
click at [880, 79] on div at bounding box center [886, 77] width 33 height 15
select select
radio input "true"
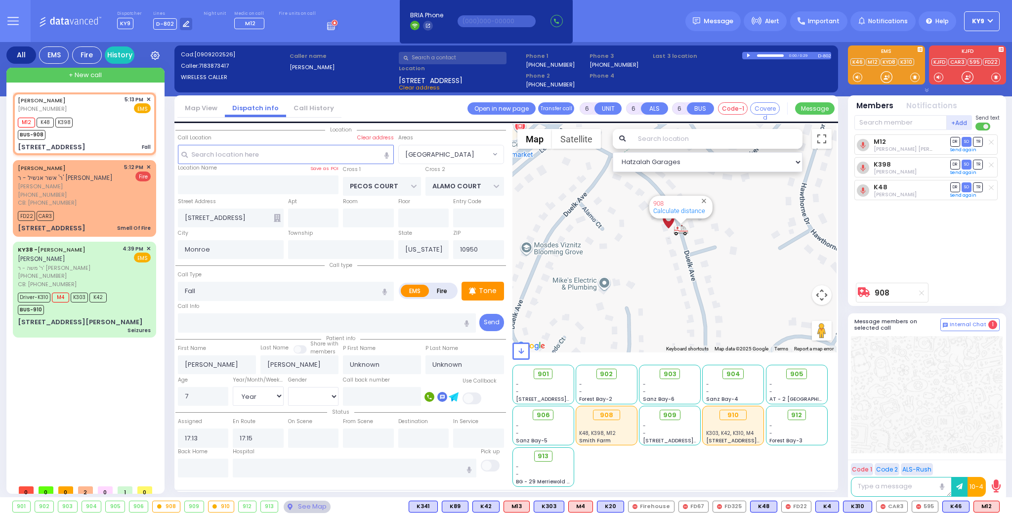
type input "Kaila"
type input "Rosenberg"
select select "Year"
select select "[DEMOGRAPHIC_DATA]"
select select "Hatzalah Garages"
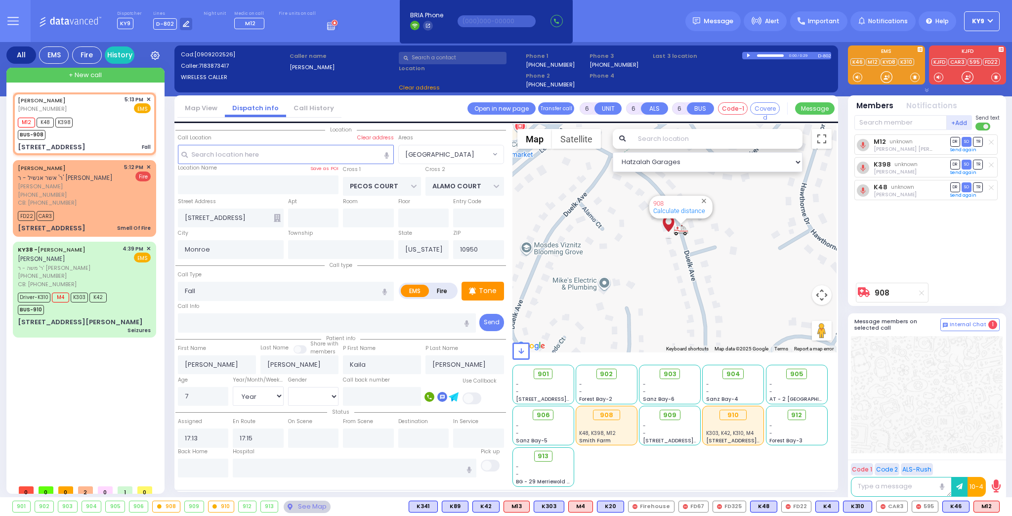
select select "[GEOGRAPHIC_DATA]"
select select
radio input "true"
select select "Year"
select select "[DEMOGRAPHIC_DATA]"
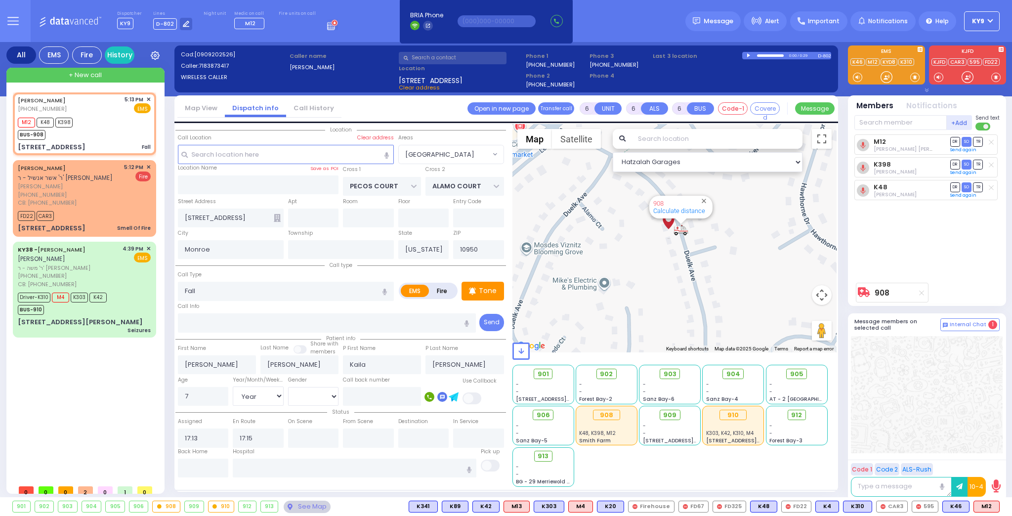
select select "Hatzalah Garages"
select select "[GEOGRAPHIC_DATA]"
select select
radio input "true"
select select "Year"
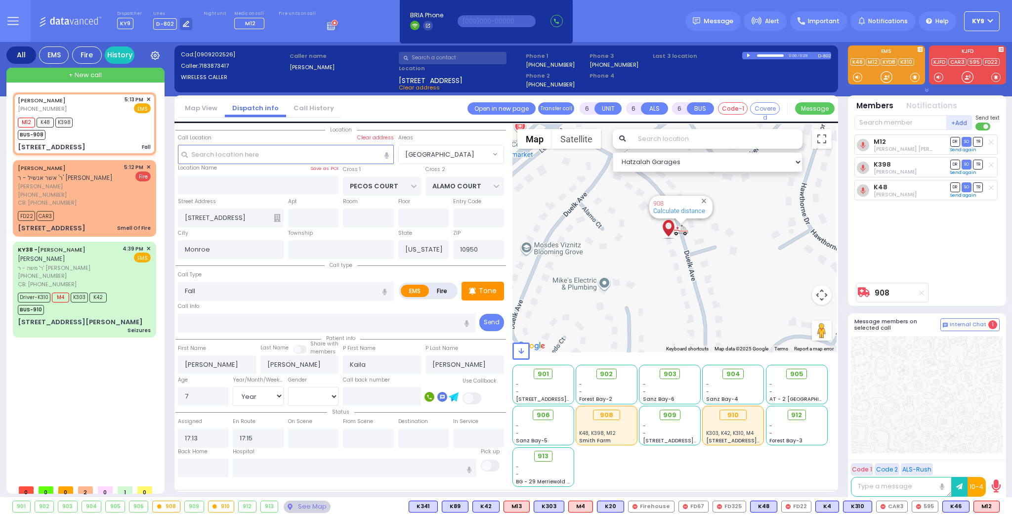
select select "[DEMOGRAPHIC_DATA]"
select select "Hatzalah Garages"
select select "[GEOGRAPHIC_DATA]"
select select
radio input "true"
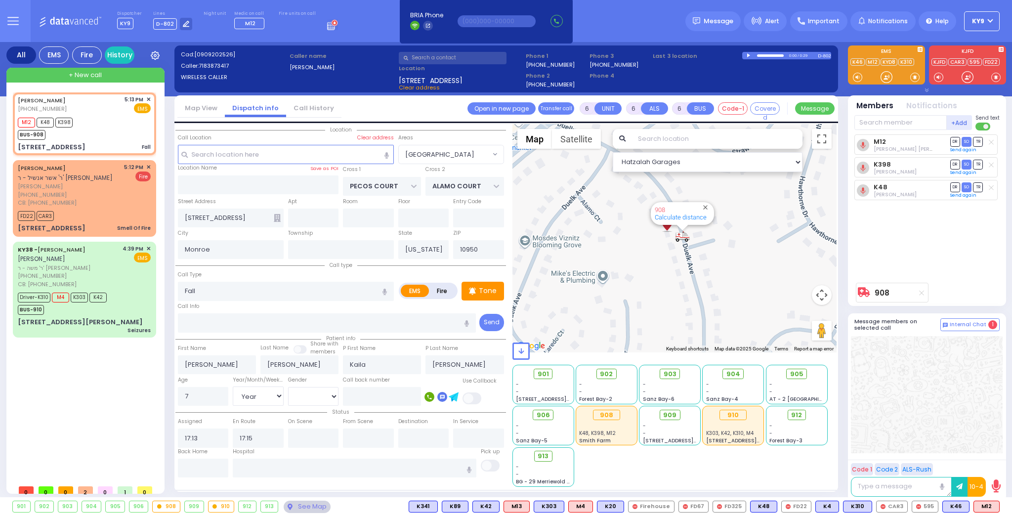
select select "Year"
select select "[DEMOGRAPHIC_DATA]"
select select "Hatzalah Garages"
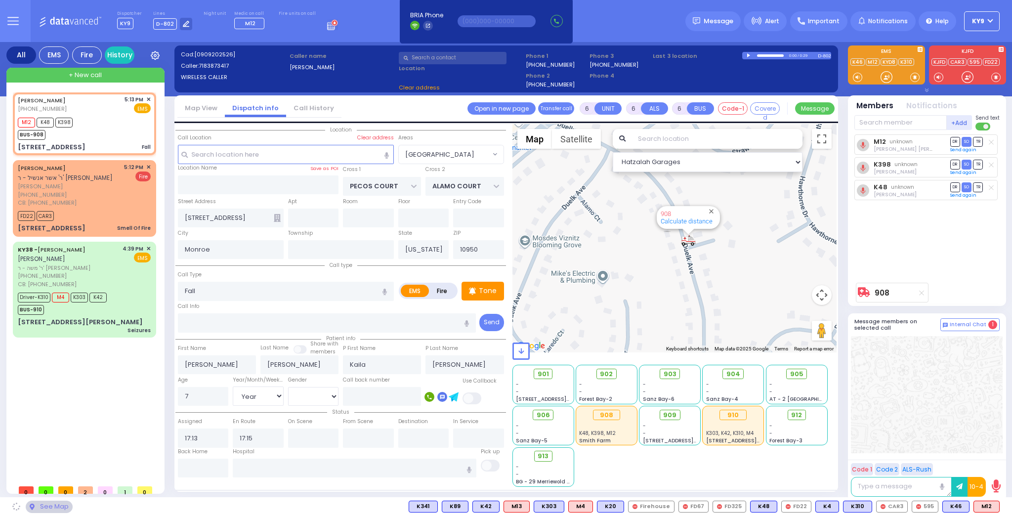
select select "[GEOGRAPHIC_DATA]"
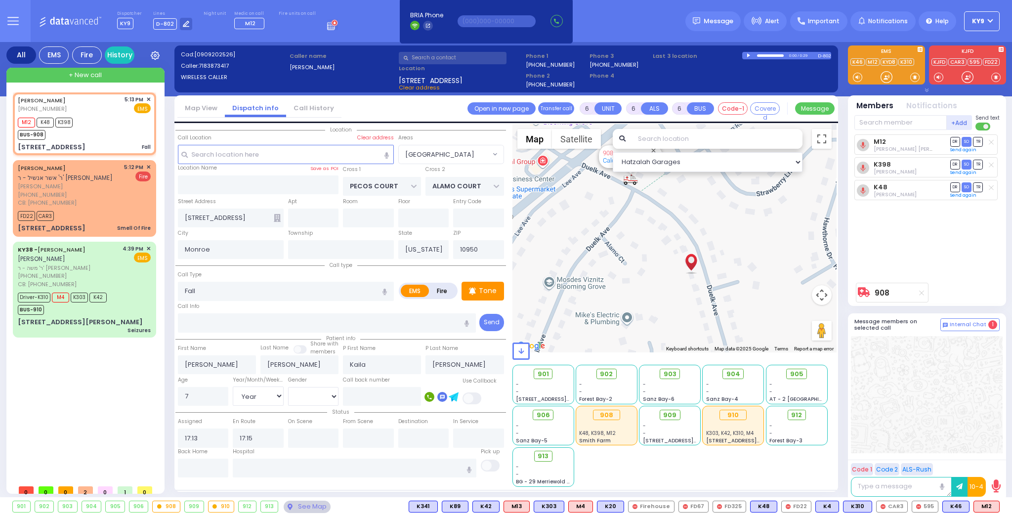
select select
radio input "true"
select select "Year"
select select "[DEMOGRAPHIC_DATA]"
select select "Hatzalah Garages"
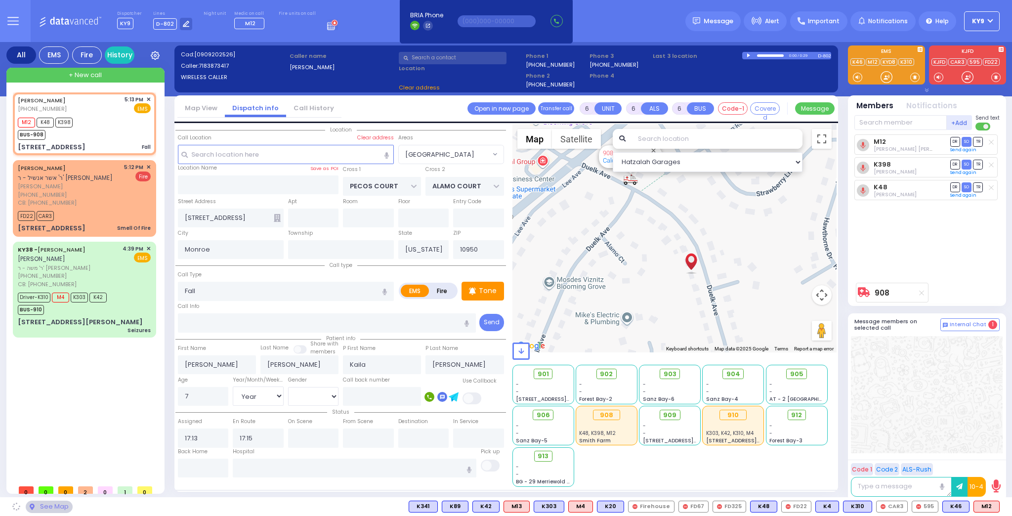
select select "[GEOGRAPHIC_DATA]"
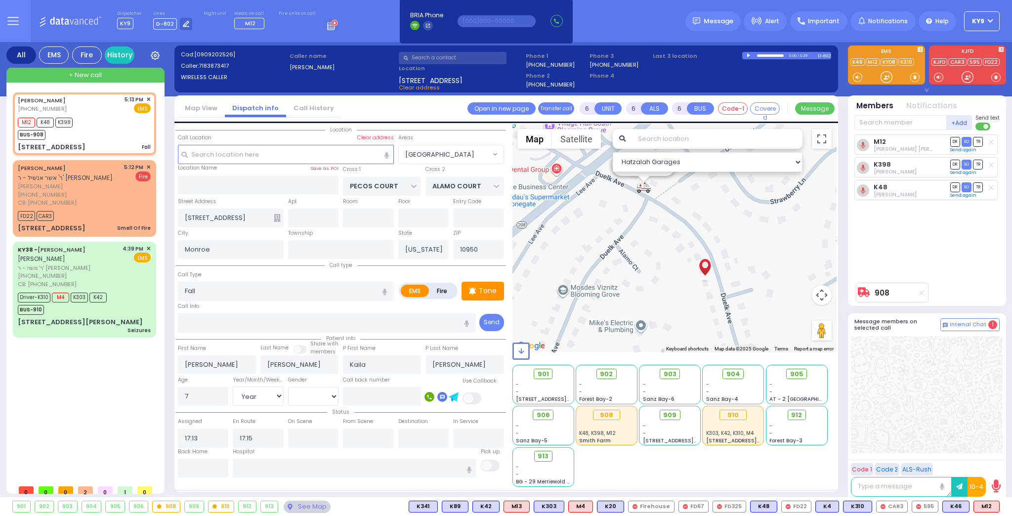
select select
radio input "true"
select select "Year"
select select "[DEMOGRAPHIC_DATA]"
select select "Hatzalah Garages"
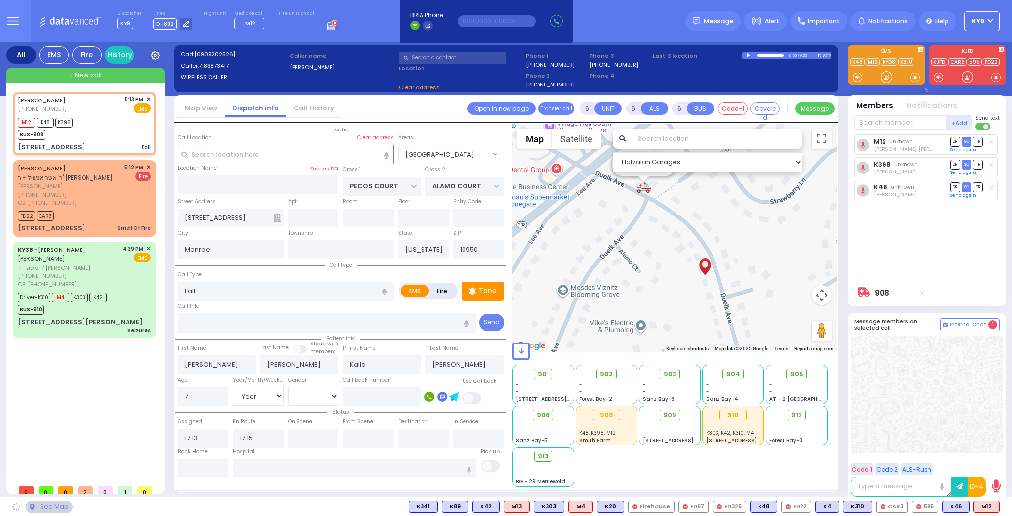
select select "[GEOGRAPHIC_DATA]"
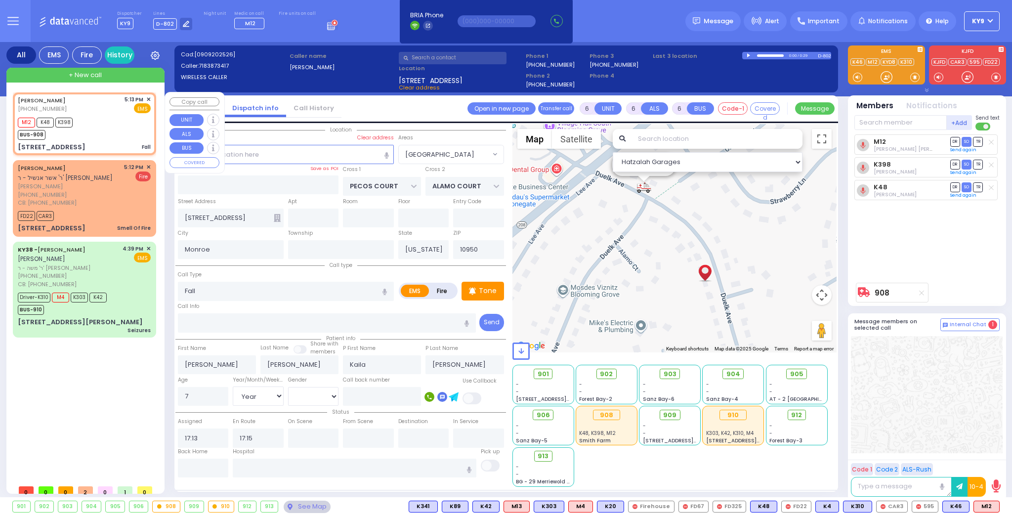
click at [88, 134] on div "M12 K48 K398 BUS-908" at bounding box center [84, 127] width 133 height 25
select select
radio input "true"
select select "Year"
select select "[DEMOGRAPHIC_DATA]"
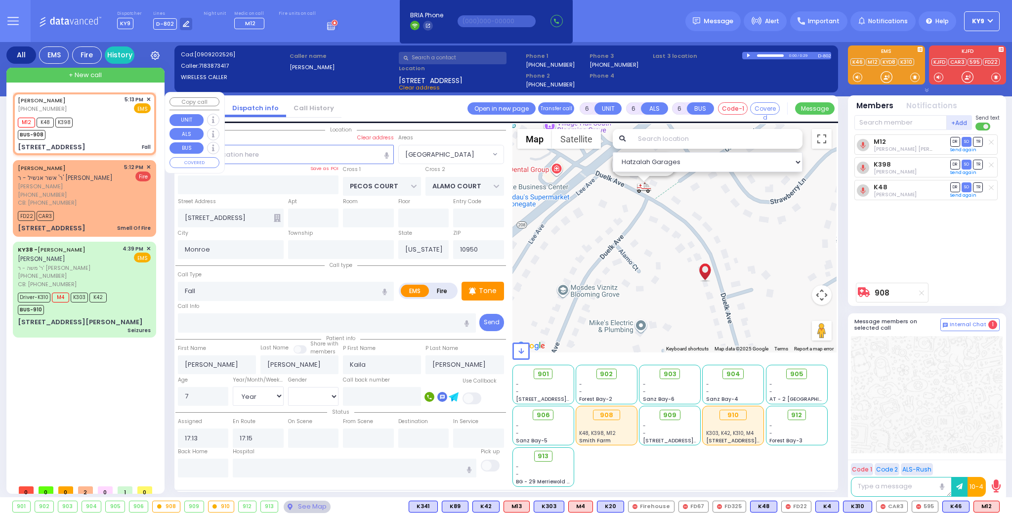
select select "Hatzalah Garages"
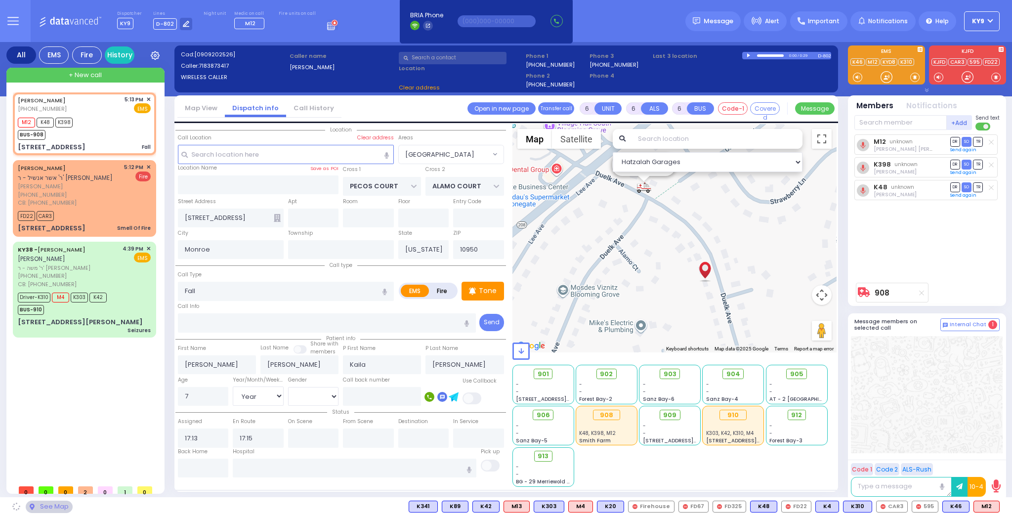
select select "[GEOGRAPHIC_DATA]"
click at [214, 469] on input "text" at bounding box center [203, 467] width 51 height 19
type input "17:31"
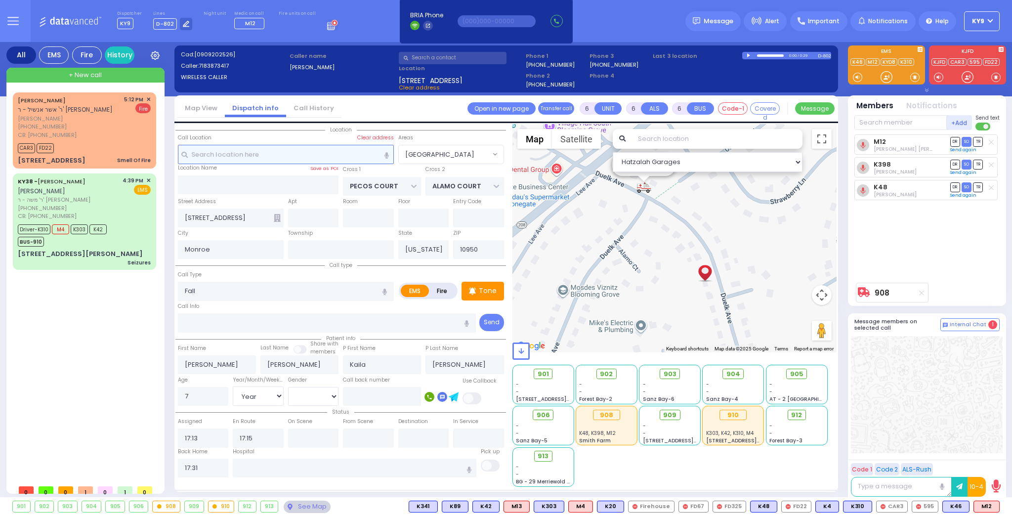
select select
radio input "true"
select select
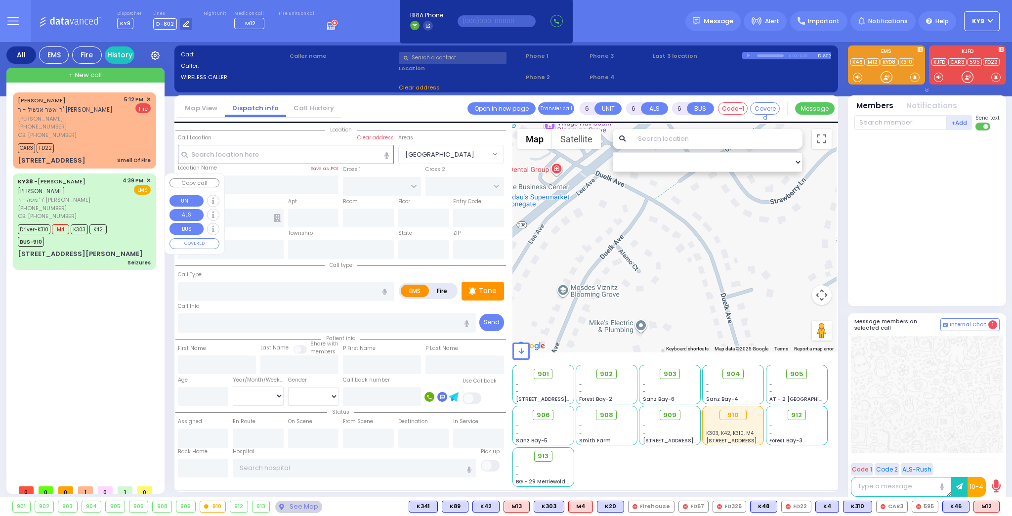
click at [136, 201] on div "4:39 PM ✕ EMS" at bounding box center [137, 198] width 29 height 44
select select
type input "Seizures"
radio input "true"
type input "[PERSON_NAME]"
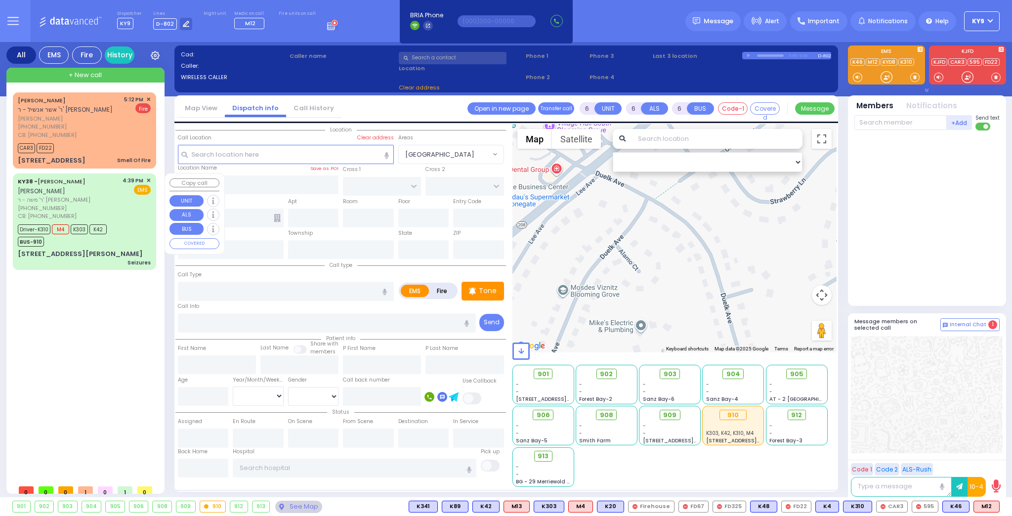
type input "[PERSON_NAME]"
type input "Monica"
type input "Feliciano"
type input "78"
select select "Year"
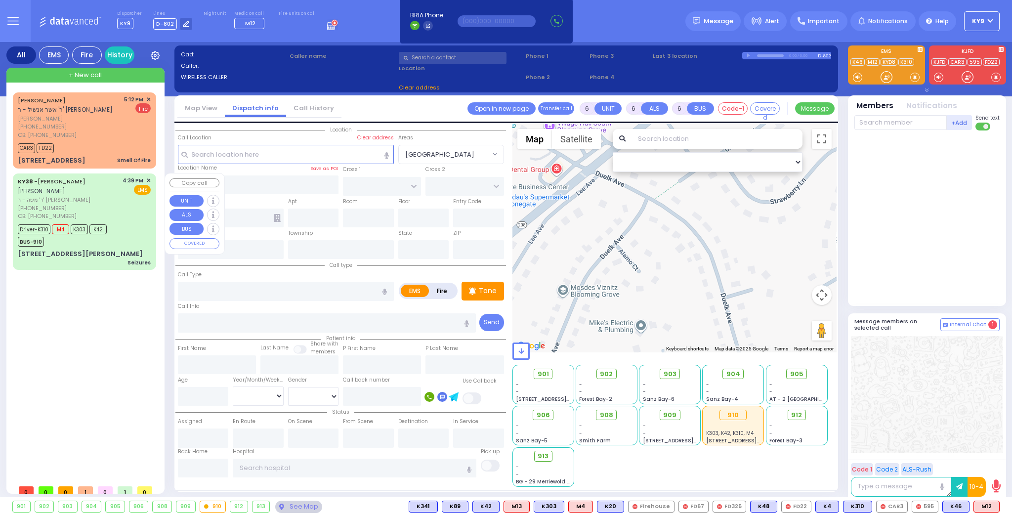
select select "[DEMOGRAPHIC_DATA]"
type input "8455902301"
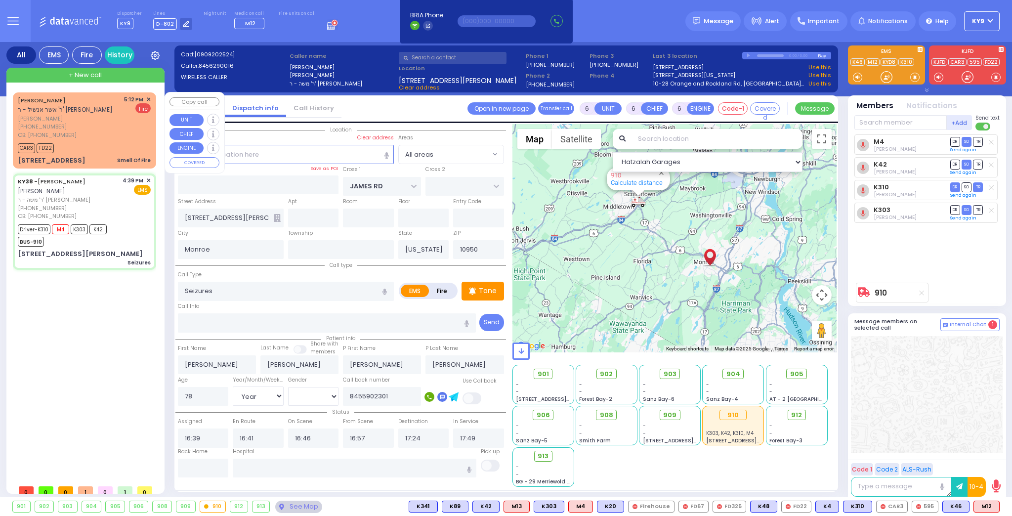
click at [119, 131] on div "CB: [PHONE_NUMBER]" at bounding box center [69, 135] width 103 height 8
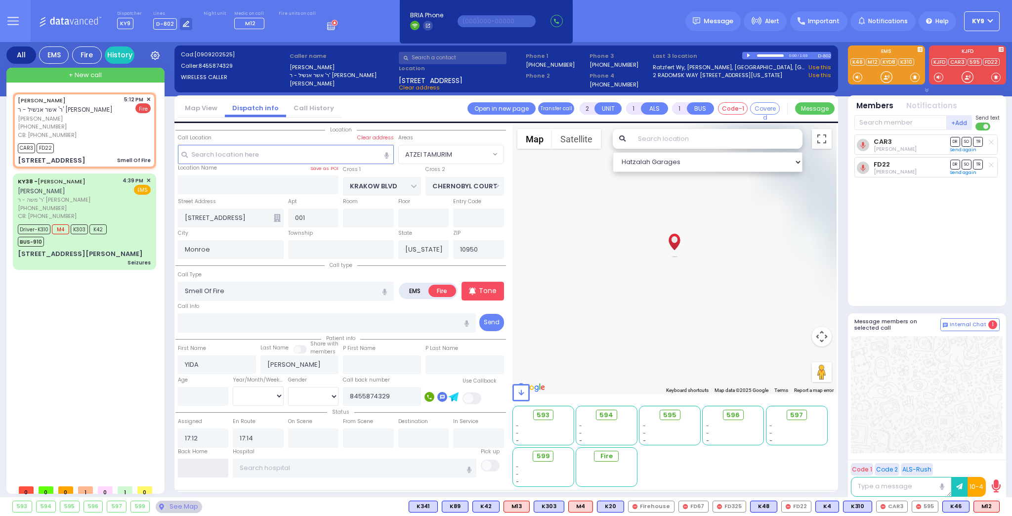
click at [196, 462] on input "text" at bounding box center [203, 467] width 51 height 19
click at [196, 463] on input "text" at bounding box center [203, 467] width 51 height 19
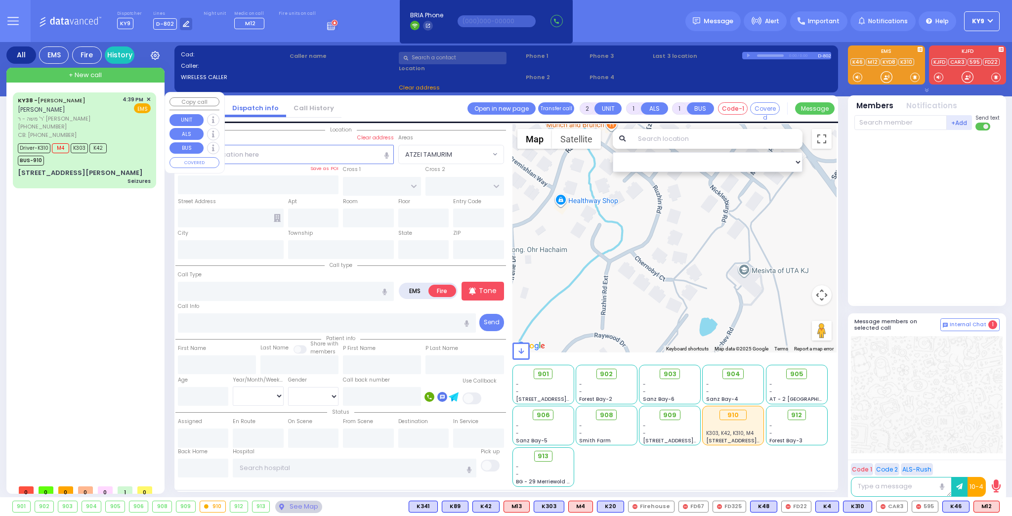
click at [109, 124] on div "[PHONE_NUMBER]" at bounding box center [68, 127] width 101 height 8
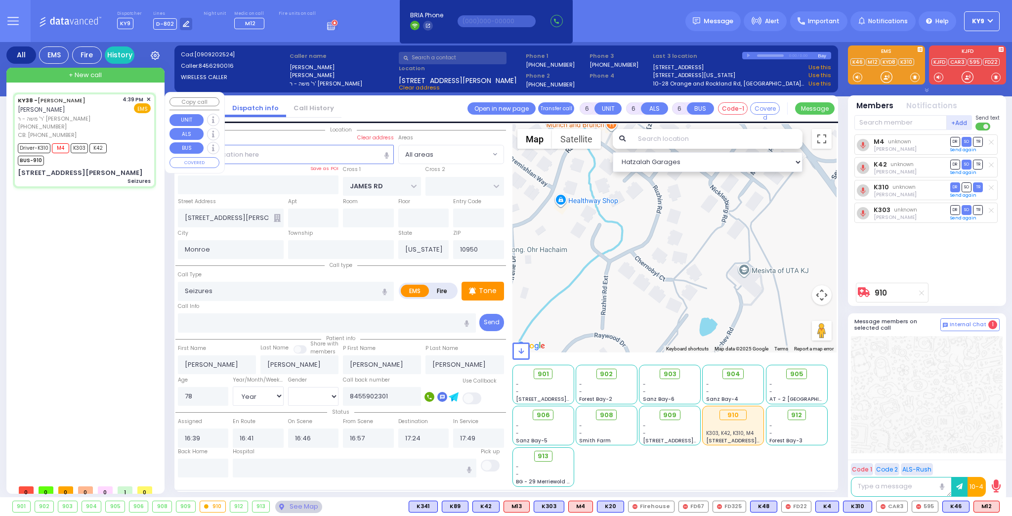
click at [117, 121] on span "ר' משה - ר' [PERSON_NAME]" at bounding box center [68, 119] width 101 height 8
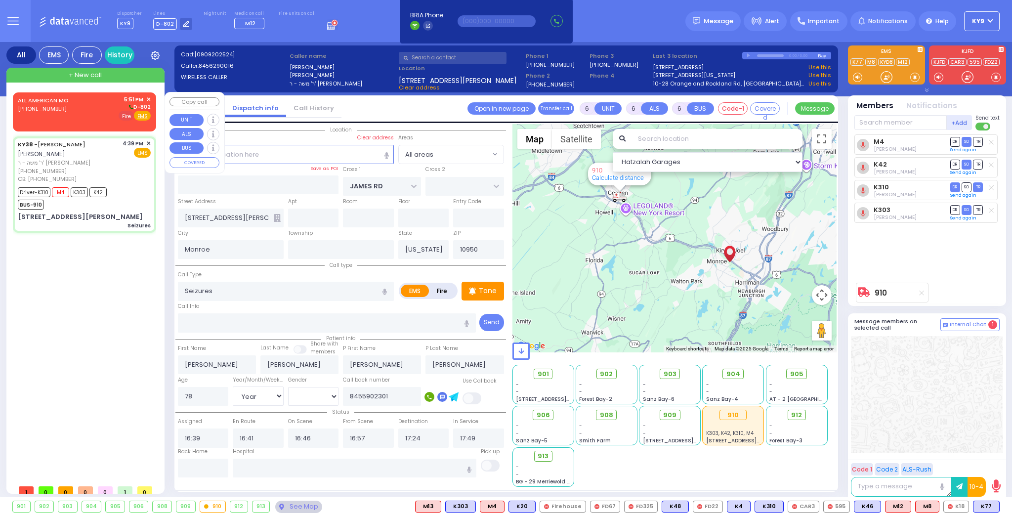
click at [128, 116] on span "Fire" at bounding box center [126, 116] width 15 height 10
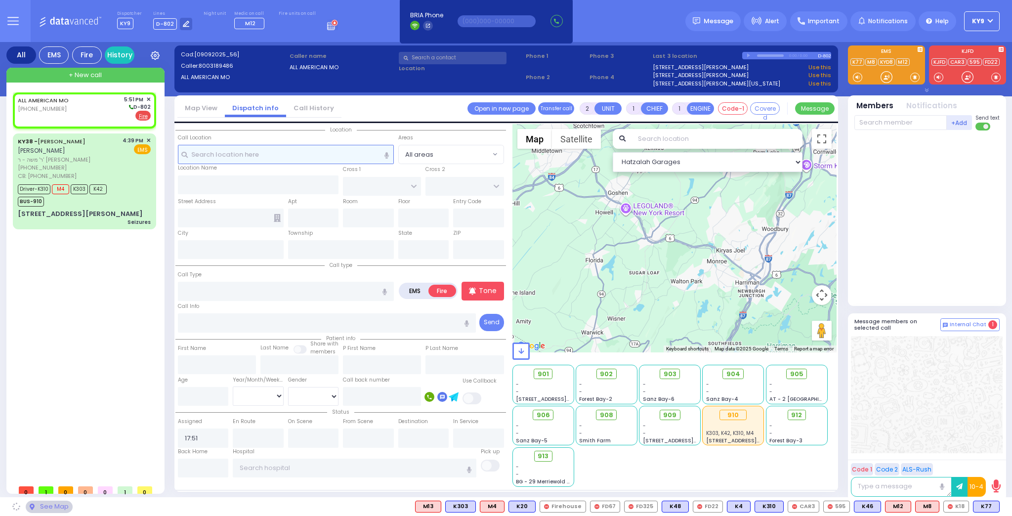
click at [252, 150] on input "text" at bounding box center [286, 154] width 216 height 19
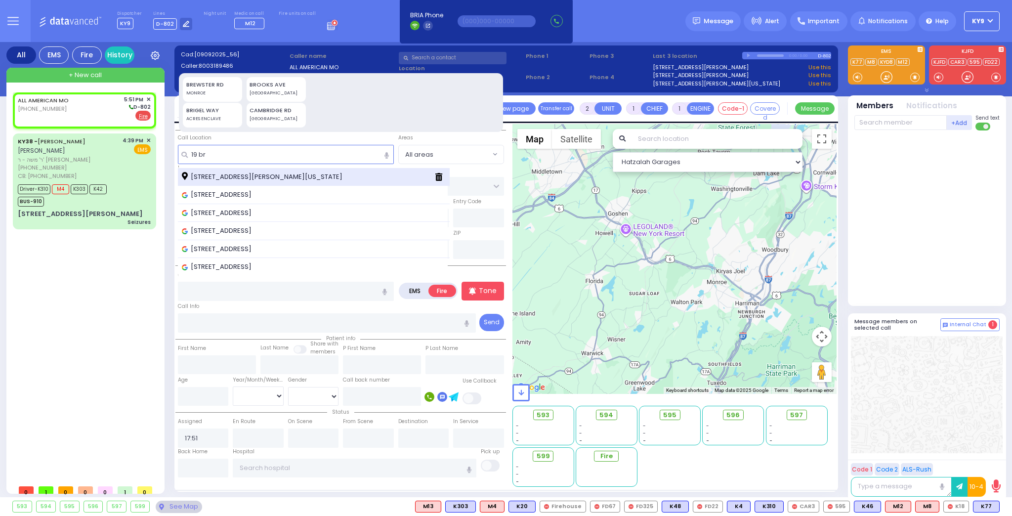
click at [251, 180] on span "19 Brigel Way Kiryas Joel New York 10950" at bounding box center [264, 177] width 164 height 10
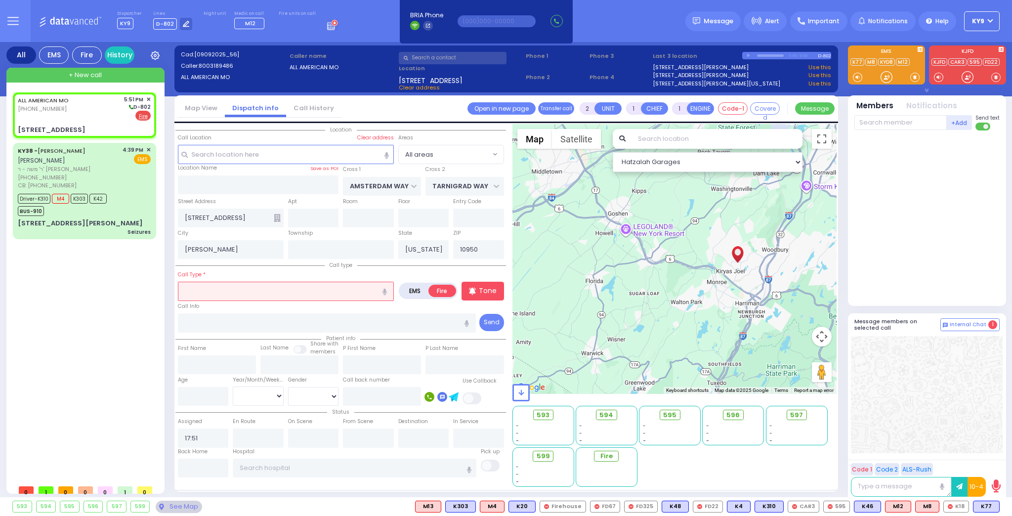
click at [233, 293] on input "text" at bounding box center [286, 291] width 216 height 19
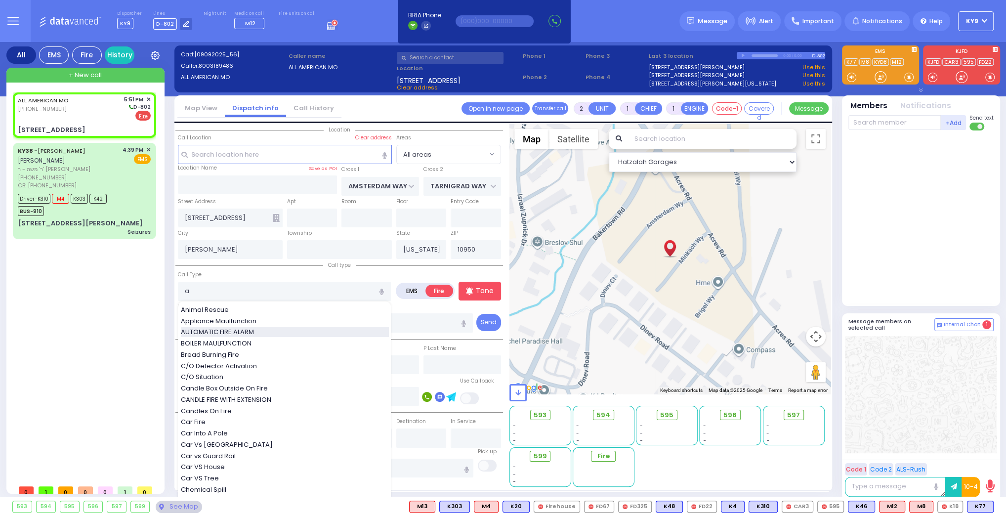
click at [205, 331] on span "AUTOMATIC FIRE ALARM" at bounding box center [219, 332] width 77 height 10
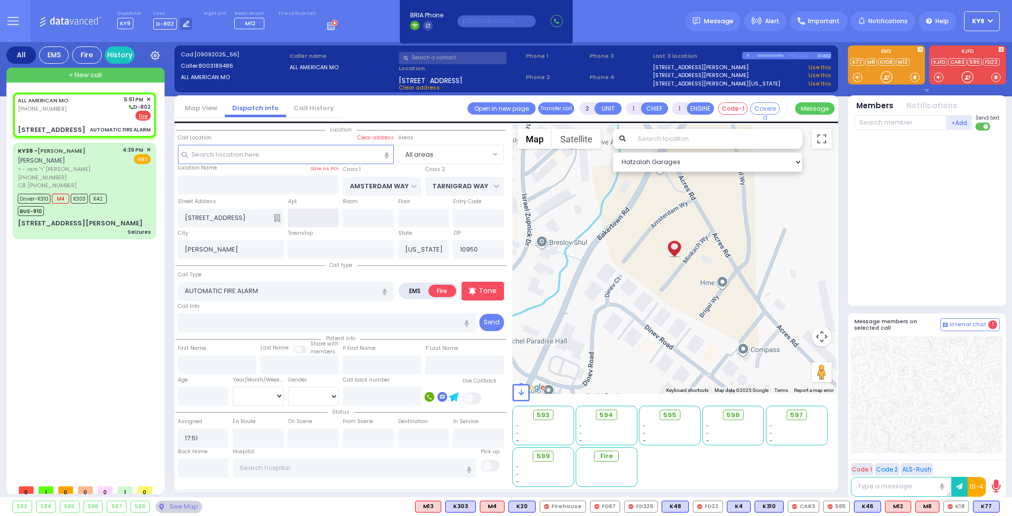
click at [317, 216] on input "text" at bounding box center [313, 217] width 51 height 19
click at [359, 217] on input "text" at bounding box center [368, 217] width 51 height 19
click at [312, 321] on input "text" at bounding box center [327, 322] width 298 height 19
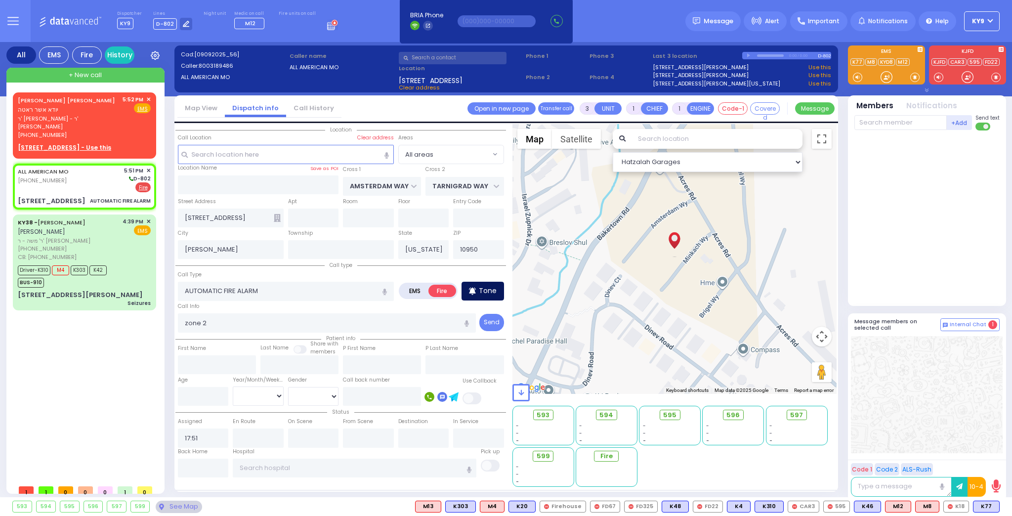
click at [480, 292] on p "Tone" at bounding box center [488, 291] width 18 height 10
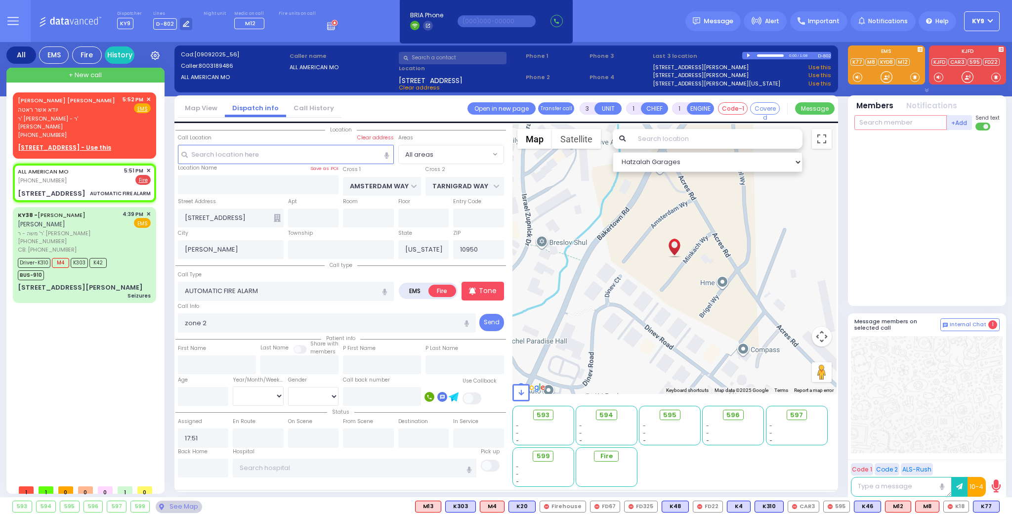
click at [889, 125] on input "text" at bounding box center [900, 122] width 92 height 15
click at [886, 138] on div "FD21" at bounding box center [887, 143] width 49 height 10
click at [886, 122] on input "text" at bounding box center [900, 122] width 92 height 15
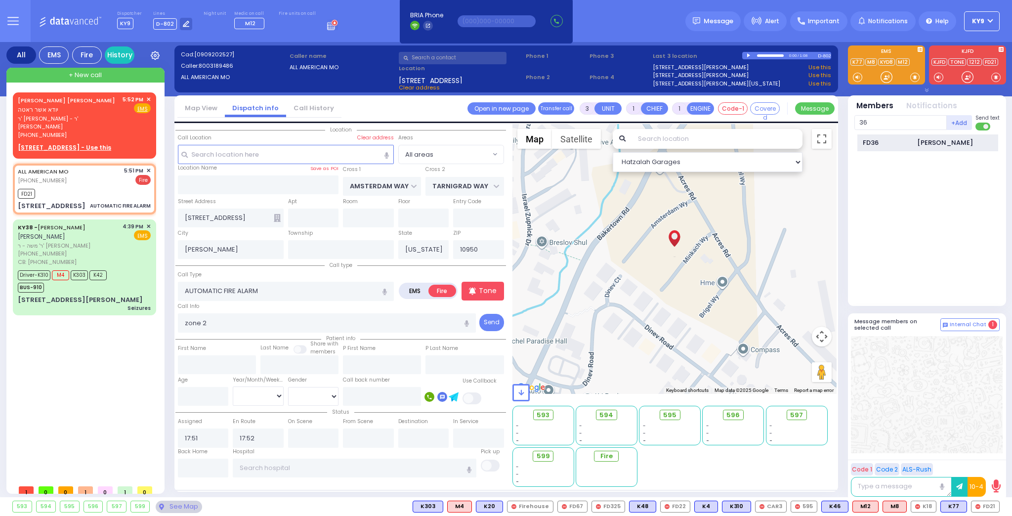
click at [887, 147] on div "FD36 Abraham Altman" at bounding box center [927, 142] width 141 height 17
click at [887, 121] on input "text" at bounding box center [900, 122] width 92 height 15
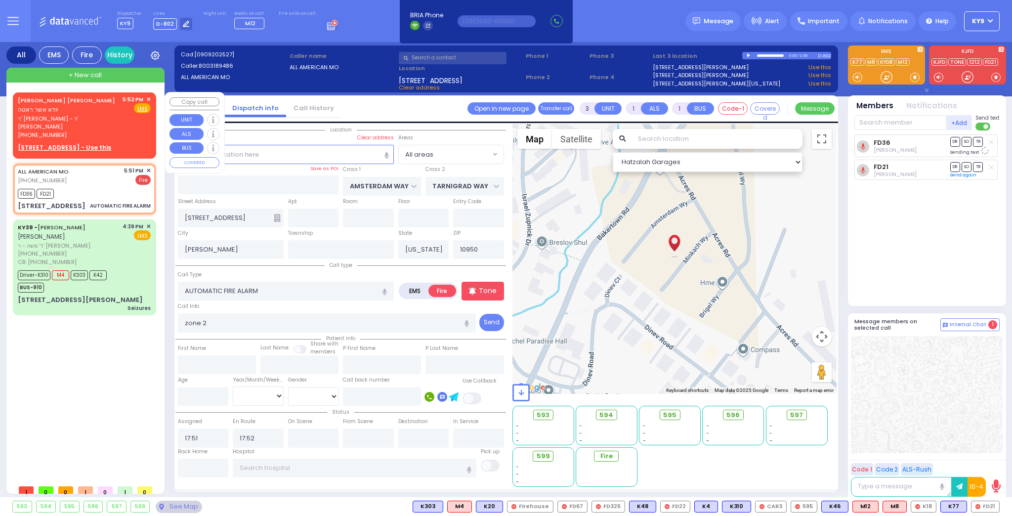
click at [148, 97] on span "✕" at bounding box center [148, 99] width 4 height 8
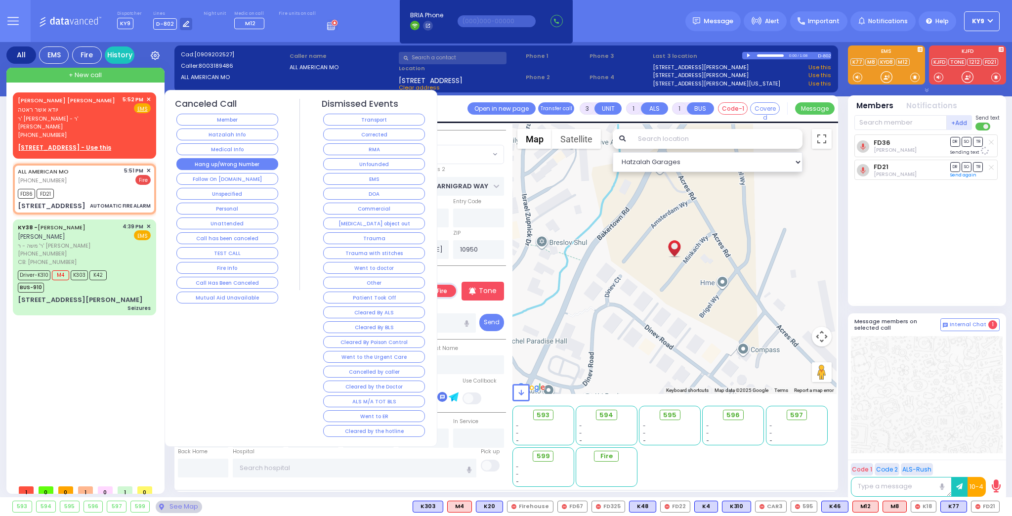
click at [212, 161] on button "Hang up/Wrong Number" at bounding box center [227, 164] width 102 height 12
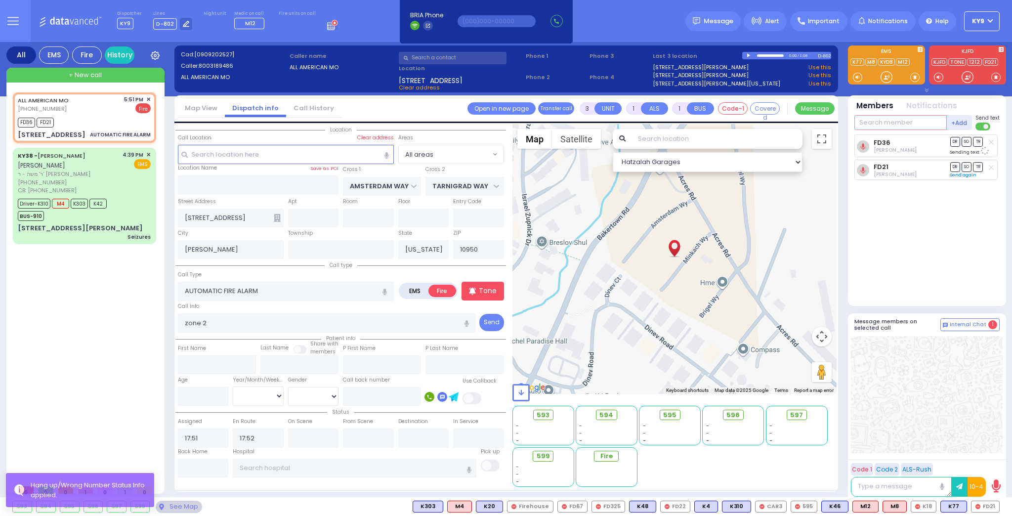
click at [888, 121] on input "text" at bounding box center [900, 122] width 92 height 15
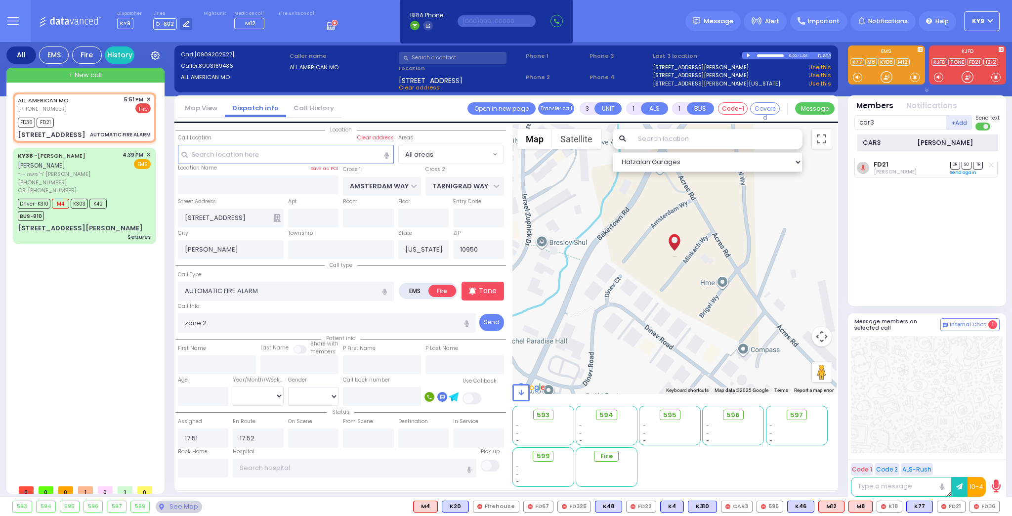
click at [882, 137] on div "CAR3 Joseph Blumenthal" at bounding box center [927, 142] width 141 height 17
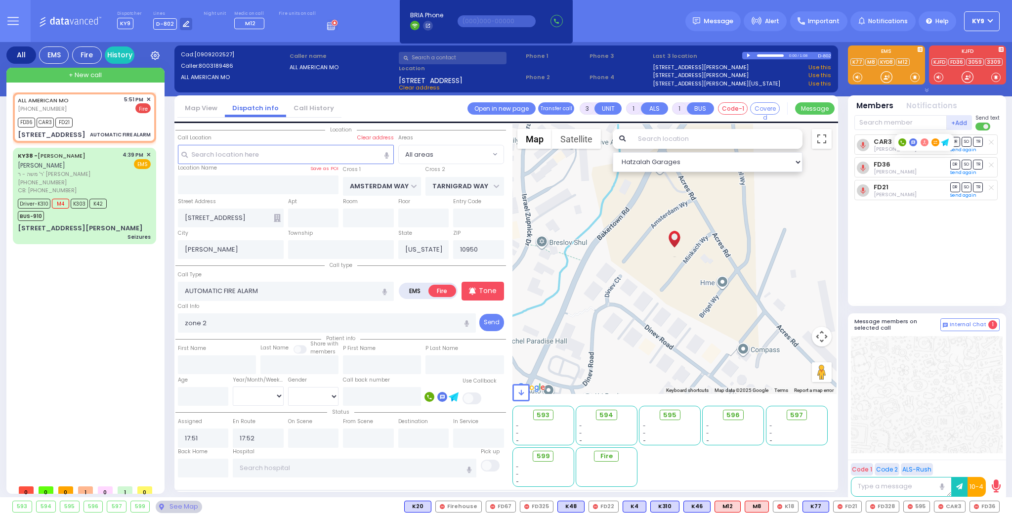
select select
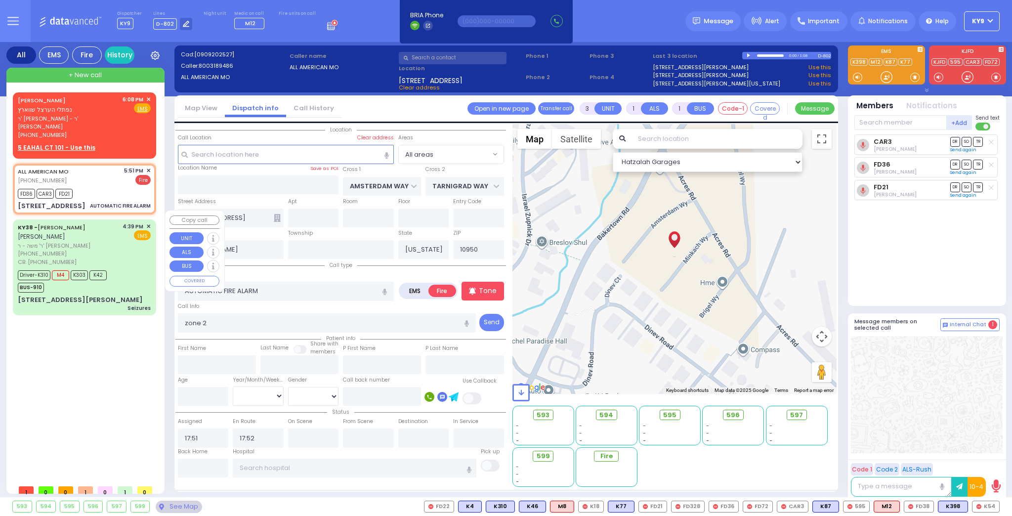
click at [123, 237] on div "KY38 - AVRUM [PERSON_NAME] [PERSON_NAME] ר' [PERSON_NAME] - ר' [PERSON_NAME] [P…" at bounding box center [84, 248] width 133 height 52
type input "6"
select select
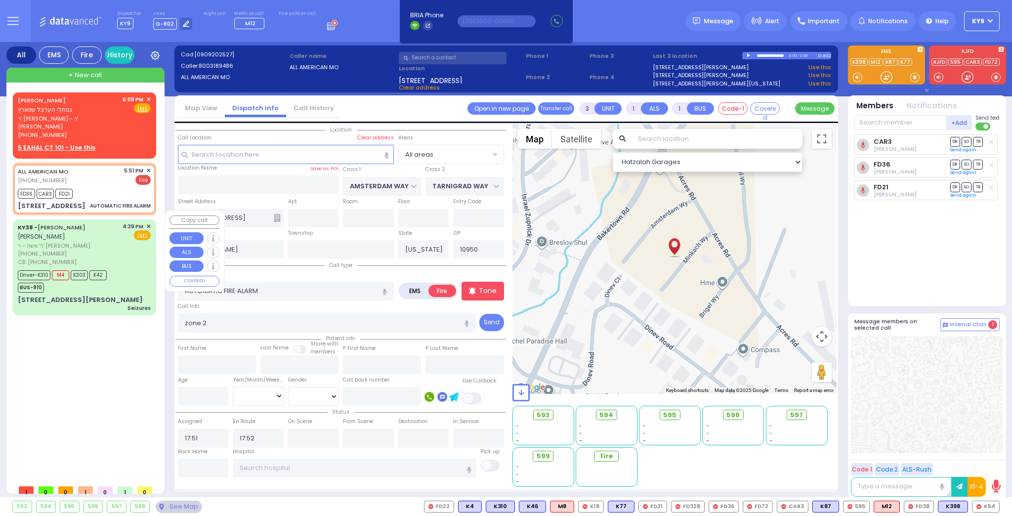
type input "Seizures"
radio input "true"
type input "AVRUM [PERSON_NAME]"
type input "[PERSON_NAME]"
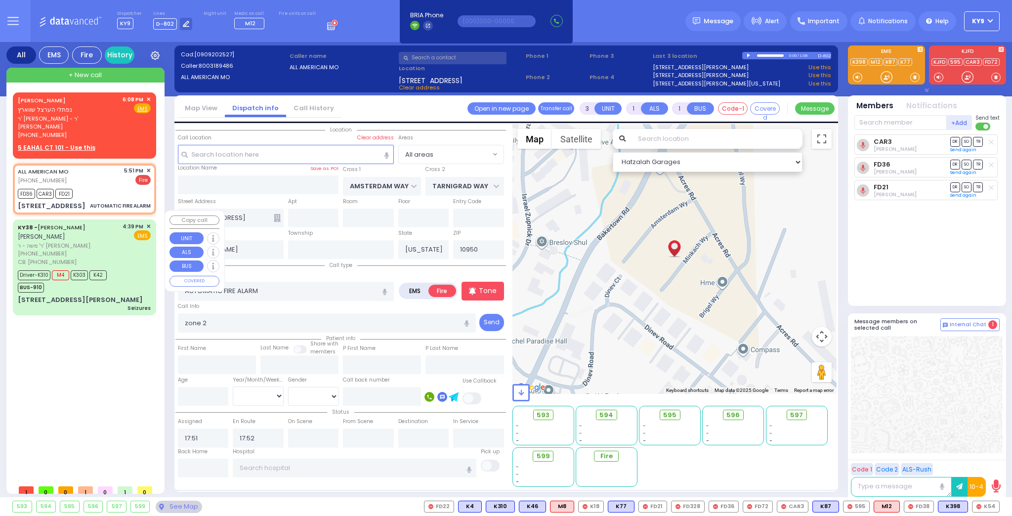
type input "[PERSON_NAME]"
type input "78"
select select "Year"
select select "[DEMOGRAPHIC_DATA]"
type input "8455902301"
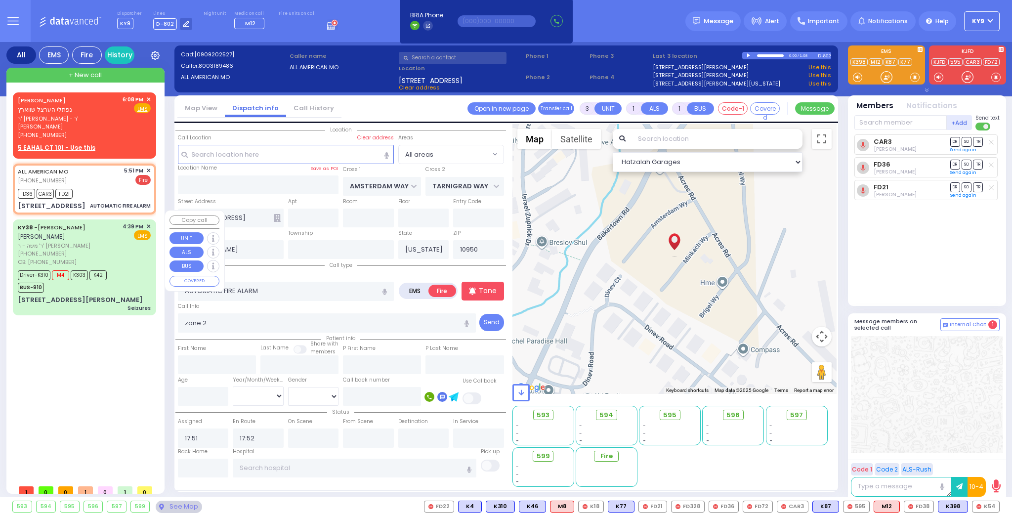
type input "16:39"
type input "16:41"
type input "16:46"
type input "16:57"
type input "17:24"
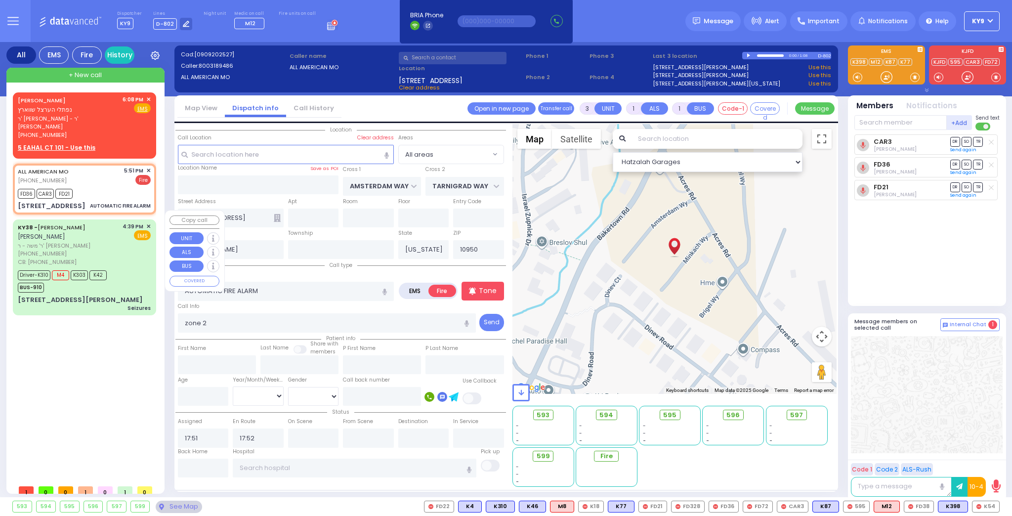
type input "17:49"
type input "Garnet Health Medical Center 707 East Main Street Middletown"
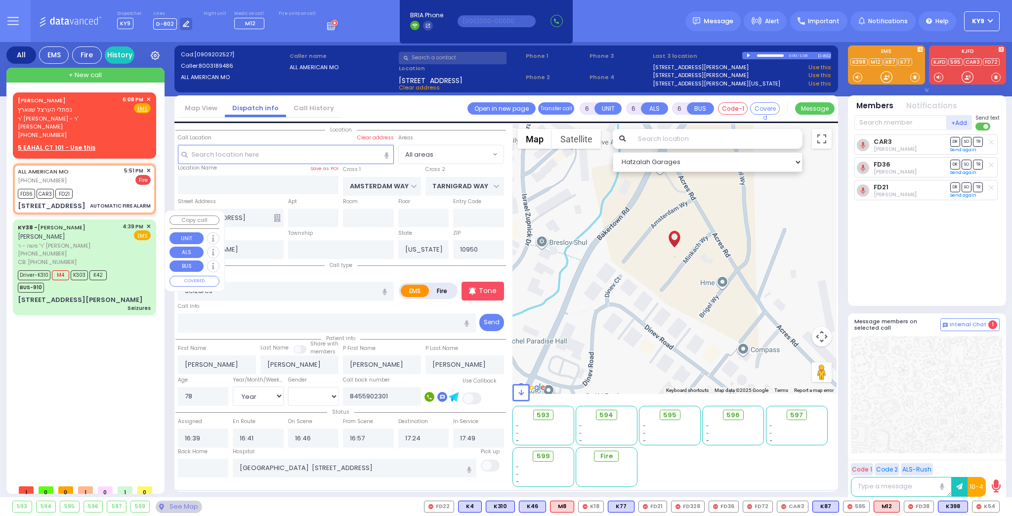
select select "Hatzalah Garages"
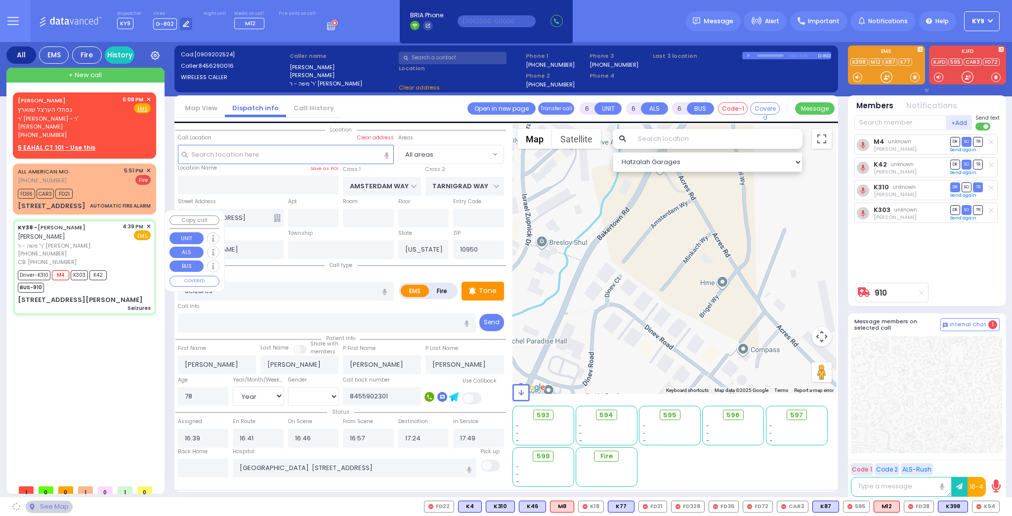
type input "JAMES RD"
type input "[STREET_ADDRESS][PERSON_NAME]"
type input "Monroe"
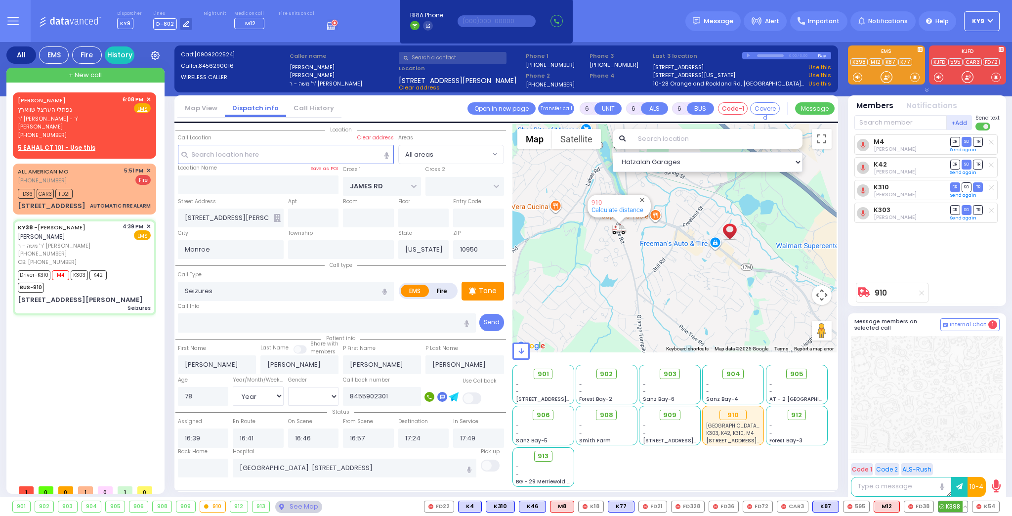
click at [967, 509] on button at bounding box center [964, 506] width 5 height 11
click at [958, 461] on icon at bounding box center [957, 462] width 10 height 10
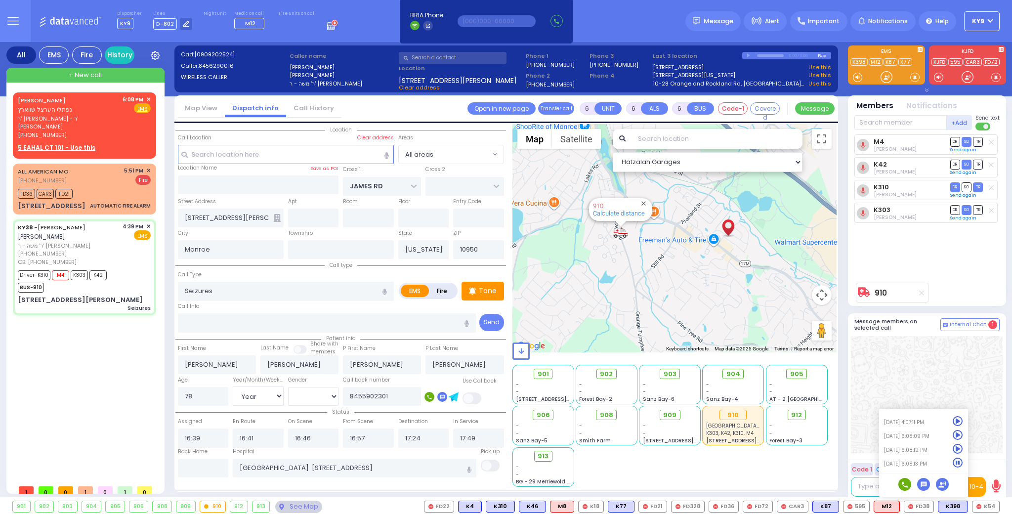
click at [895, 245] on div "M4 Avrohom Yitzchok Flohr DR SO TR Sending text" at bounding box center [927, 205] width 147 height 143
click at [884, 78] on div at bounding box center [886, 77] width 10 height 10
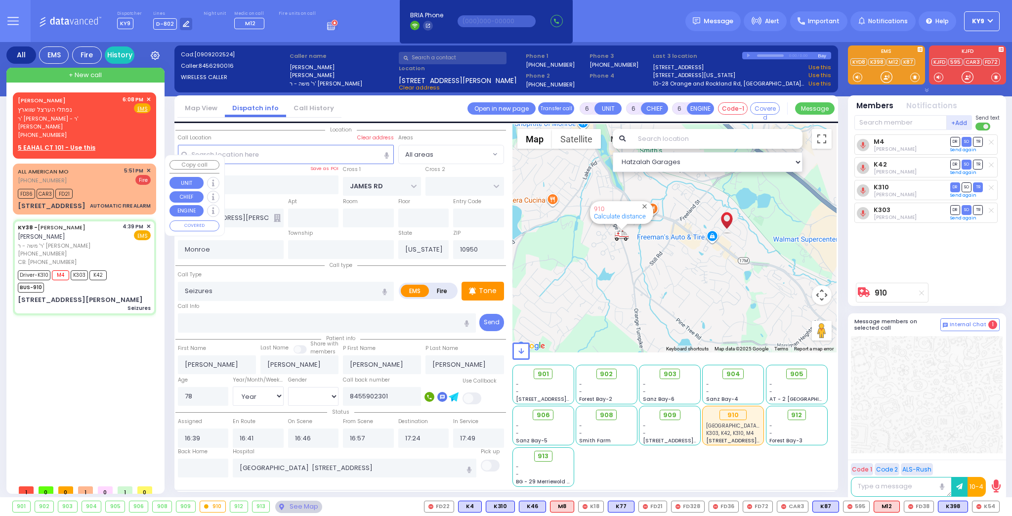
click at [104, 186] on div "FD36 CAR3 FD21" at bounding box center [84, 192] width 133 height 12
type input "3"
type input "1"
select select
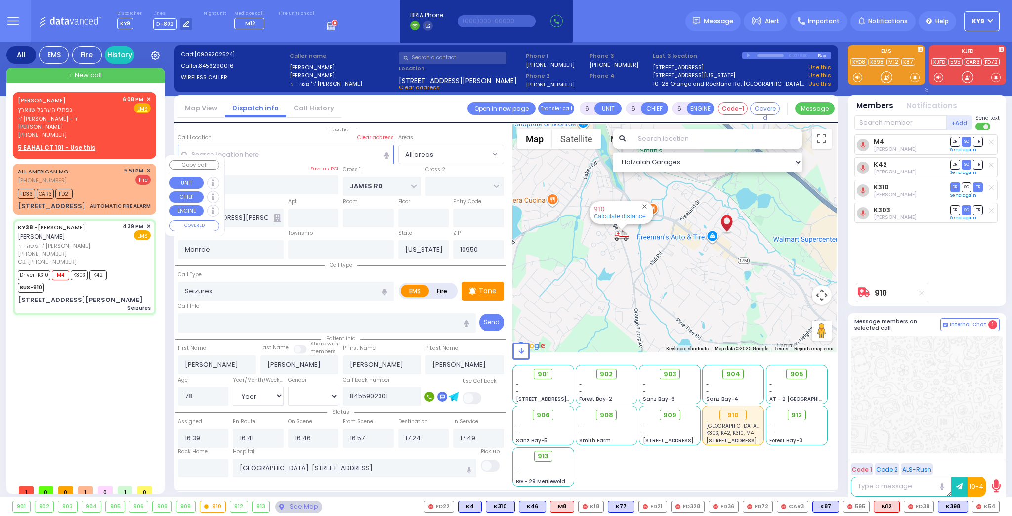
type input "AUTOMATIC FIRE ALARM"
radio input "false"
radio input "true"
type input "zone 2"
select select
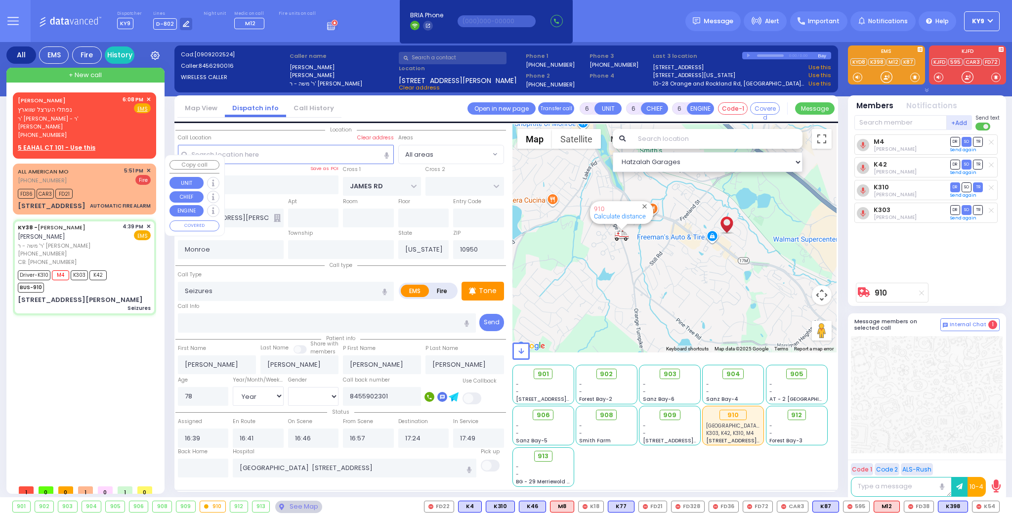
select select
type input "17:51"
type input "17:52"
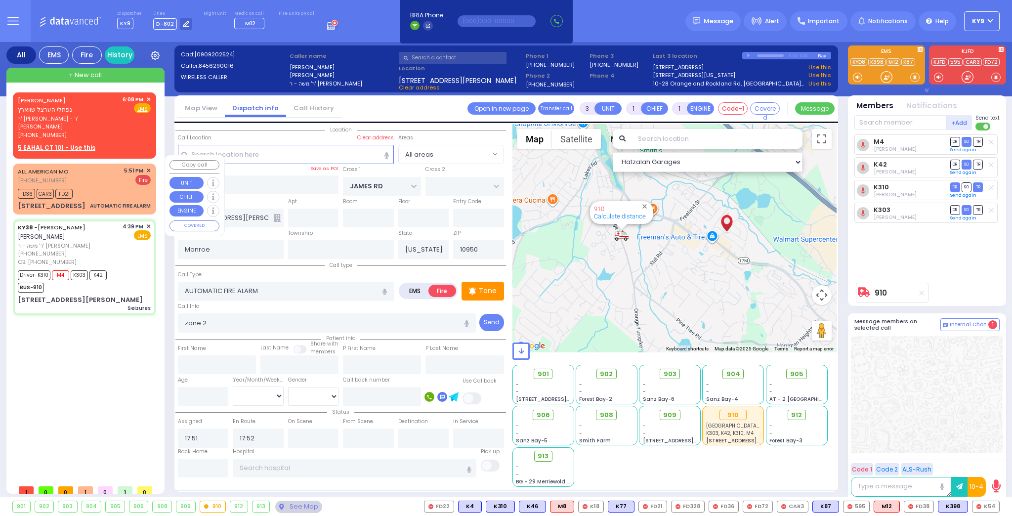
select select "Hatzalah Garages"
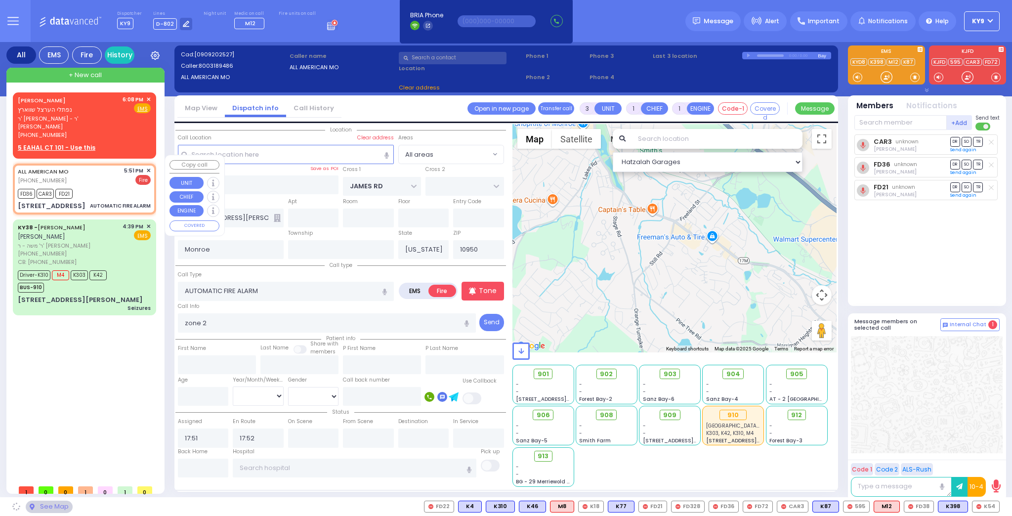
type input "AMSTERDAM WAY"
type input "TARNIGRAD WAY"
type input "19 Brigel Way"
type input "Kiryas Joel"
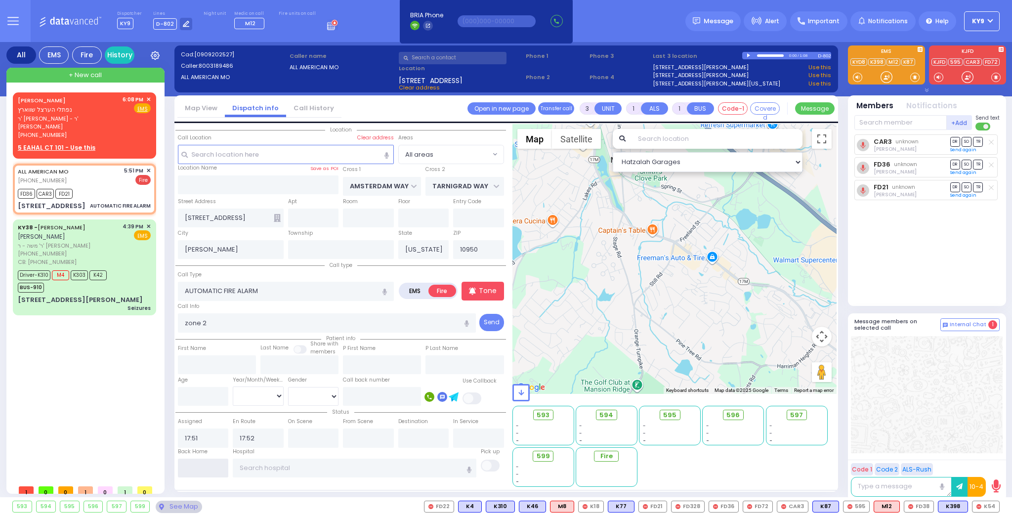
click at [189, 462] on input "text" at bounding box center [203, 467] width 51 height 19
click at [188, 462] on input "text" at bounding box center [203, 467] width 51 height 19
type input "18:08"
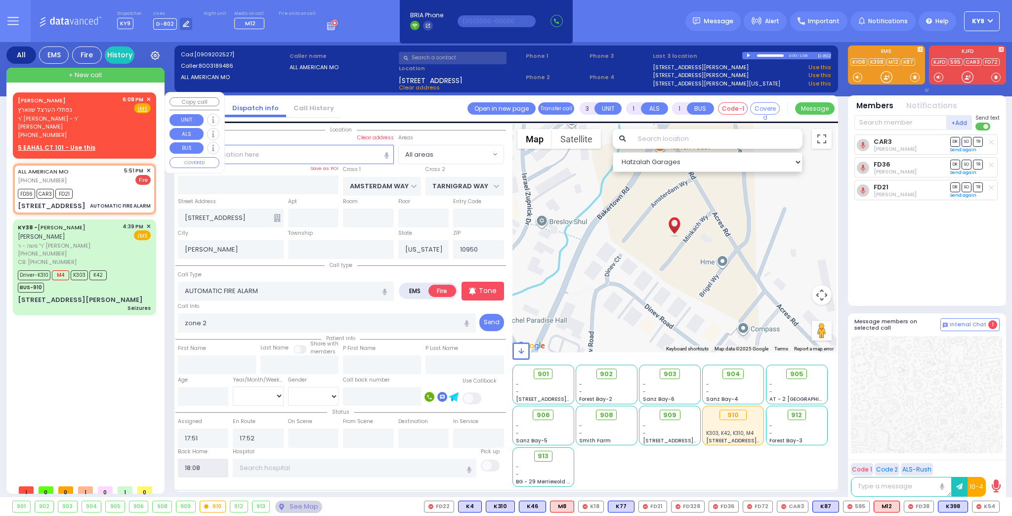
select select
radio input "true"
select select
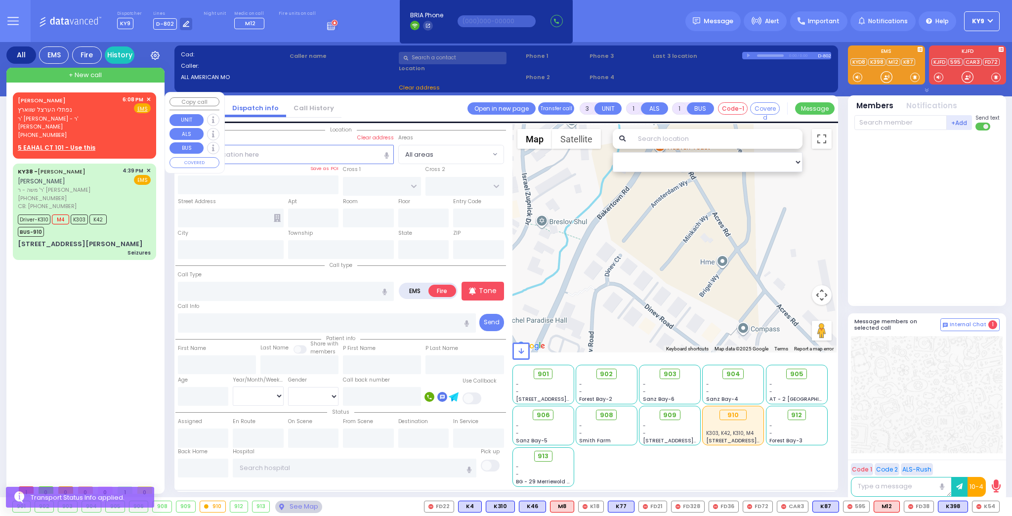
click at [148, 98] on span "✕" at bounding box center [148, 99] width 4 height 8
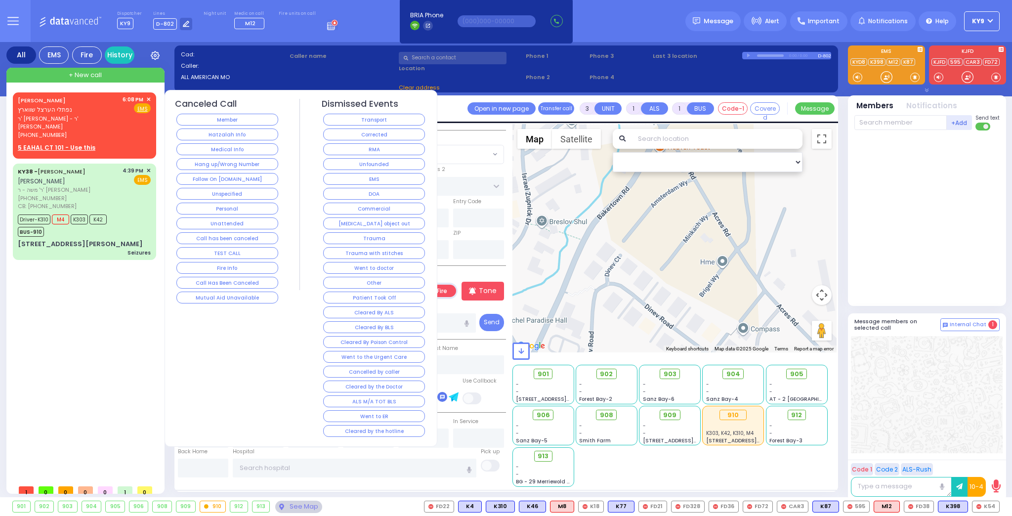
click at [194, 162] on button "Hang up/Wrong Number" at bounding box center [227, 164] width 102 height 12
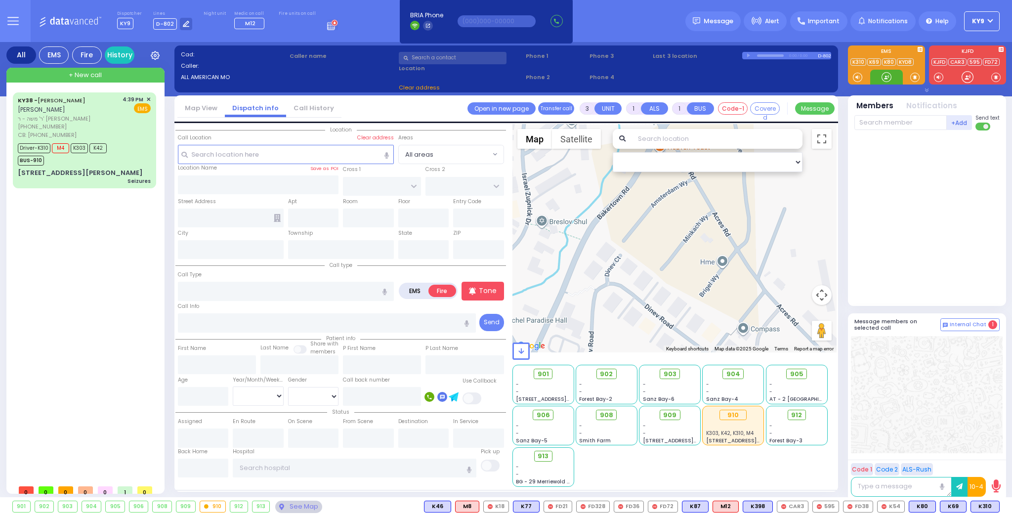
drag, startPoint x: 886, startPoint y: 77, endPoint x: 430, endPoint y: 86, distance: 456.1
click at [874, 78] on div at bounding box center [886, 77] width 33 height 15
click at [110, 165] on div "KY38 - AVRUM MAYER MILLER אברהם מאיר מיללער ר' משה - ר' יעקב שמואל טייטלבוים (8…" at bounding box center [84, 144] width 139 height 101
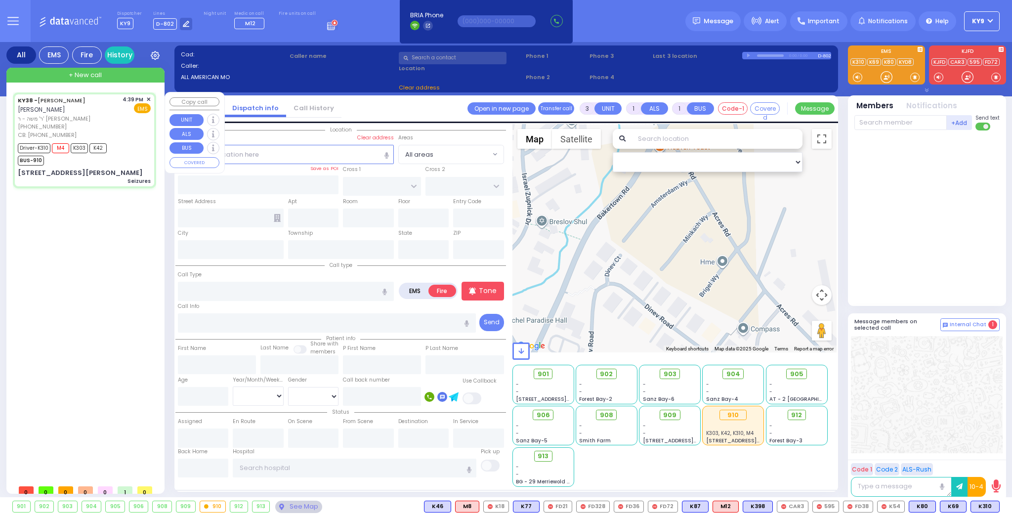
type input "6"
select select
type input "Seizures"
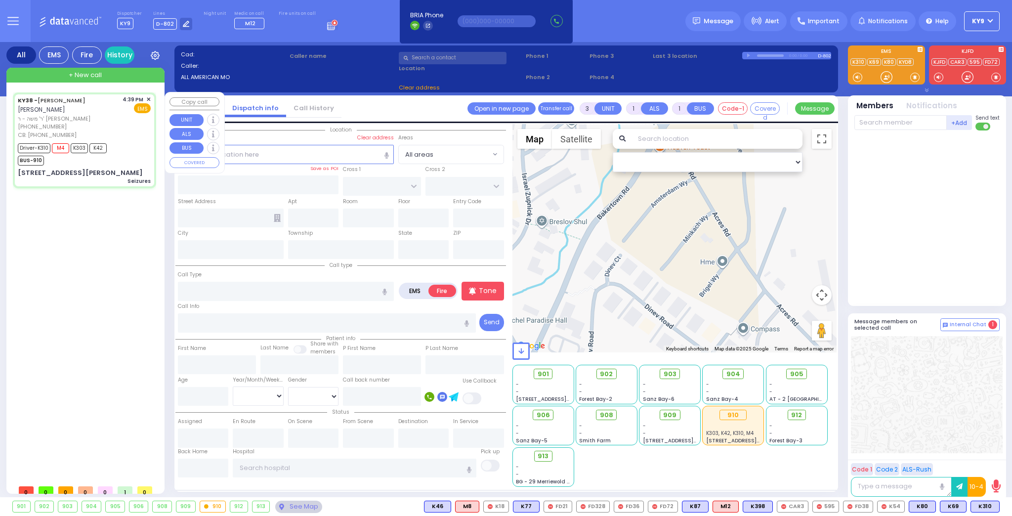
radio input "true"
type input "[PERSON_NAME]"
type input "Monica"
type input "Feliciano"
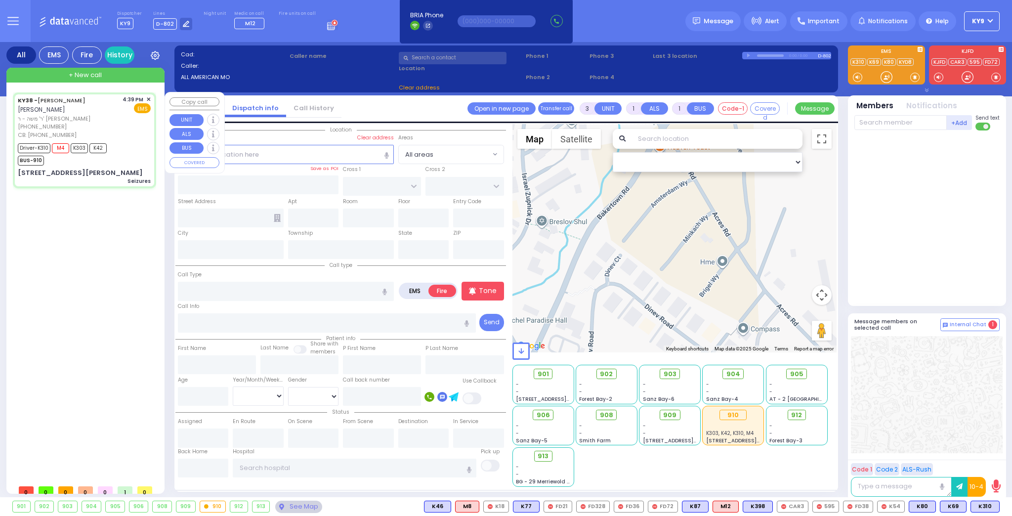
type input "78"
select select "Year"
select select "[DEMOGRAPHIC_DATA]"
type input "8455902301"
type input "16:39"
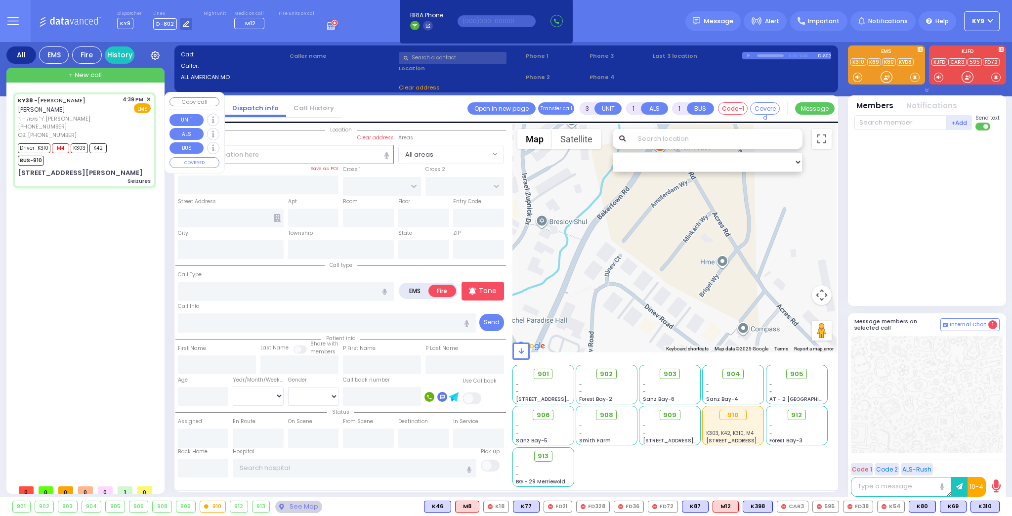
type input "16:41"
type input "16:46"
type input "16:57"
type input "17:24"
type input "17:49"
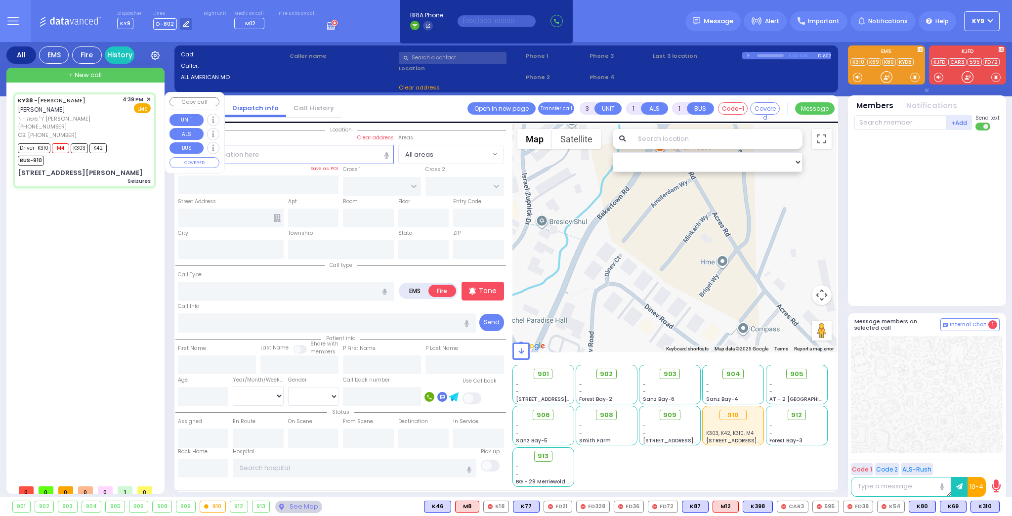
type input "Garnet Health Medical Center 707 East Main Street Middletown"
select select "Hatzalah Garages"
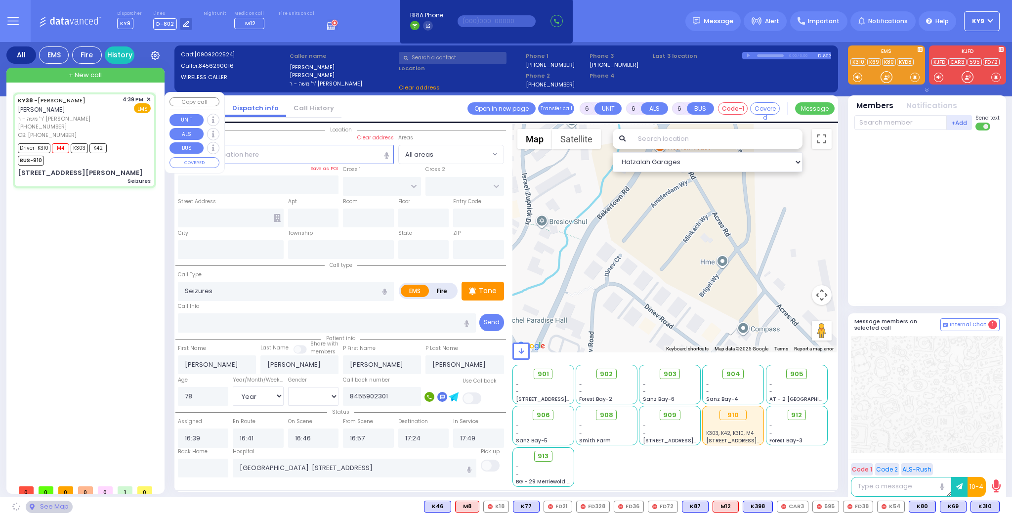
type input "JAMES RD"
type input "[STREET_ADDRESS][PERSON_NAME]"
type input "Monroe"
type input "[US_STATE]"
type input "10950"
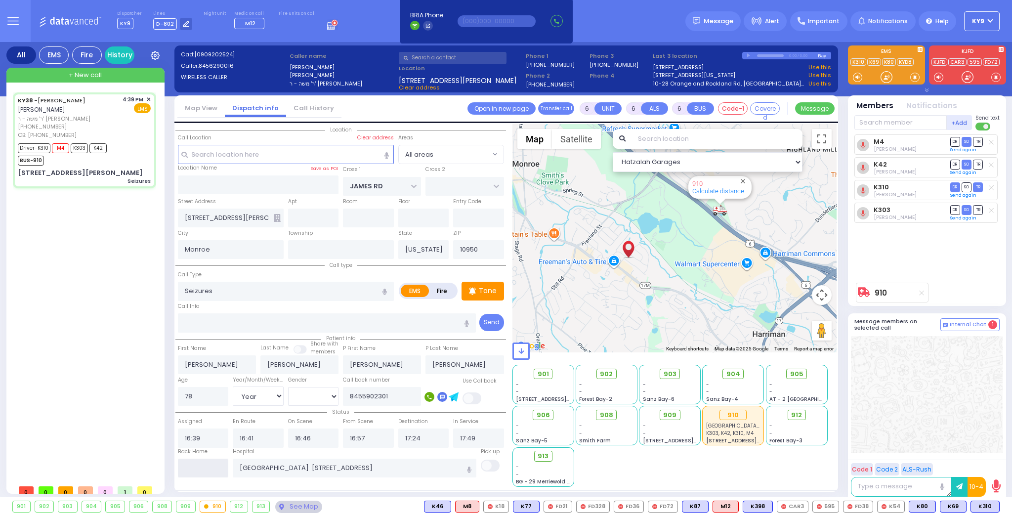
click at [202, 470] on input "text" at bounding box center [203, 467] width 51 height 19
type input "18:23"
select select
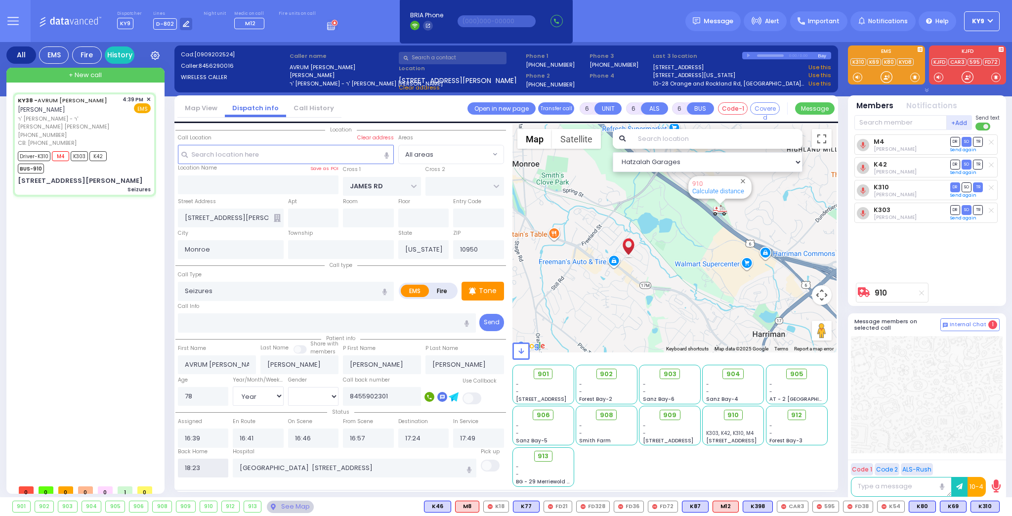
radio input "true"
select select
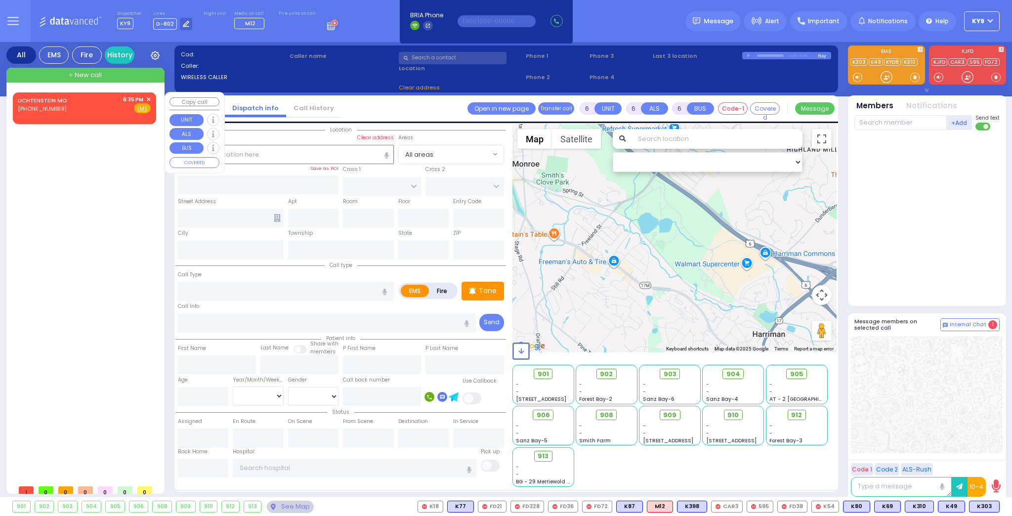
click at [151, 98] on span "✕" at bounding box center [148, 99] width 4 height 8
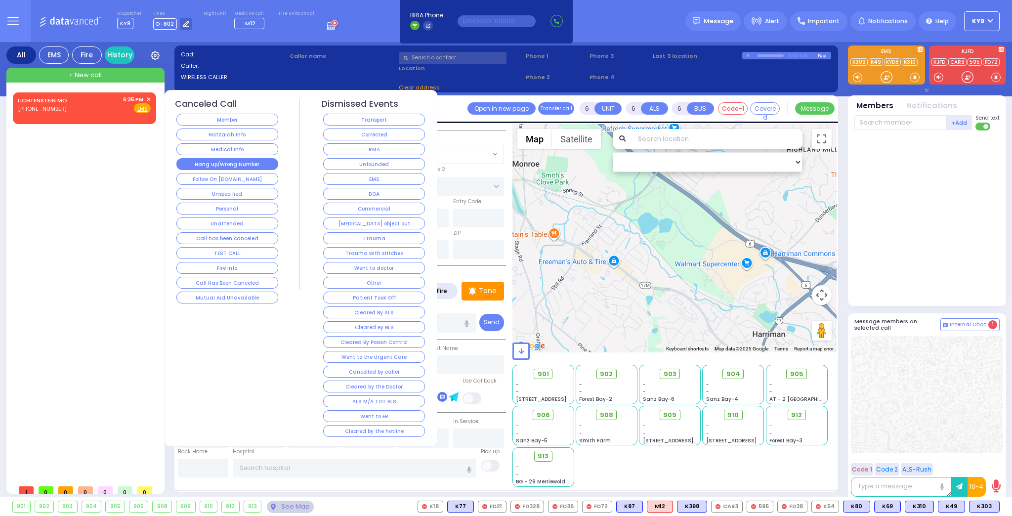
click at [212, 160] on button "Hang up/Wrong Number" at bounding box center [227, 164] width 102 height 12
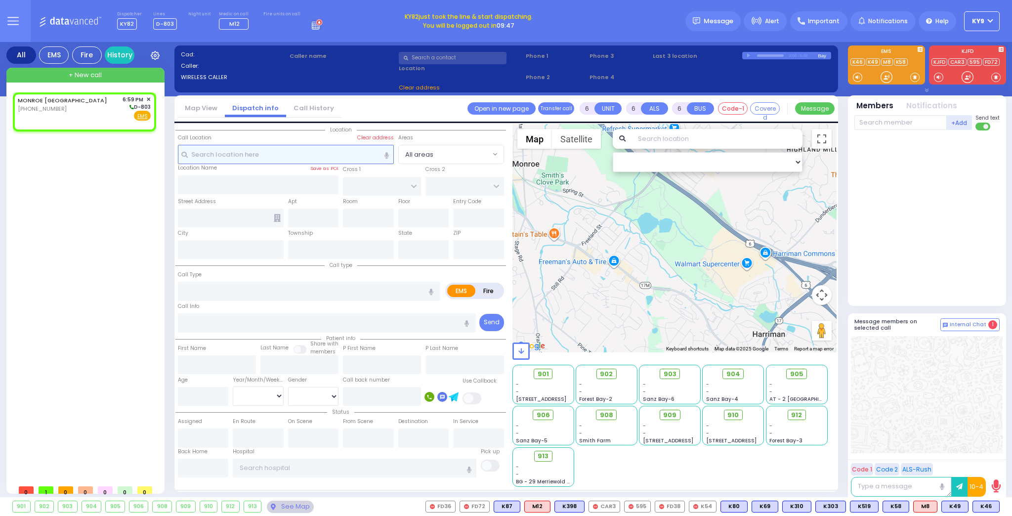
type input "2"
type input "1"
select select
radio input "true"
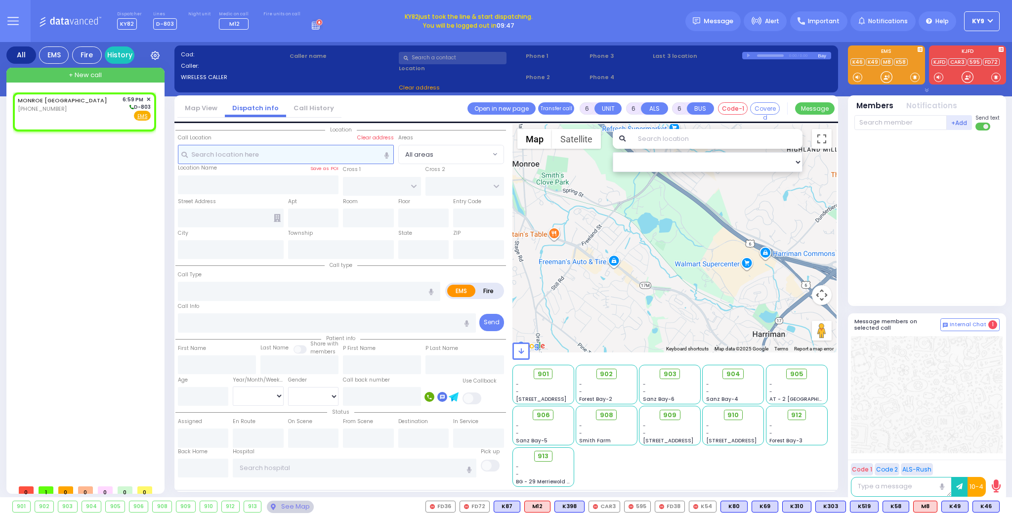
select select
type input "18:59"
select select "Hatzalah Garages"
select select
radio input "true"
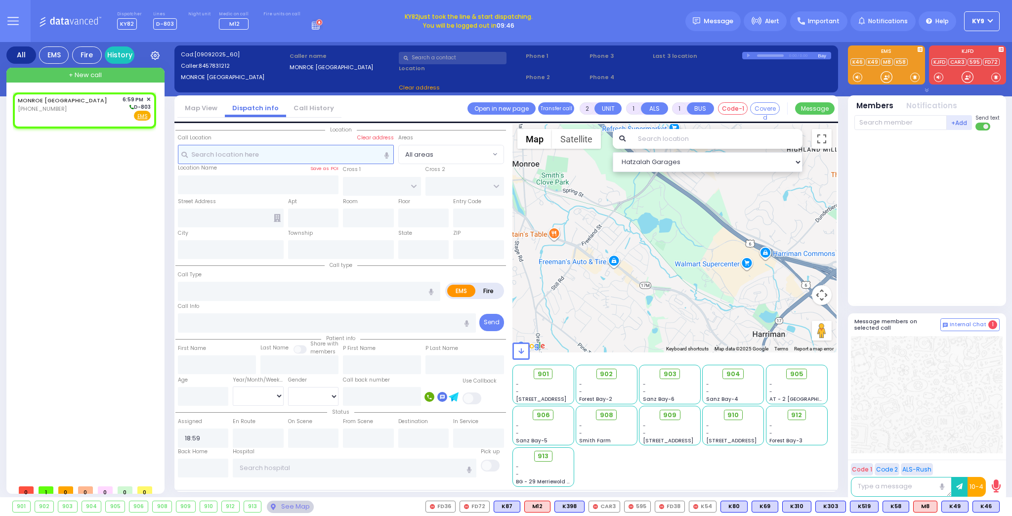
select select
select select "Hatzalah Garages"
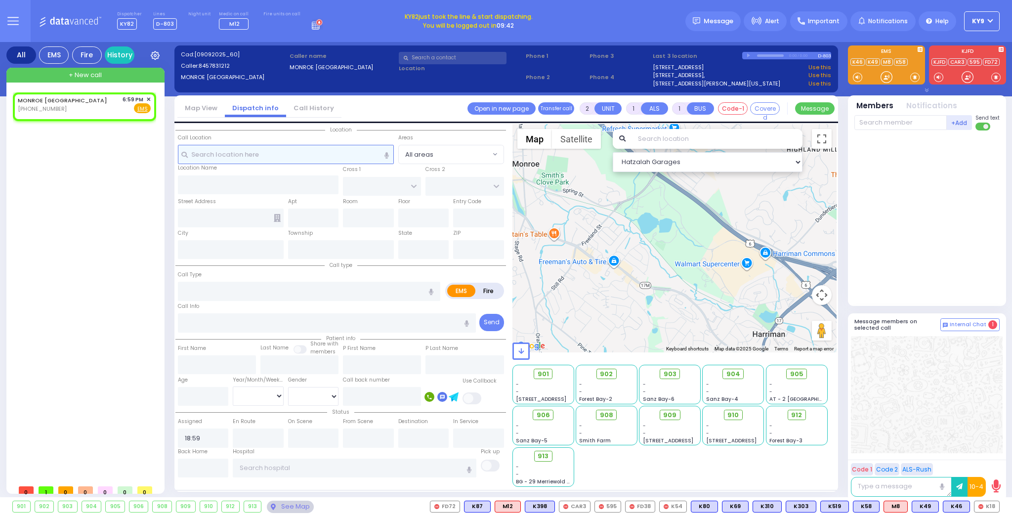
select select
radio input "true"
select select
select select "Hatzalah Garages"
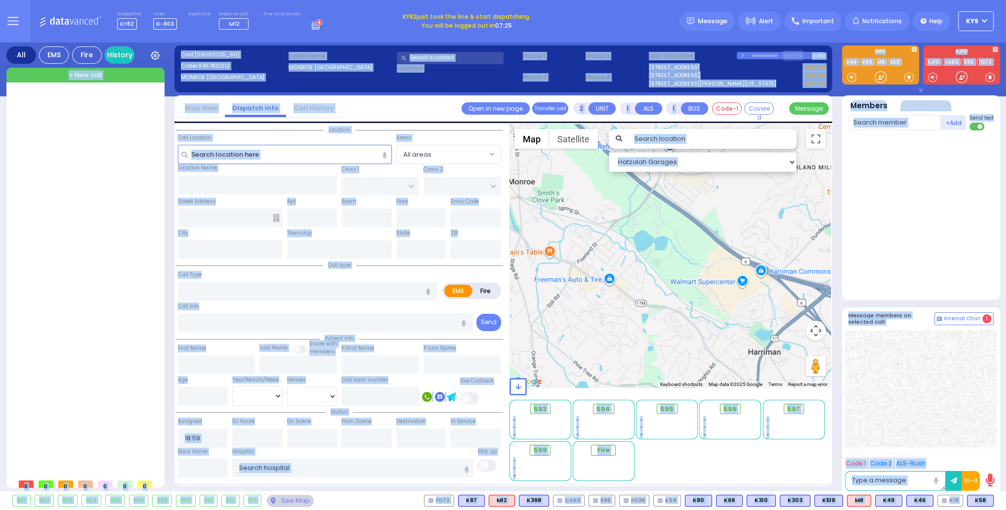
click at [978, 24] on body "Dashboard Home" at bounding box center [503, 255] width 1006 height 510
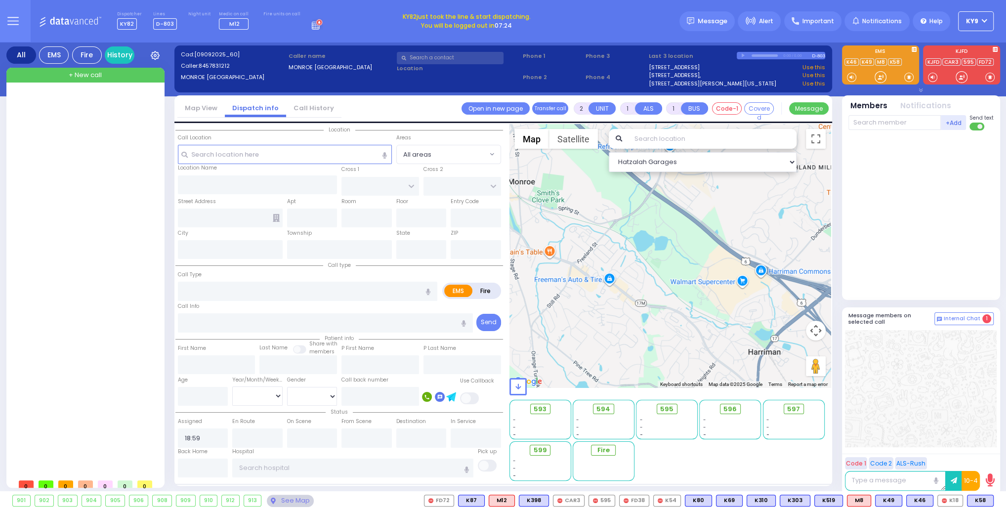
click at [948, 32] on div at bounding box center [932, 36] width 195 height 23
click at [985, 18] on button "KY9" at bounding box center [976, 21] width 36 height 20
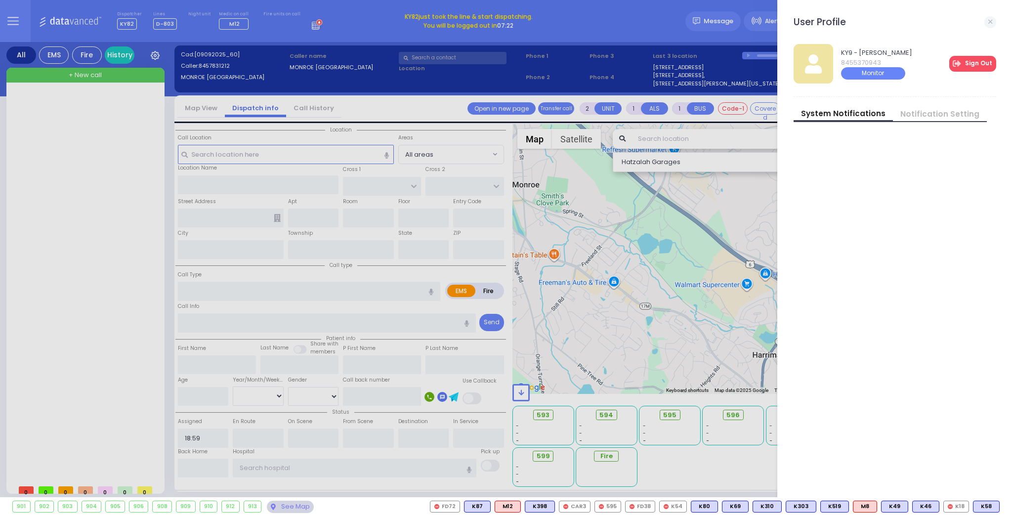
click at [972, 59] on link "Sign Out" at bounding box center [972, 64] width 47 height 16
